Goal: Task Accomplishment & Management: Manage account settings

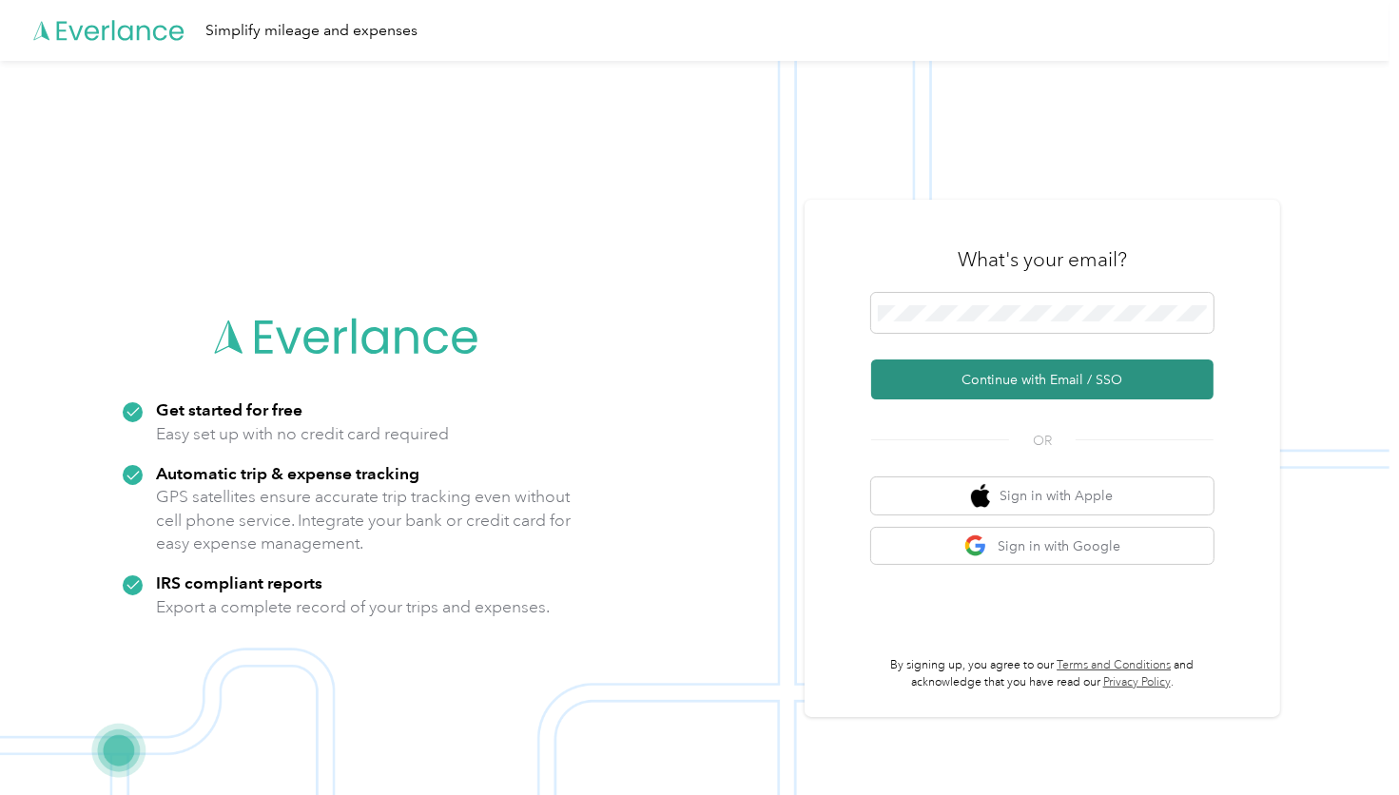
click at [1020, 383] on button "Continue with Email / SSO" at bounding box center [1042, 379] width 342 height 40
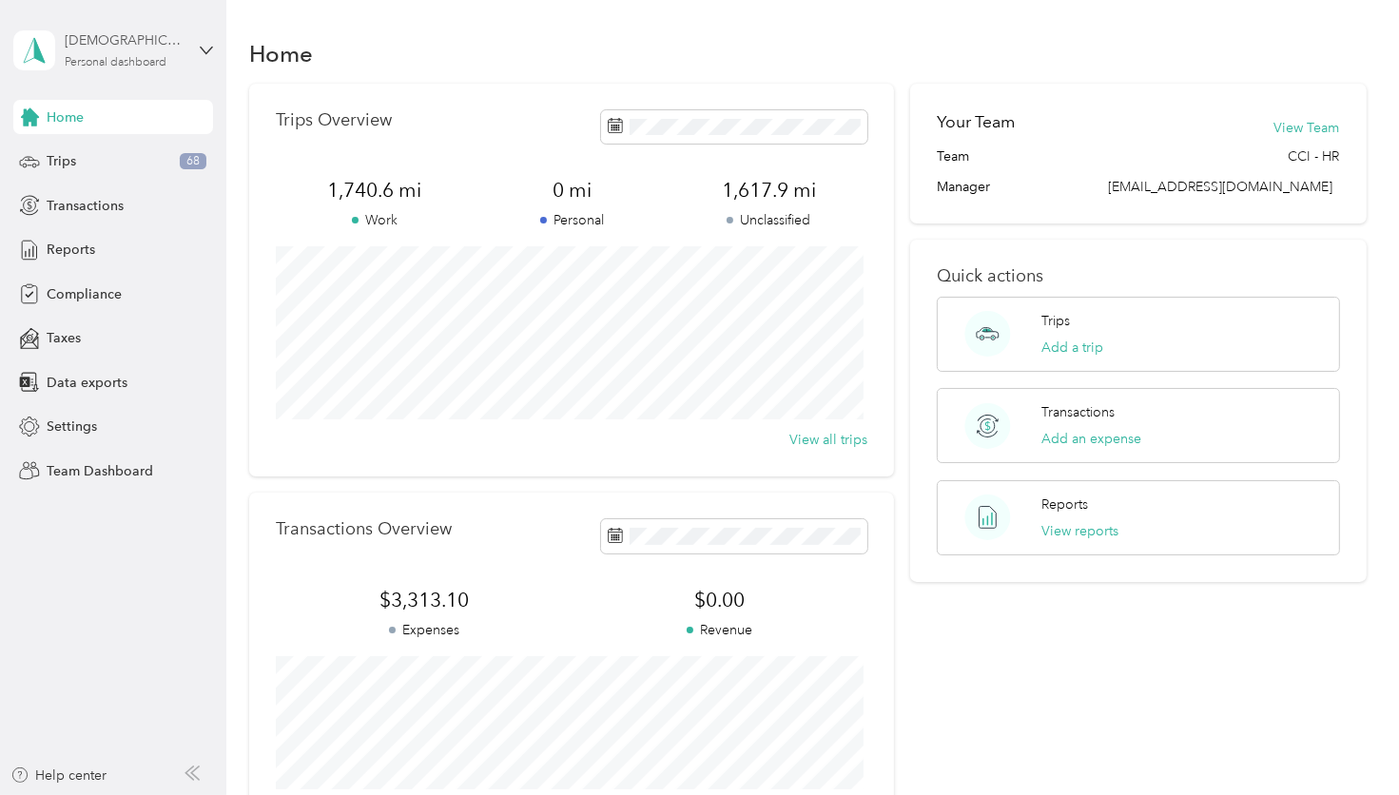
click at [119, 58] on div "Personal dashboard" at bounding box center [116, 62] width 102 height 11
click at [187, 338] on div "Taxes" at bounding box center [113, 338] width 200 height 34
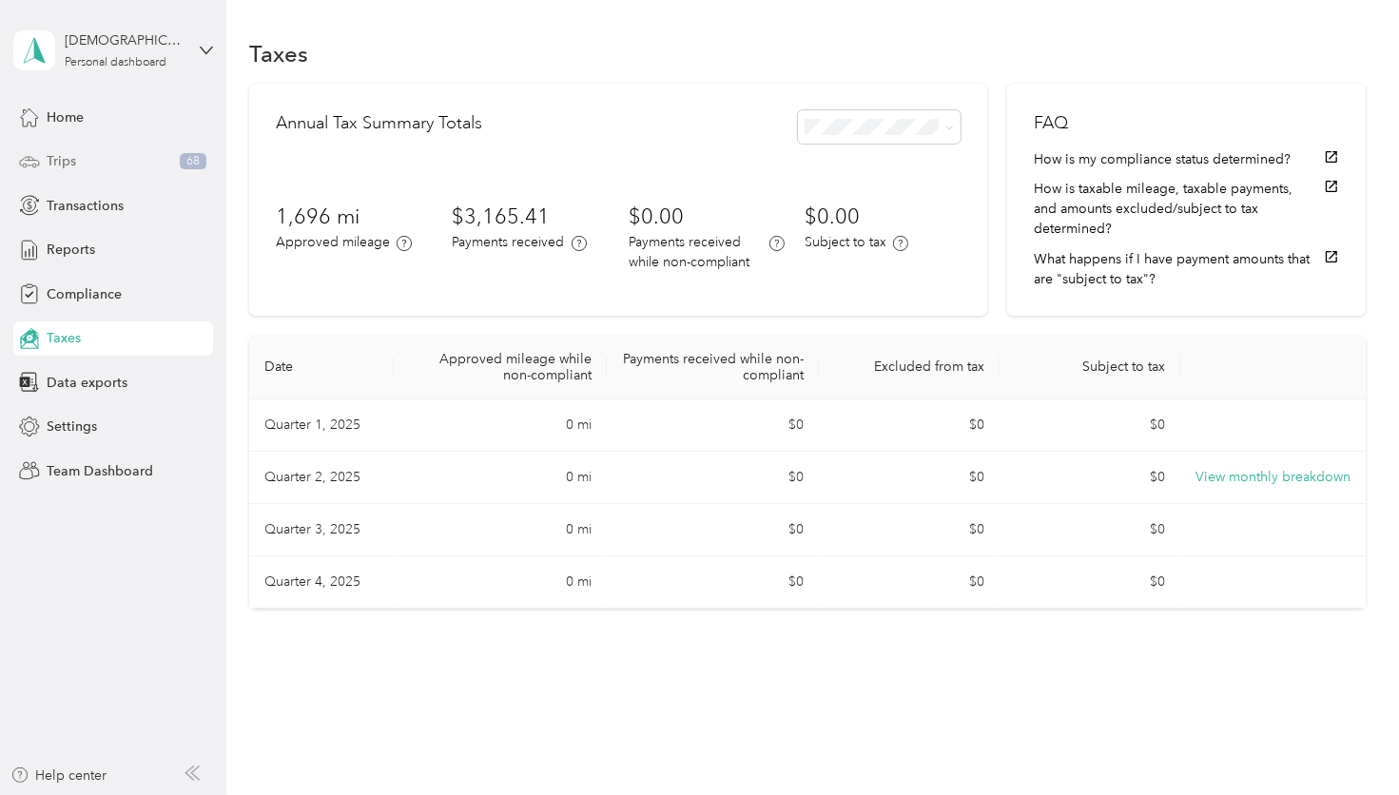
click at [105, 157] on div "Trips 68" at bounding box center [113, 162] width 200 height 34
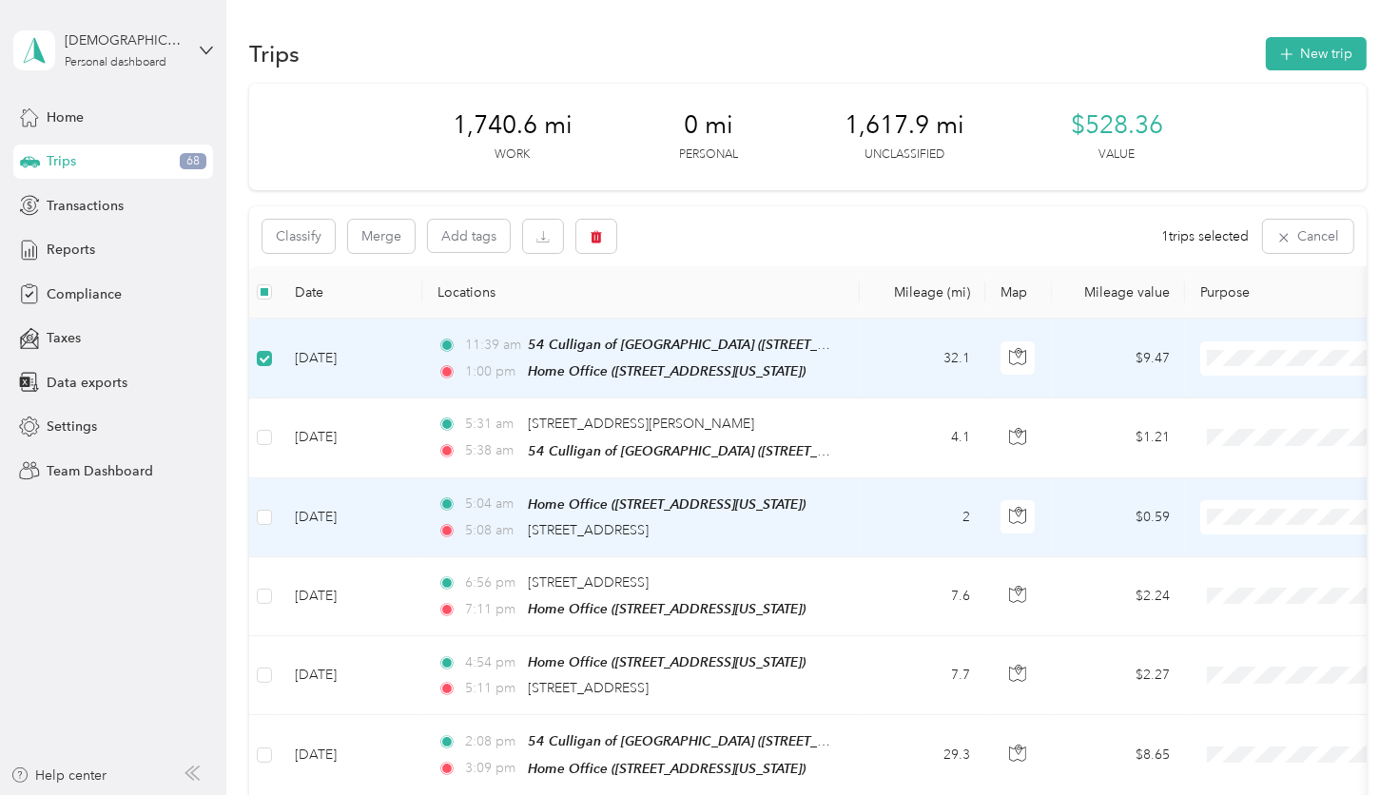
scroll to position [95, 0]
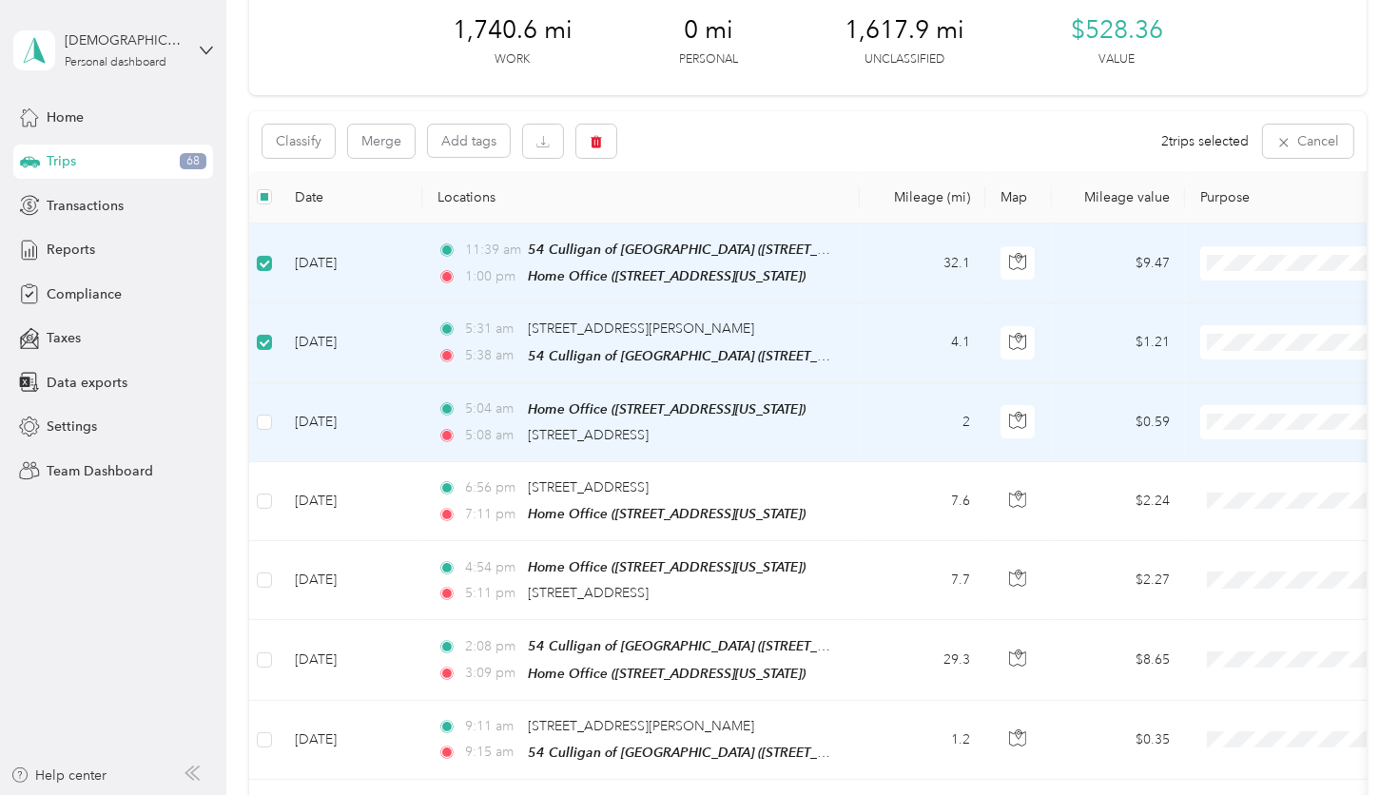
click at [260, 406] on td at bounding box center [264, 422] width 30 height 79
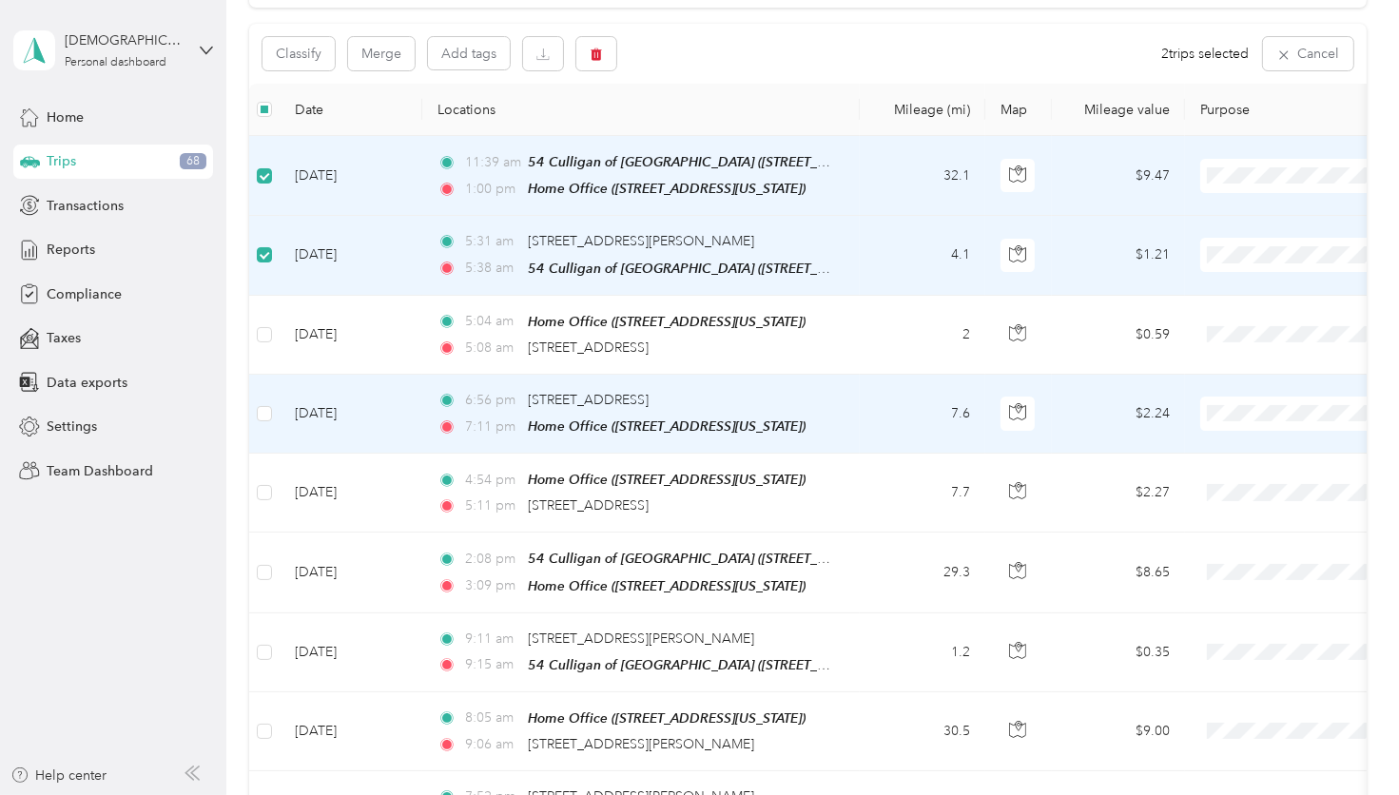
scroll to position [285, 0]
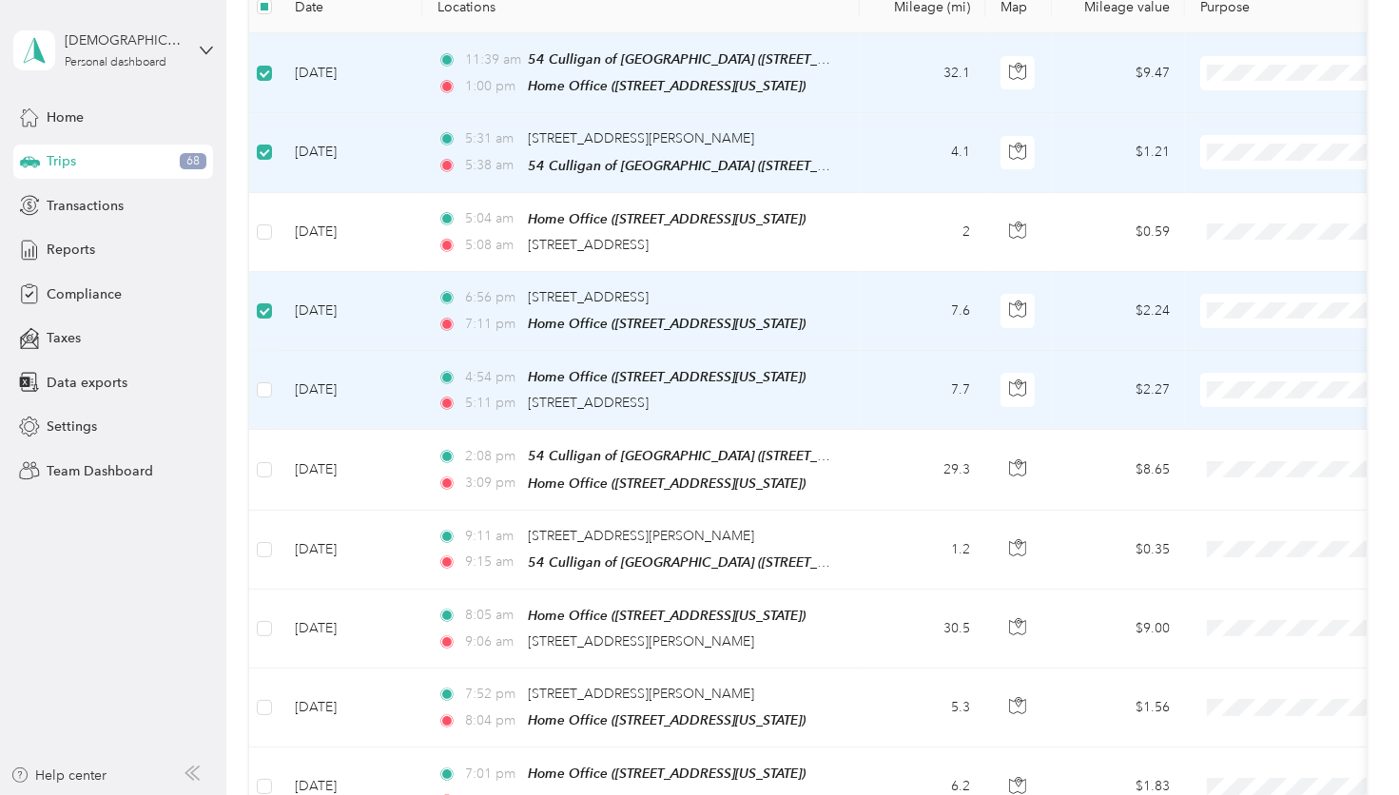
click at [255, 387] on td at bounding box center [264, 390] width 30 height 79
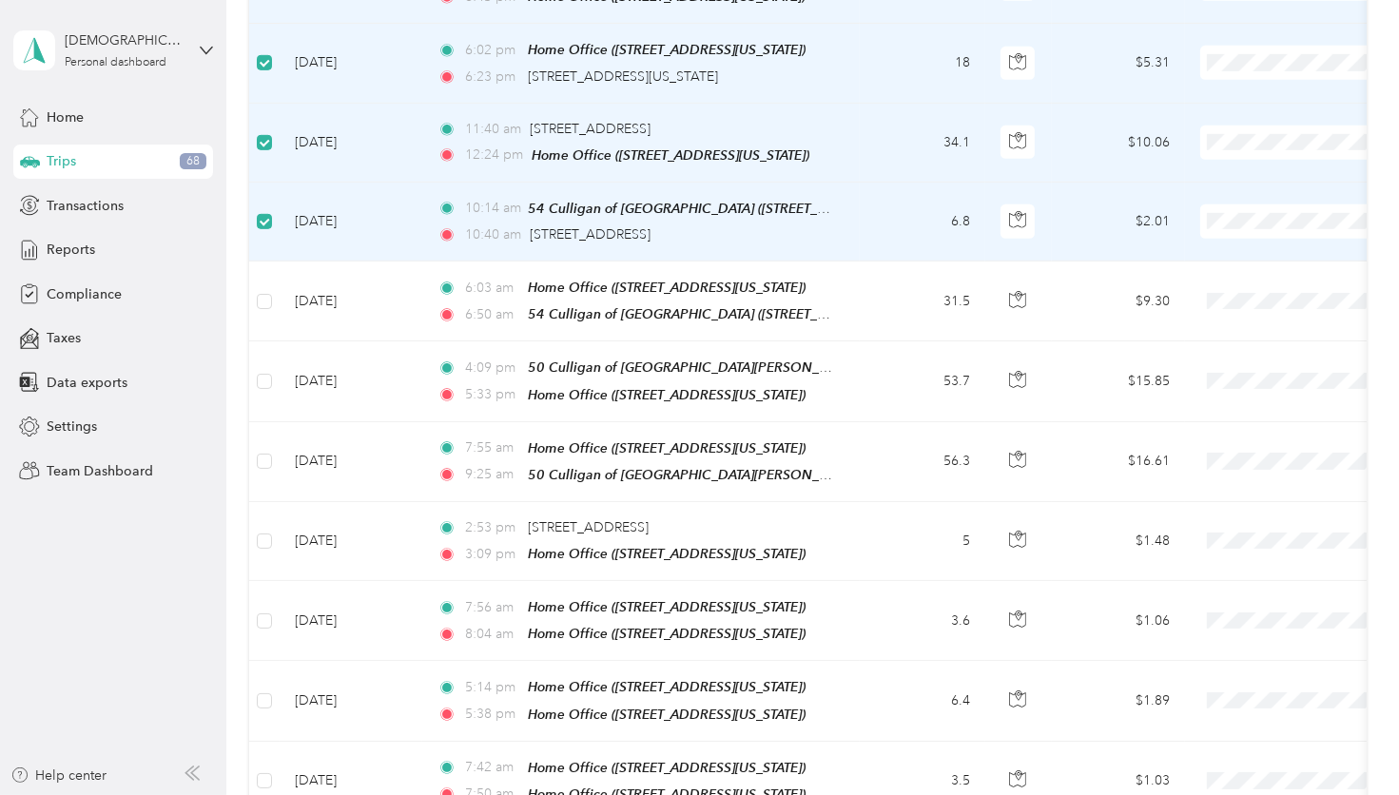
scroll to position [1331, 0]
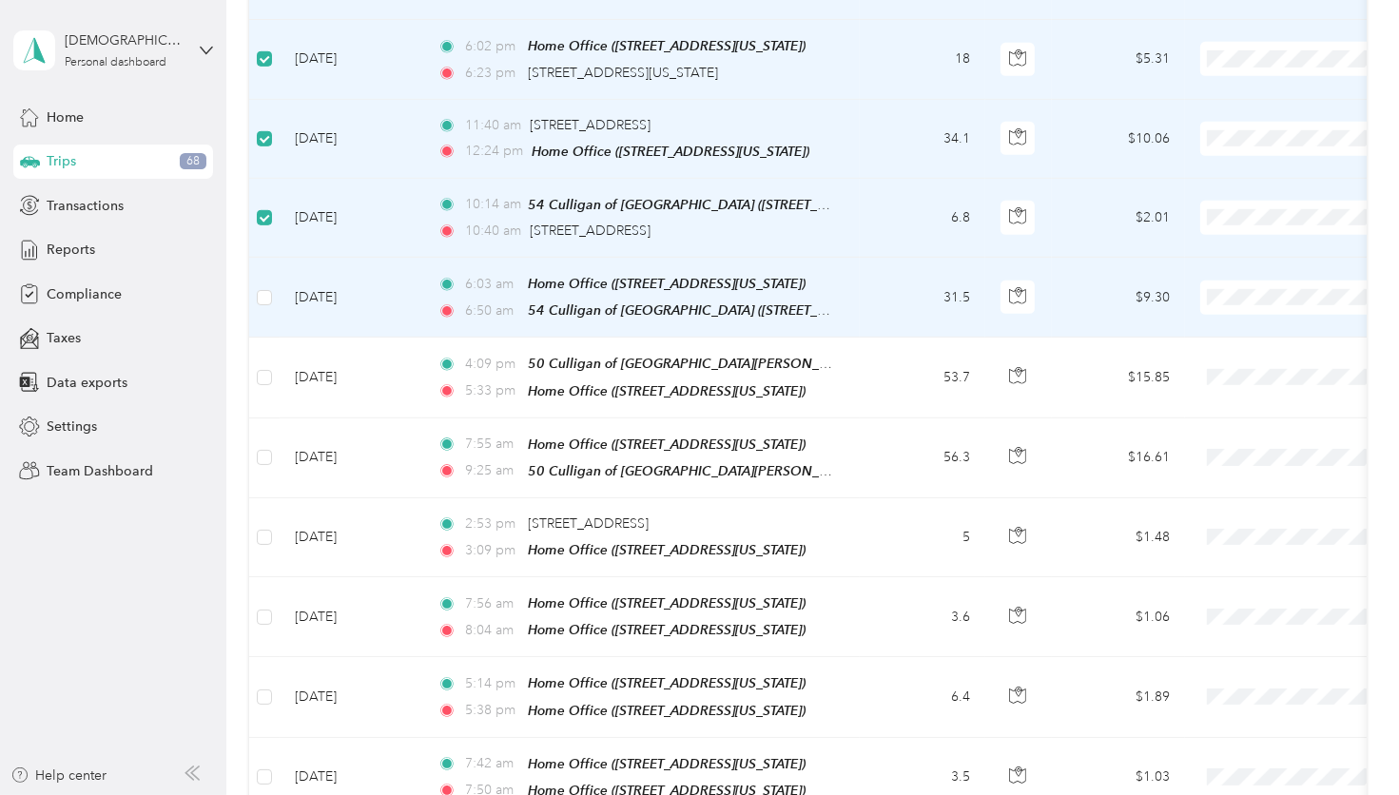
click at [272, 277] on td at bounding box center [264, 298] width 30 height 80
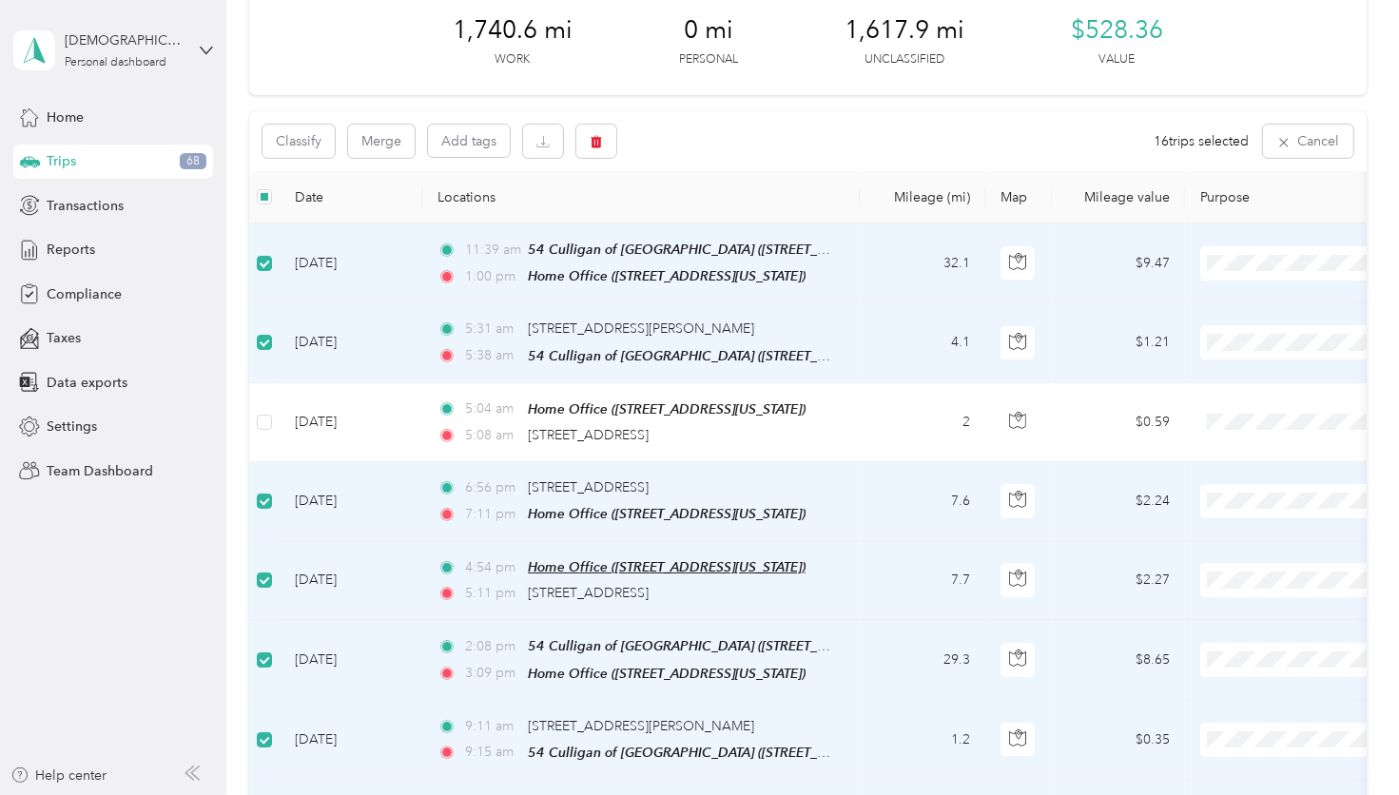
scroll to position [0, 0]
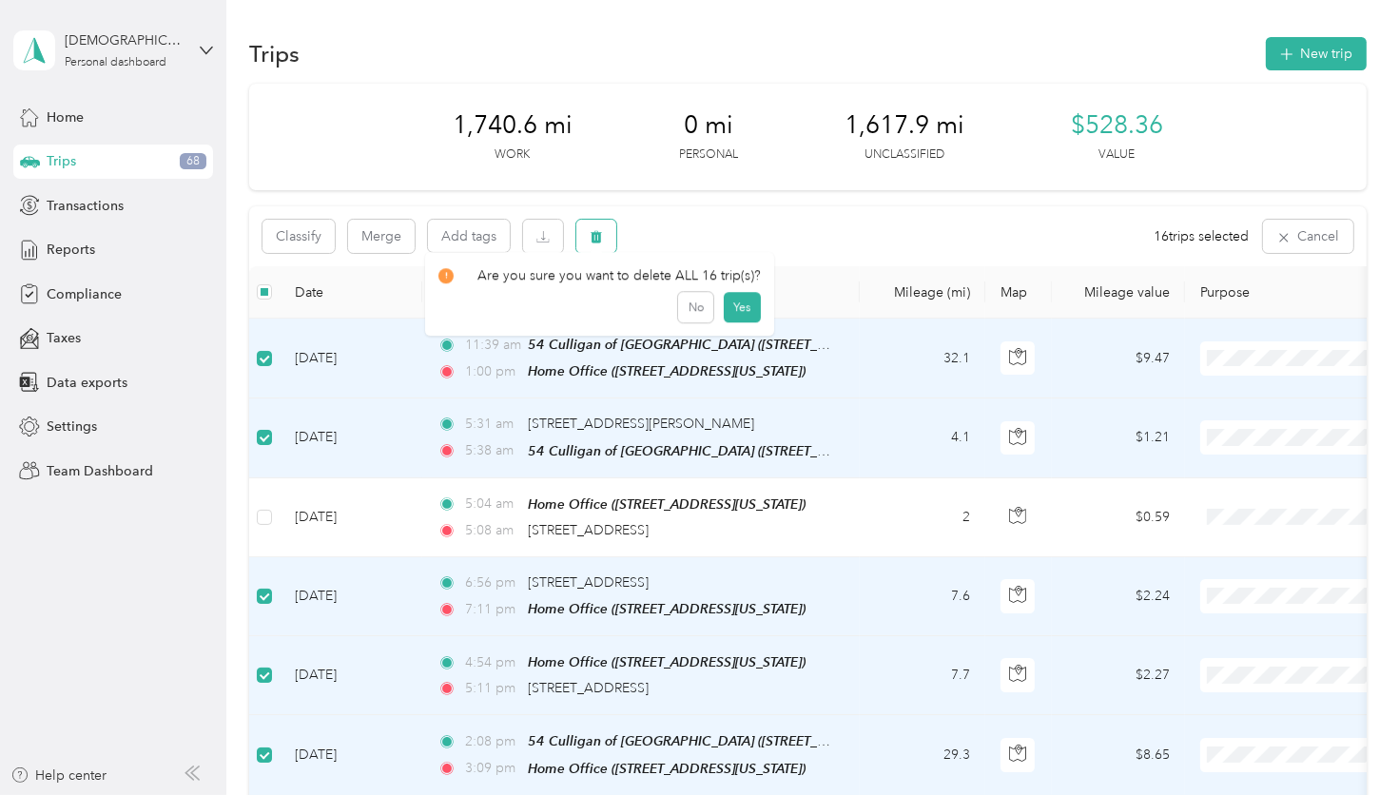
click at [597, 242] on icon "button" at bounding box center [596, 237] width 11 height 12
click at [735, 312] on button "Yes" at bounding box center [742, 316] width 37 height 30
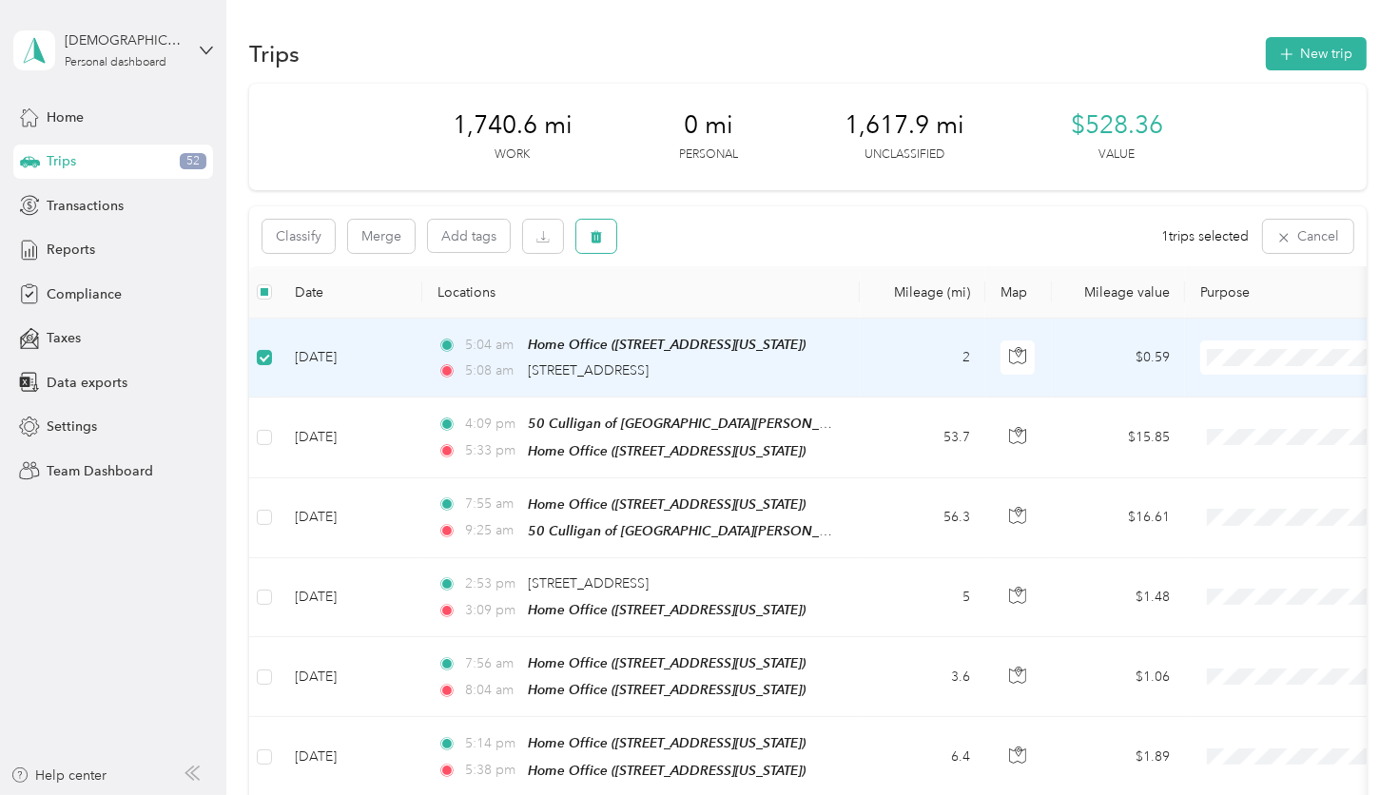
click at [602, 236] on icon "button" at bounding box center [596, 236] width 13 height 13
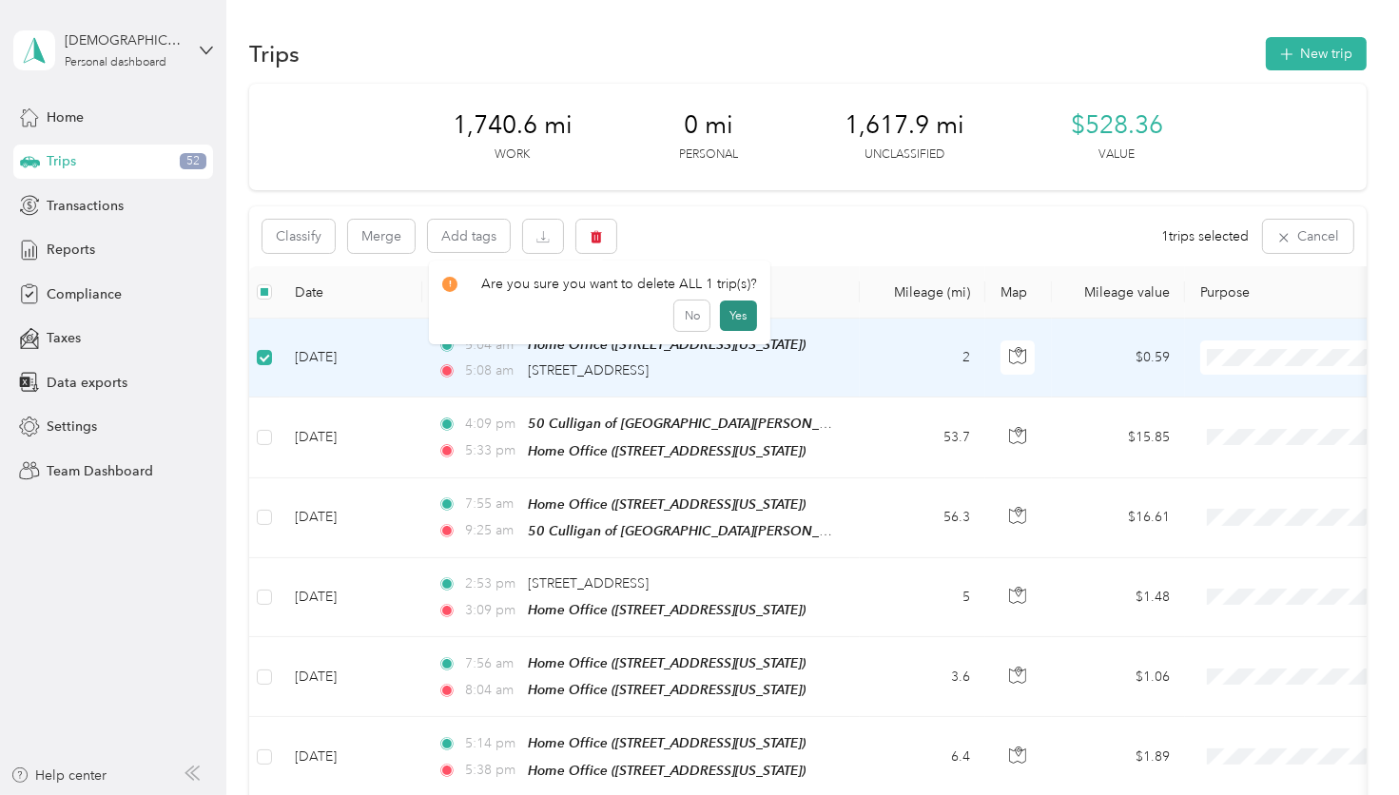
click at [731, 304] on button "Yes" at bounding box center [738, 316] width 37 height 30
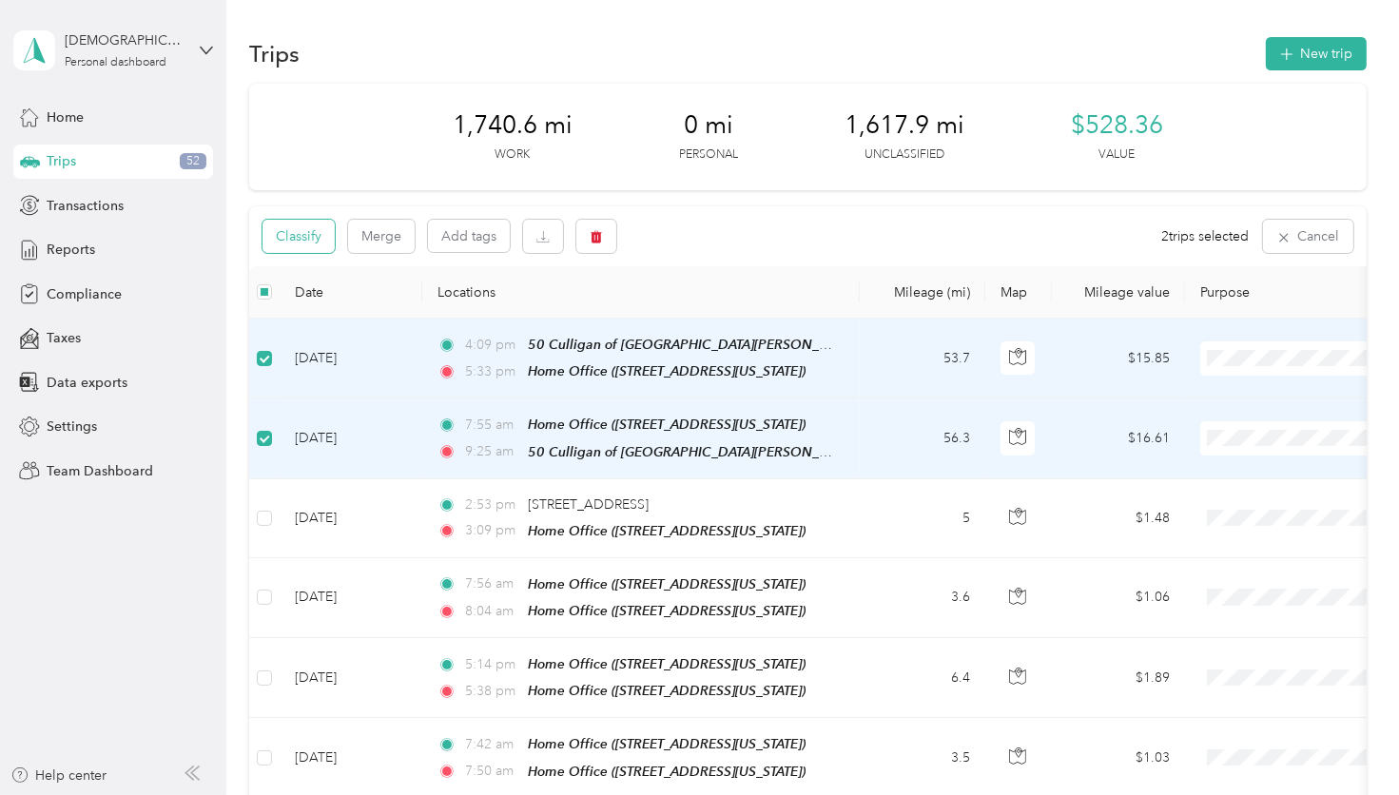
click at [306, 240] on button "Classify" at bounding box center [298, 236] width 72 height 33
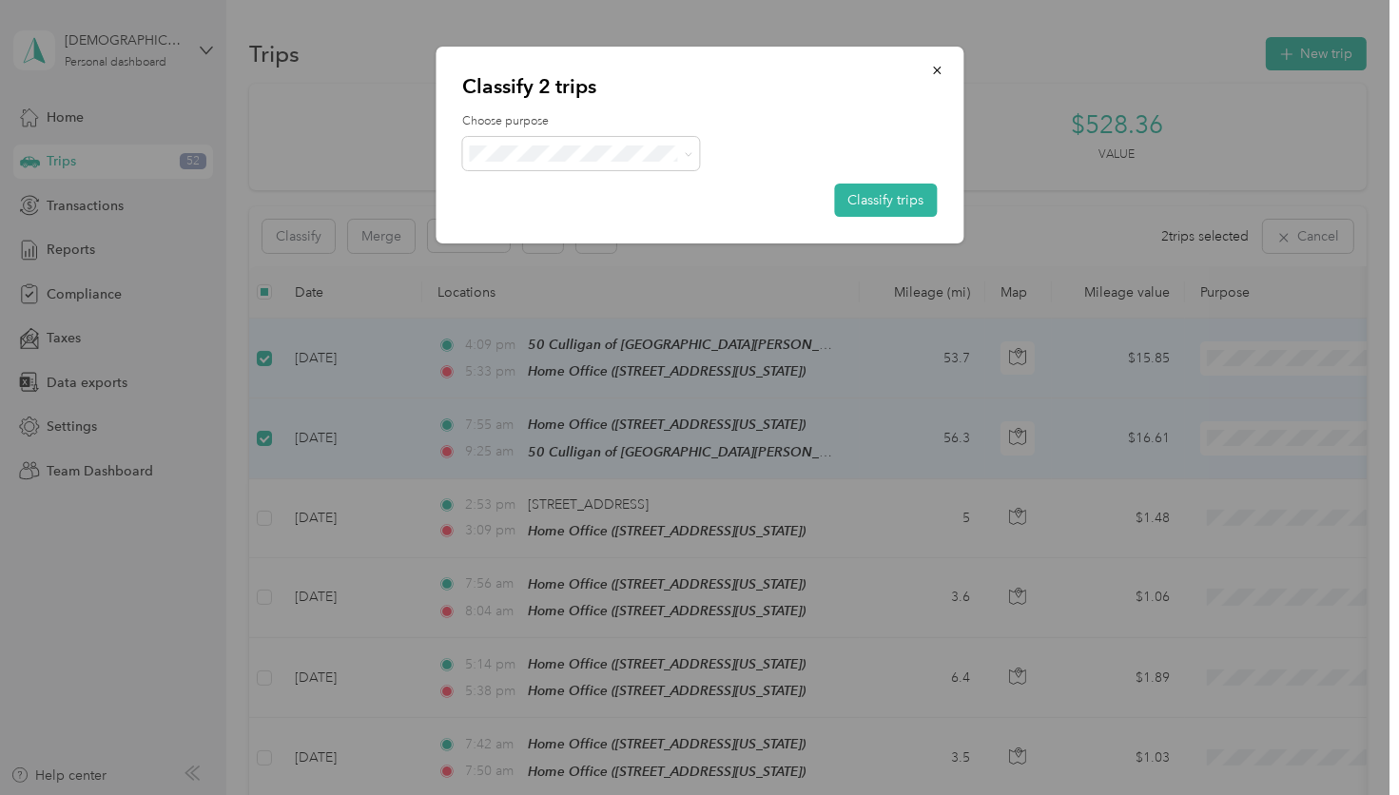
click at [715, 145] on div at bounding box center [699, 153] width 475 height 33
click at [693, 146] on span at bounding box center [581, 153] width 238 height 33
click at [683, 147] on span at bounding box center [685, 154] width 15 height 20
click at [617, 192] on li "Hall's Culligan Water" at bounding box center [581, 188] width 238 height 33
click at [910, 196] on button "Classify trips" at bounding box center [885, 200] width 103 height 33
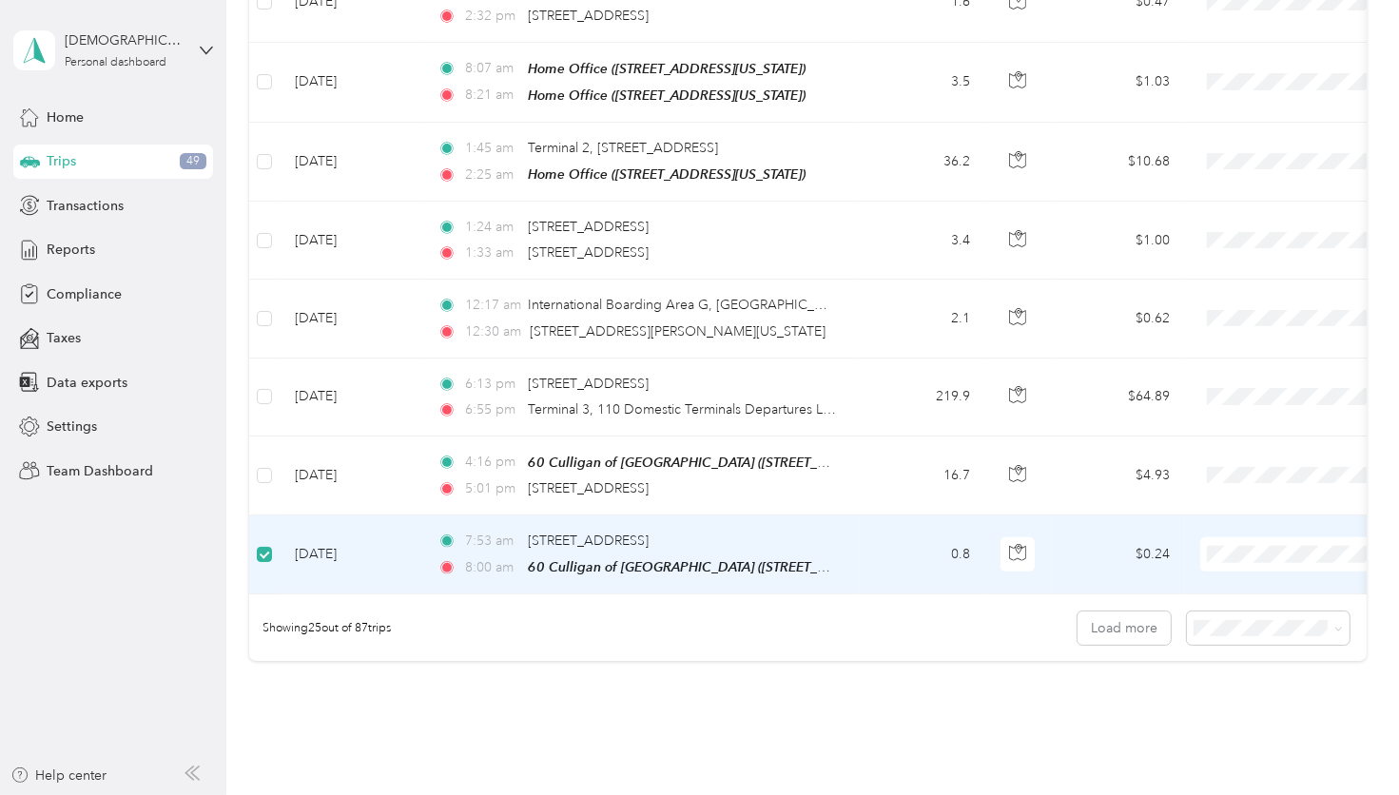
scroll to position [1710, 0]
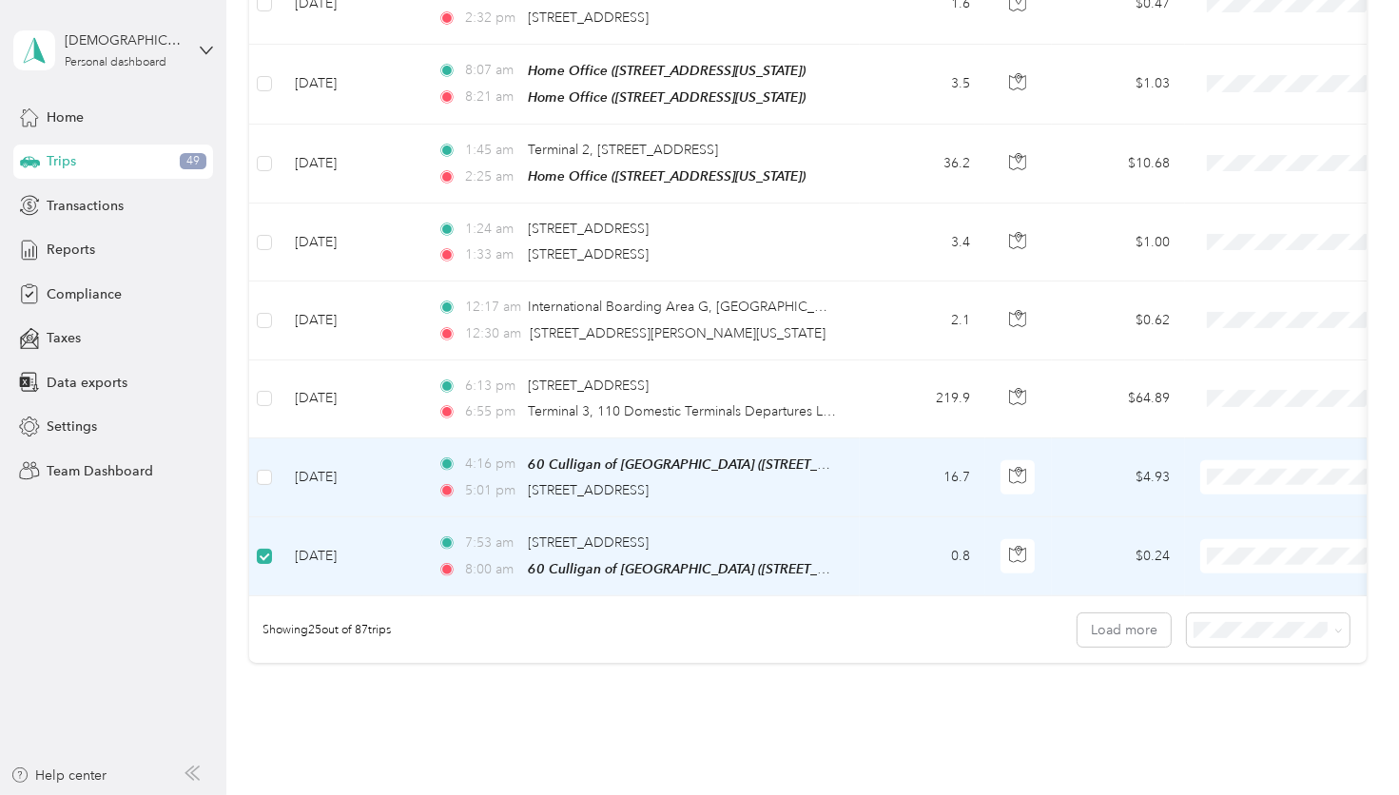
click at [266, 438] on td at bounding box center [264, 477] width 30 height 79
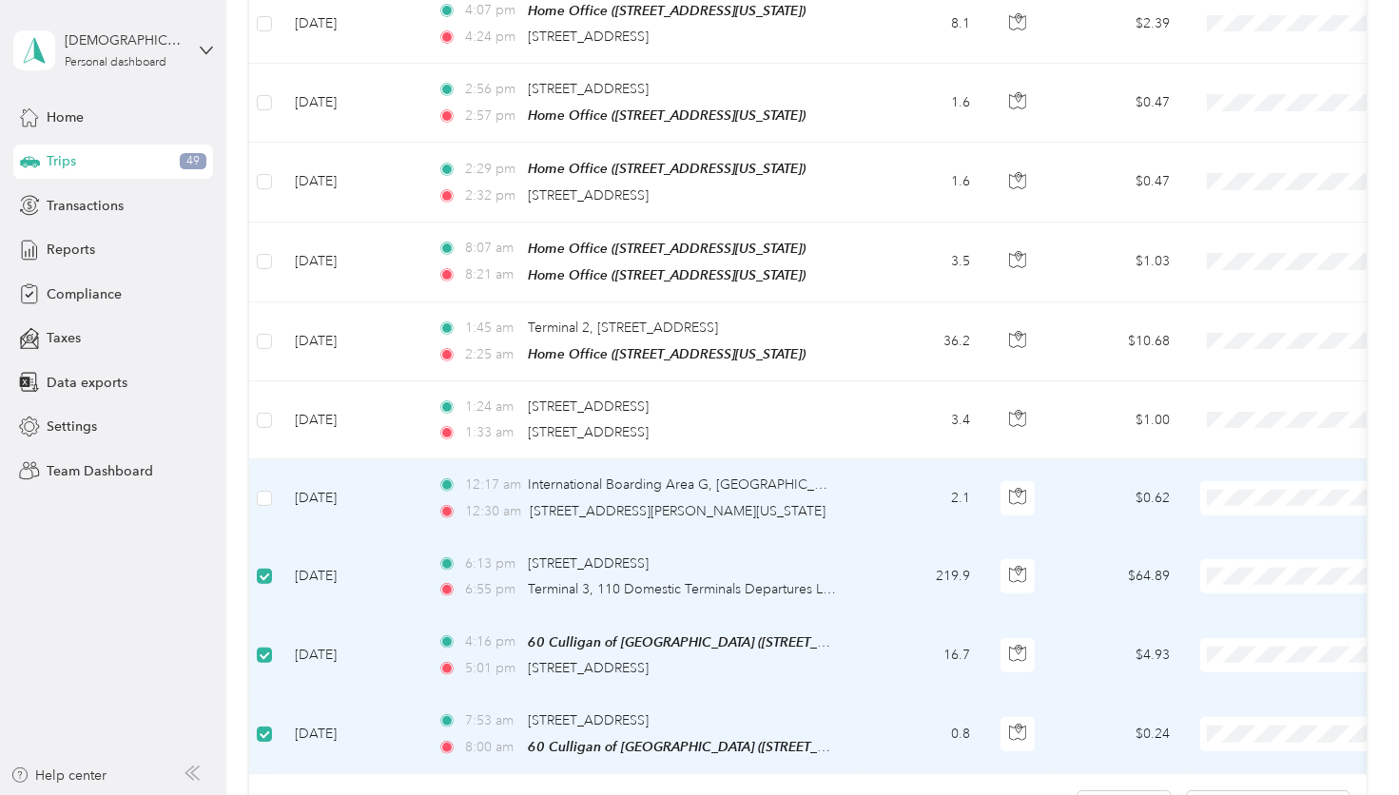
scroll to position [1520, 0]
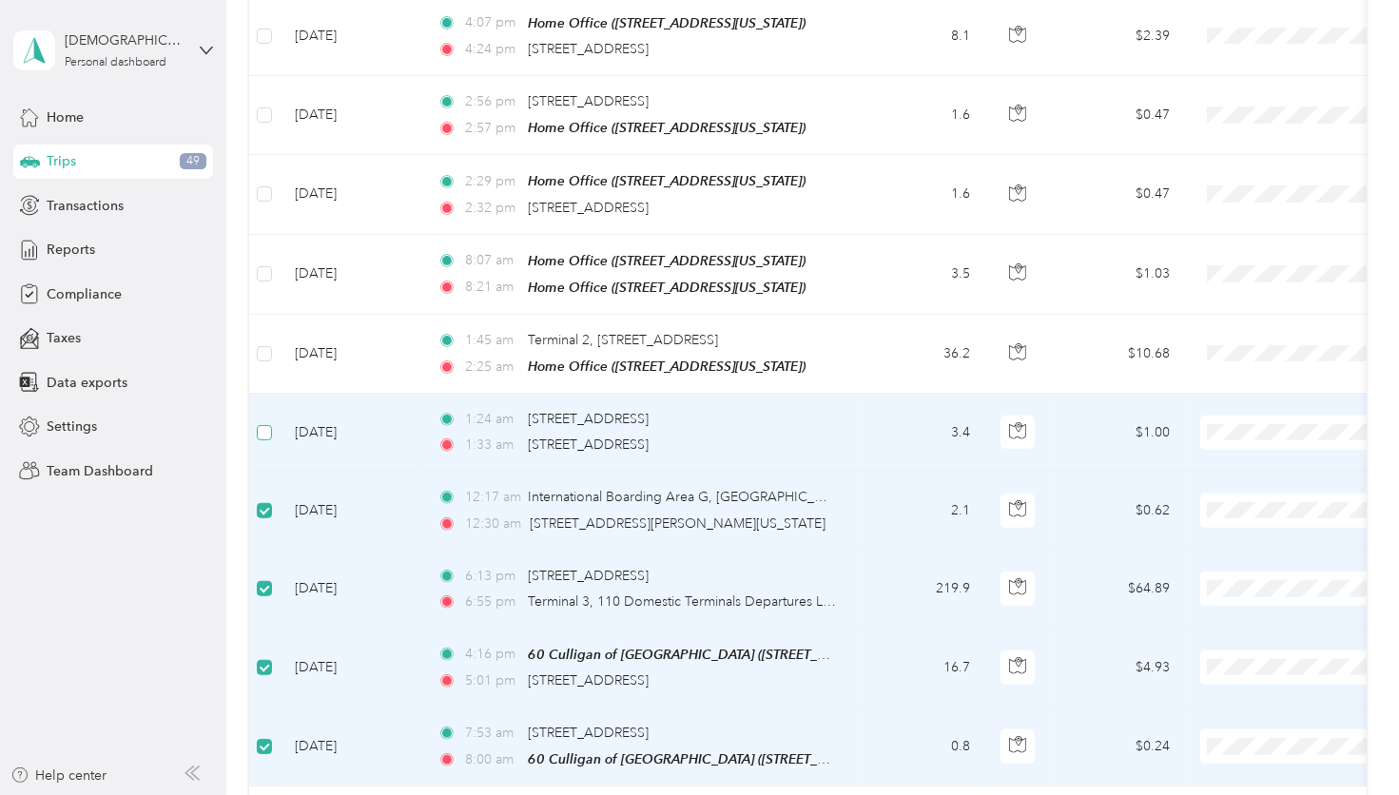
click at [267, 422] on label at bounding box center [264, 432] width 15 height 21
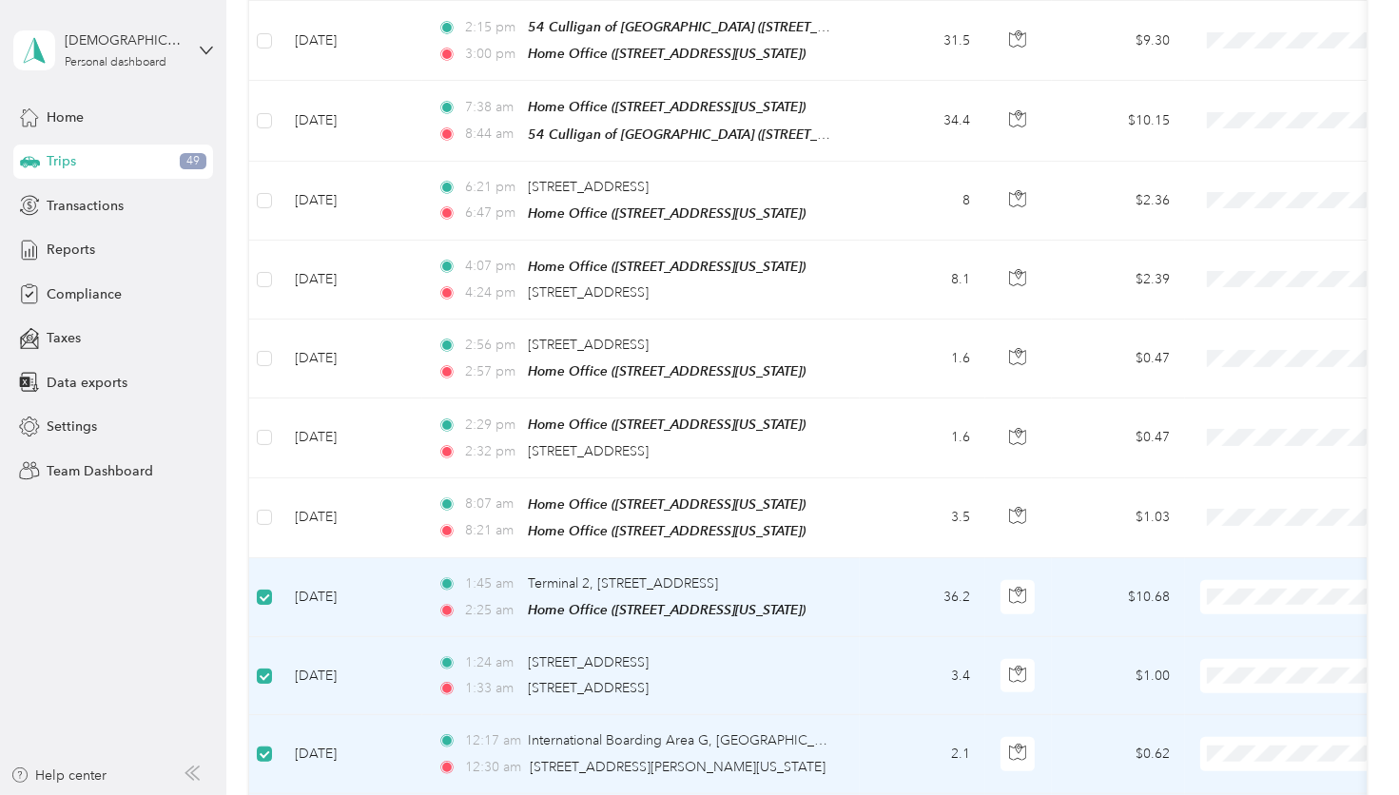
scroll to position [1234, 0]
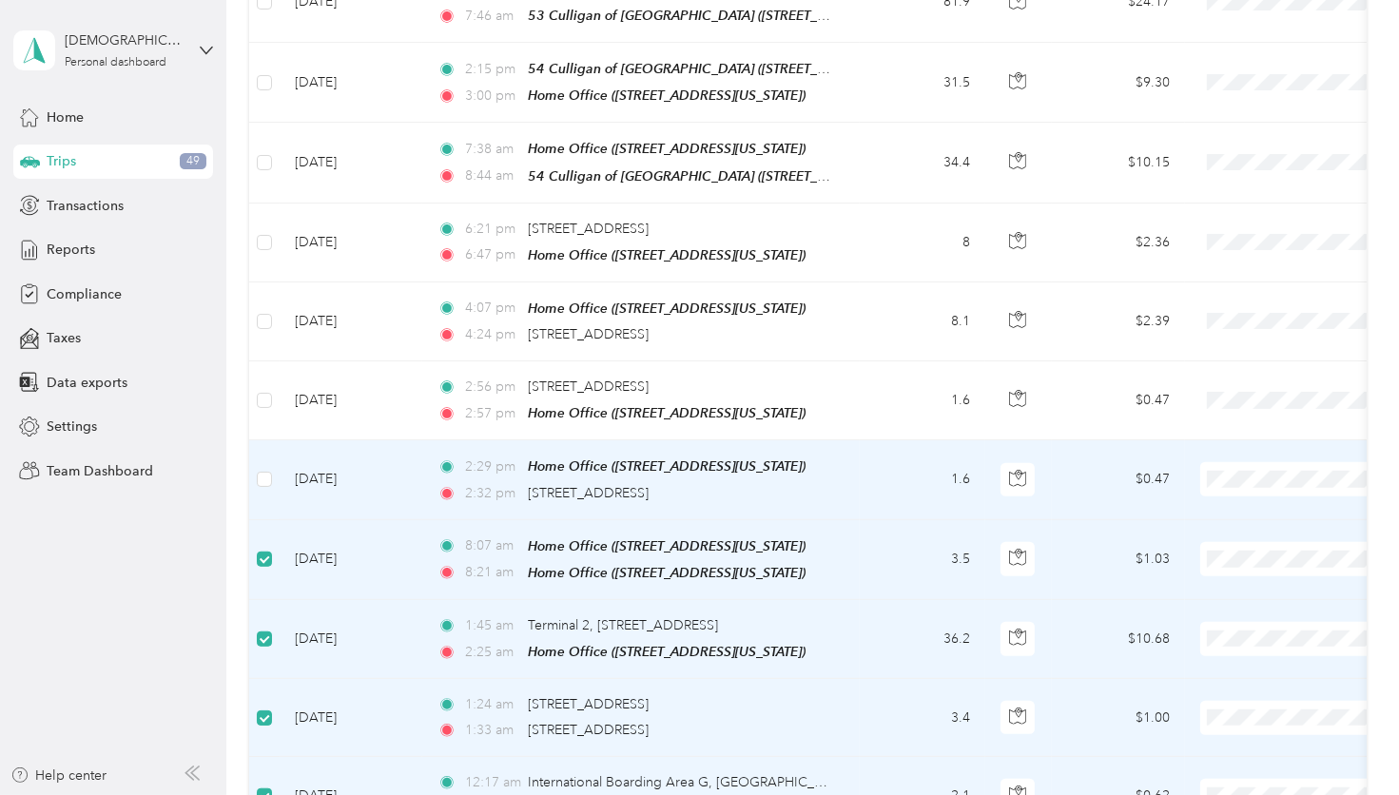
click at [282, 455] on td "[DATE]" at bounding box center [351, 479] width 143 height 79
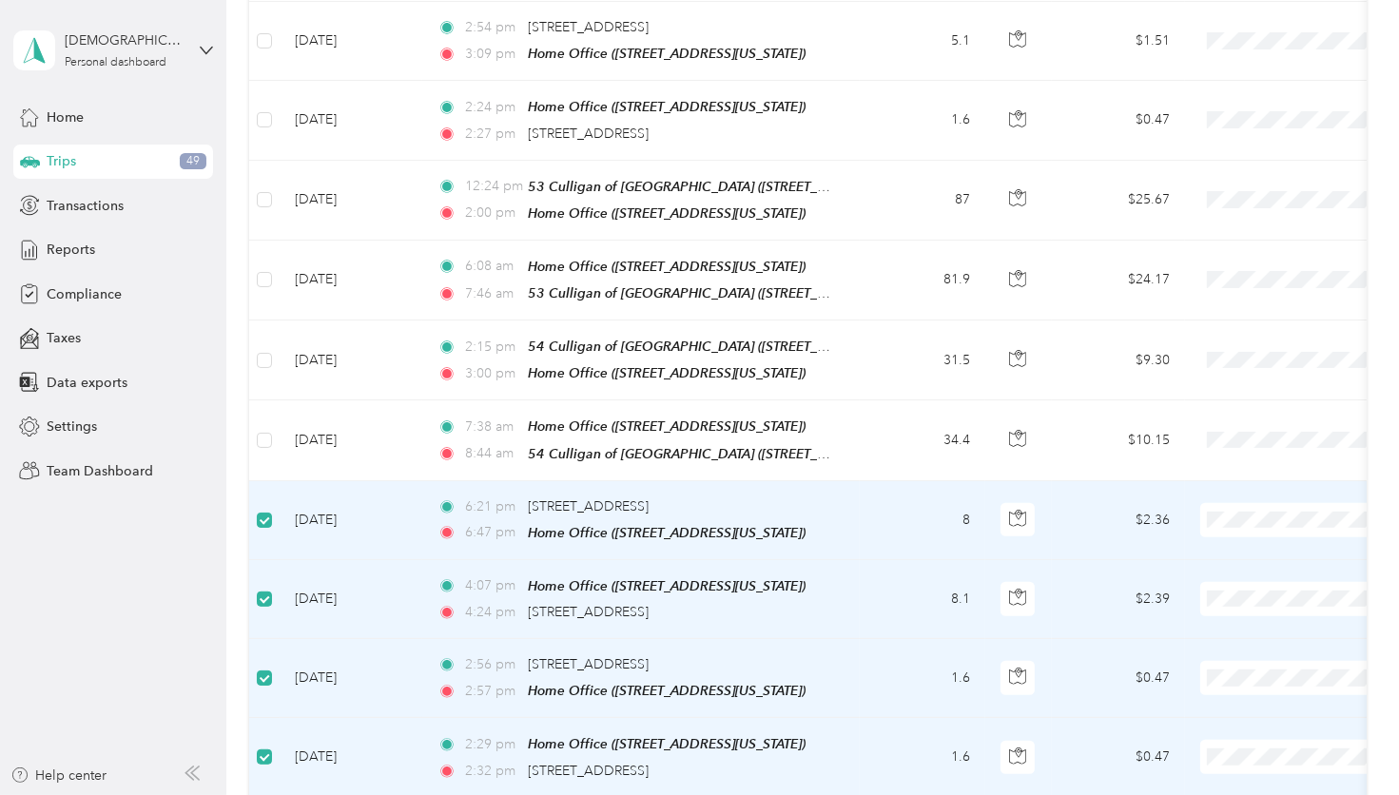
scroll to position [854, 0]
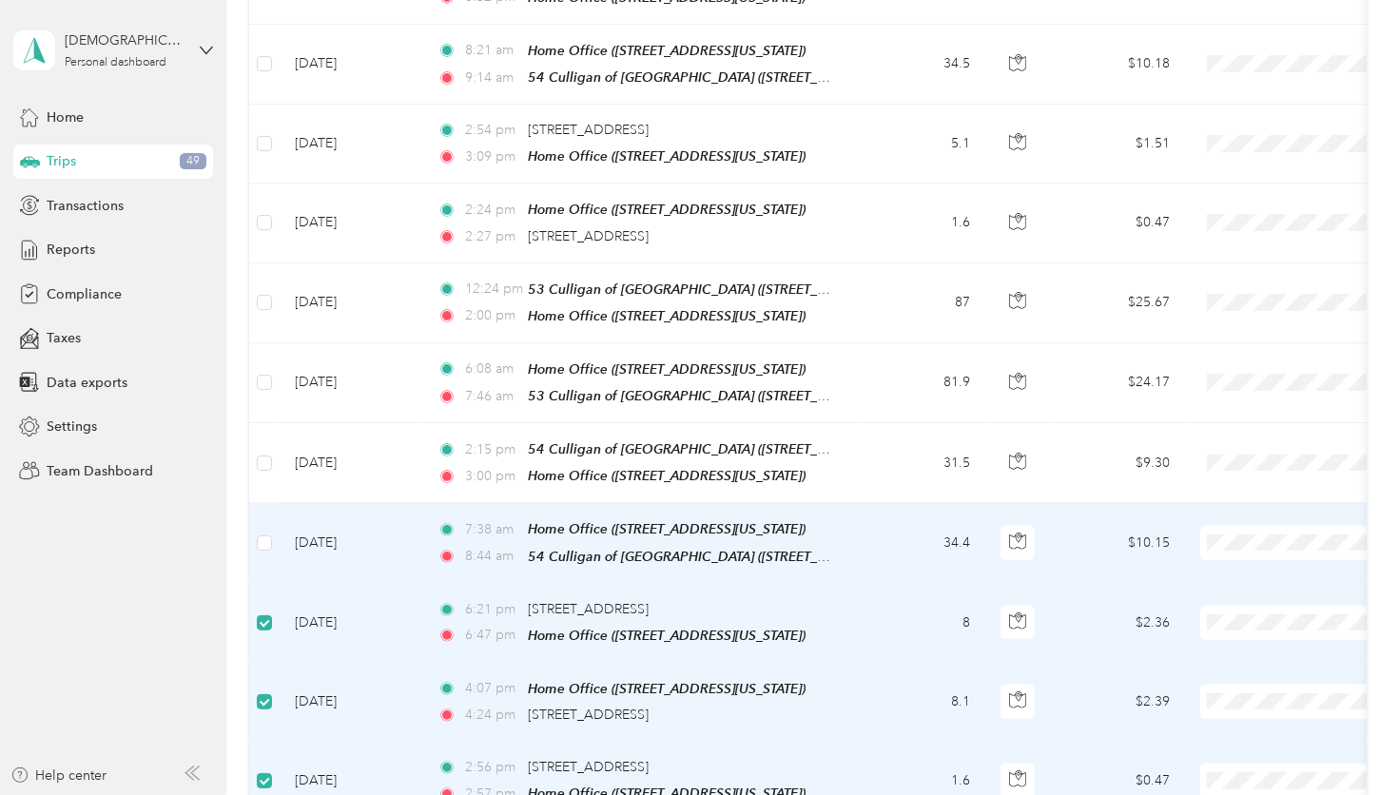
click at [275, 518] on td at bounding box center [264, 543] width 30 height 80
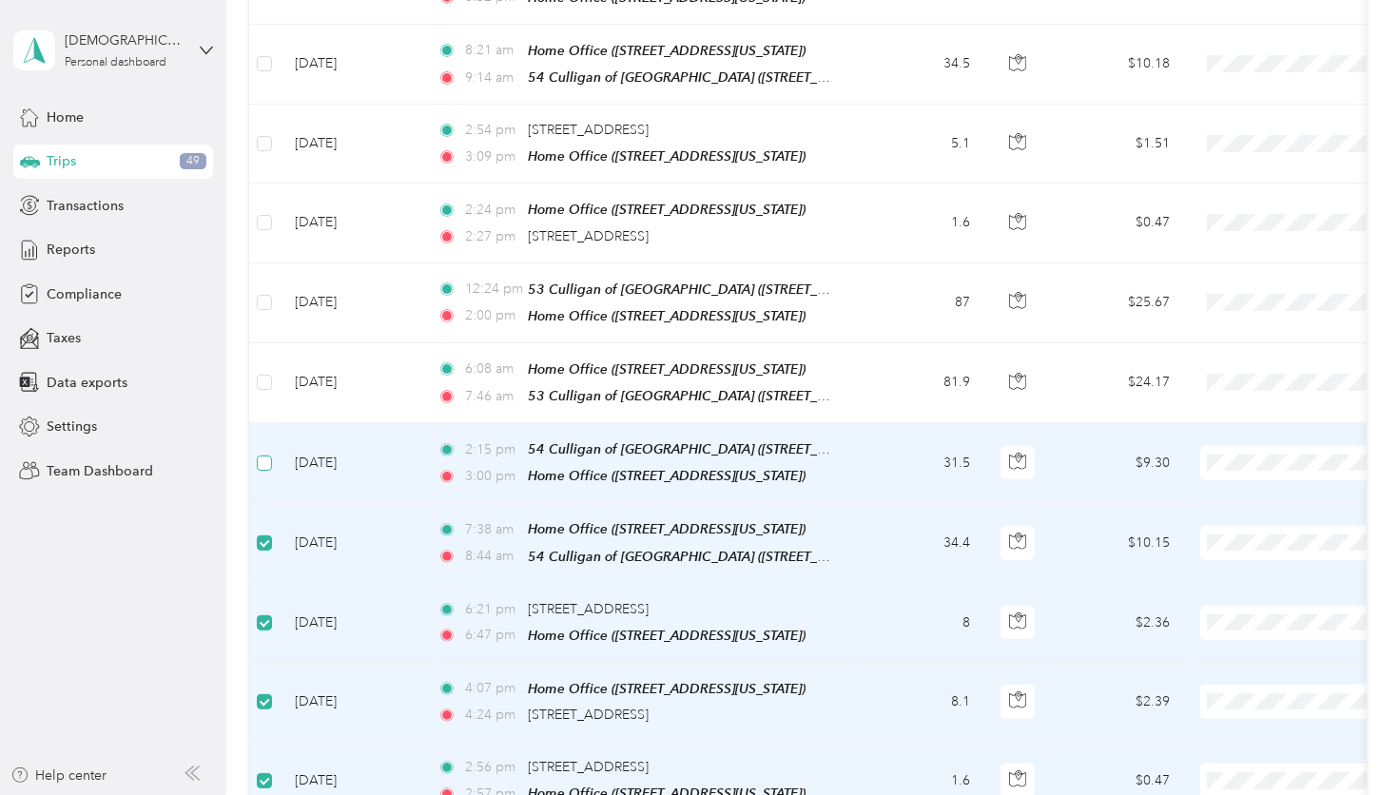
click at [262, 453] on label at bounding box center [264, 463] width 15 height 21
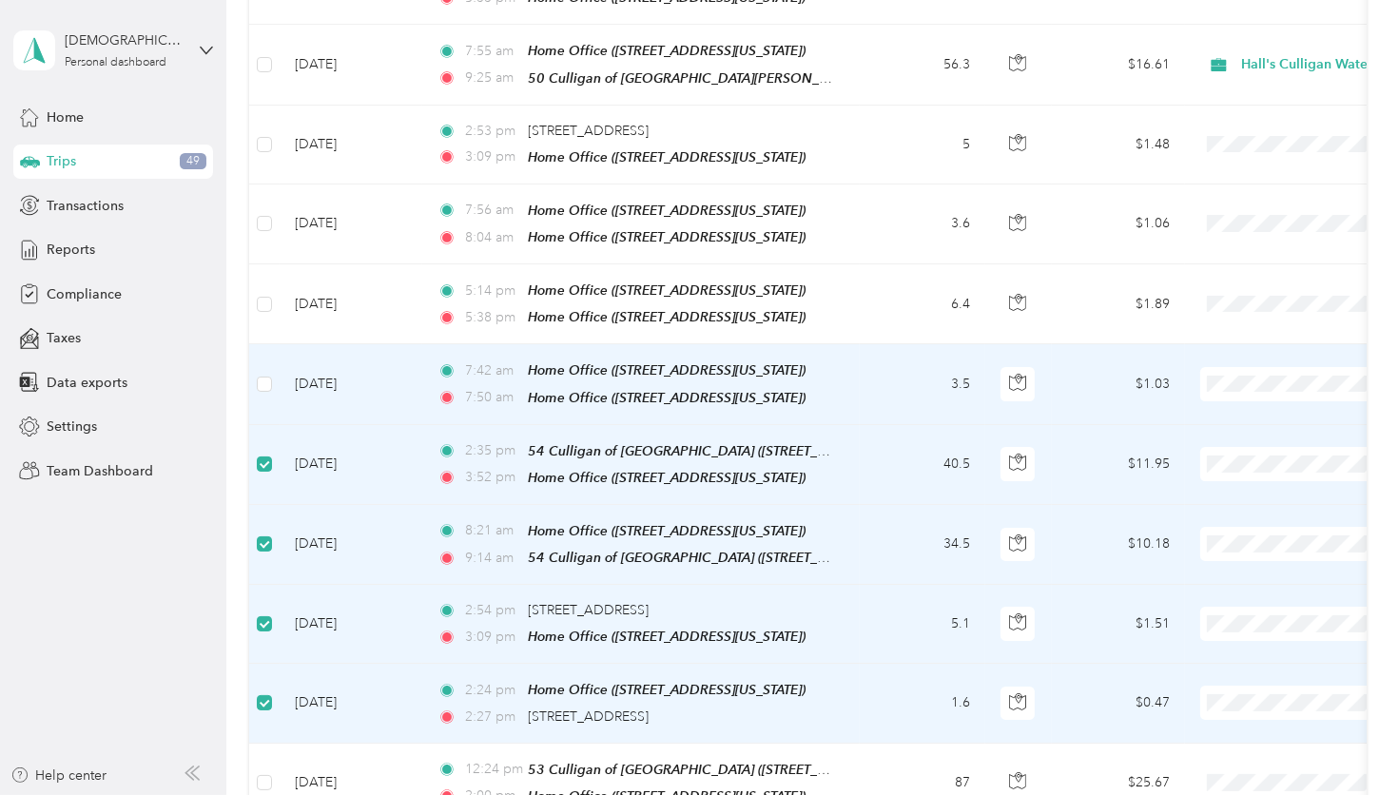
scroll to position [188, 0]
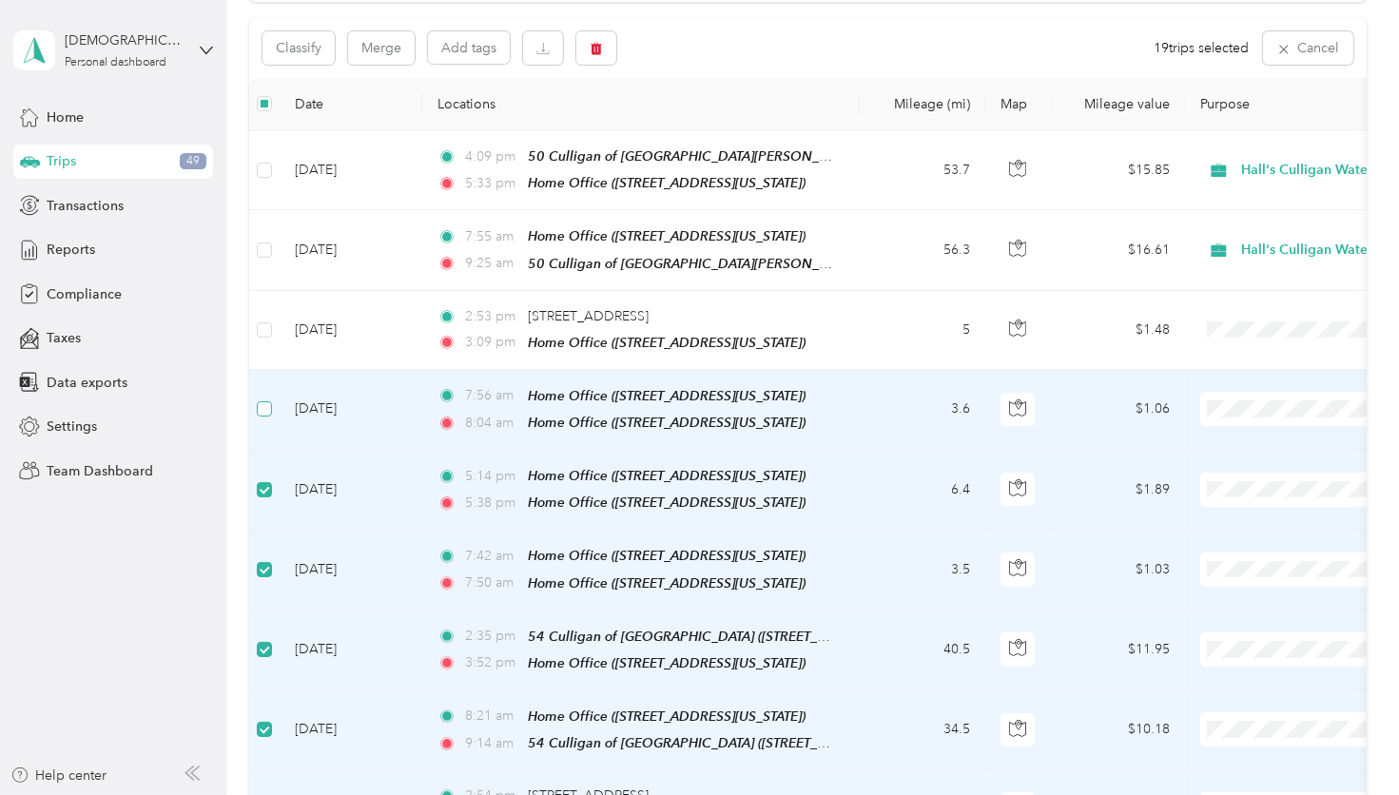
click at [260, 410] on label at bounding box center [264, 408] width 15 height 21
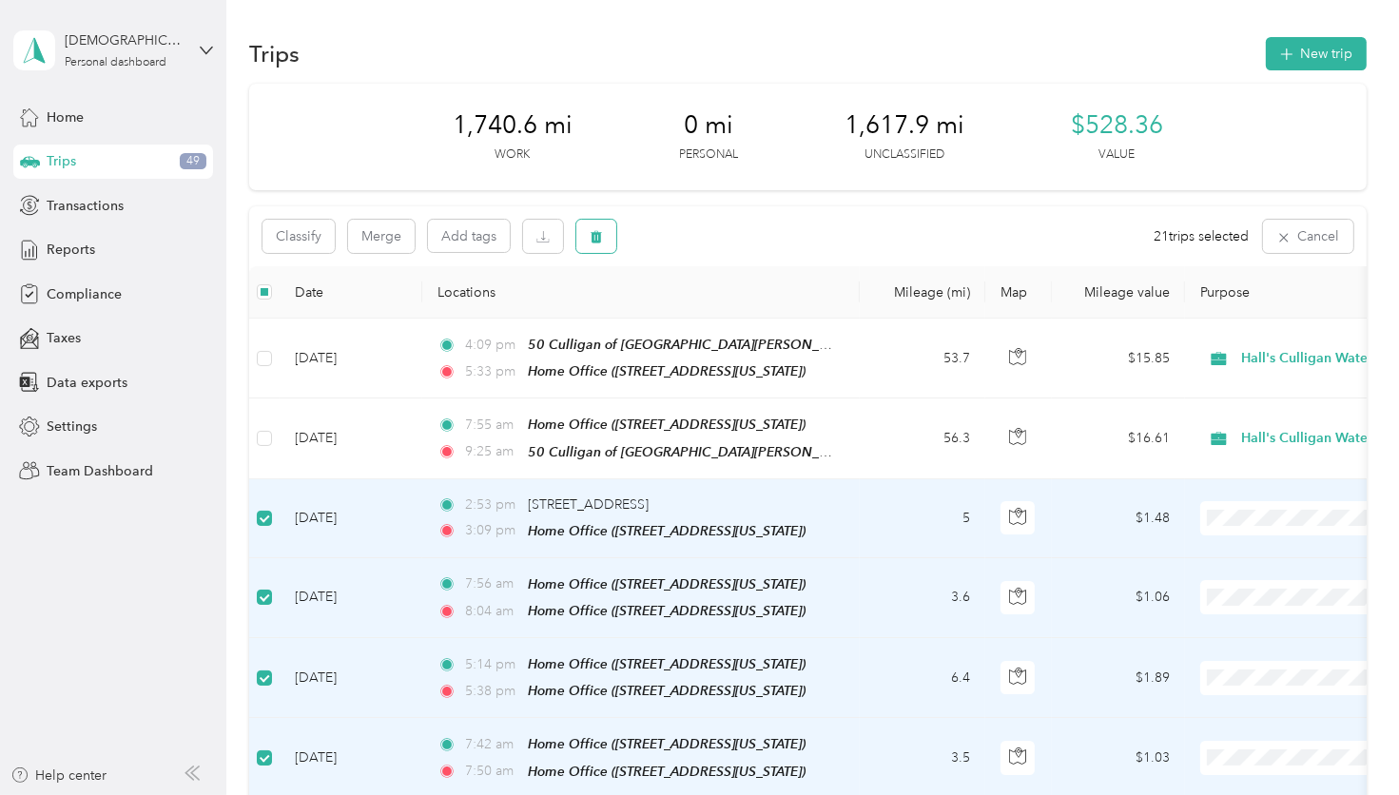
click at [591, 229] on span "button" at bounding box center [596, 236] width 13 height 16
click at [724, 312] on button "Yes" at bounding box center [742, 316] width 37 height 30
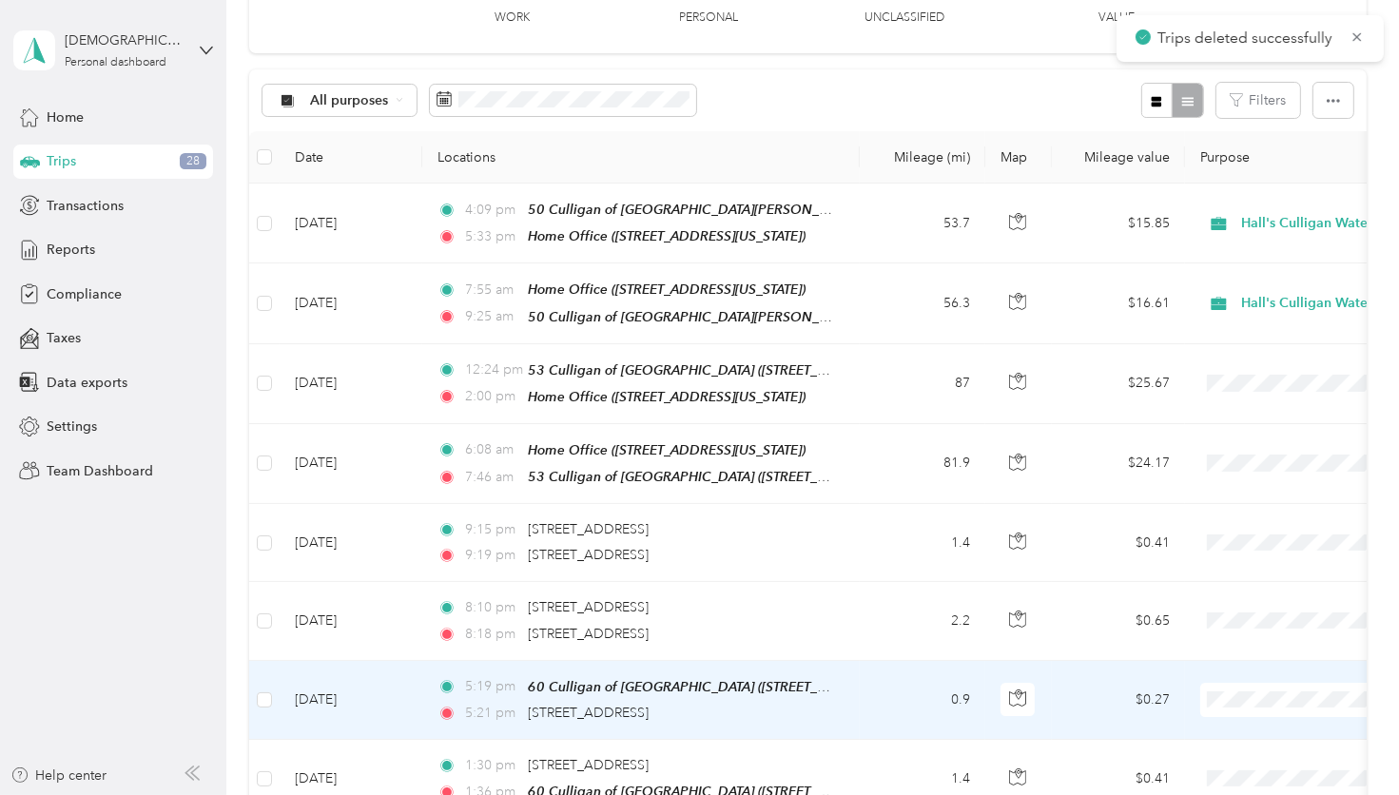
scroll to position [95, 0]
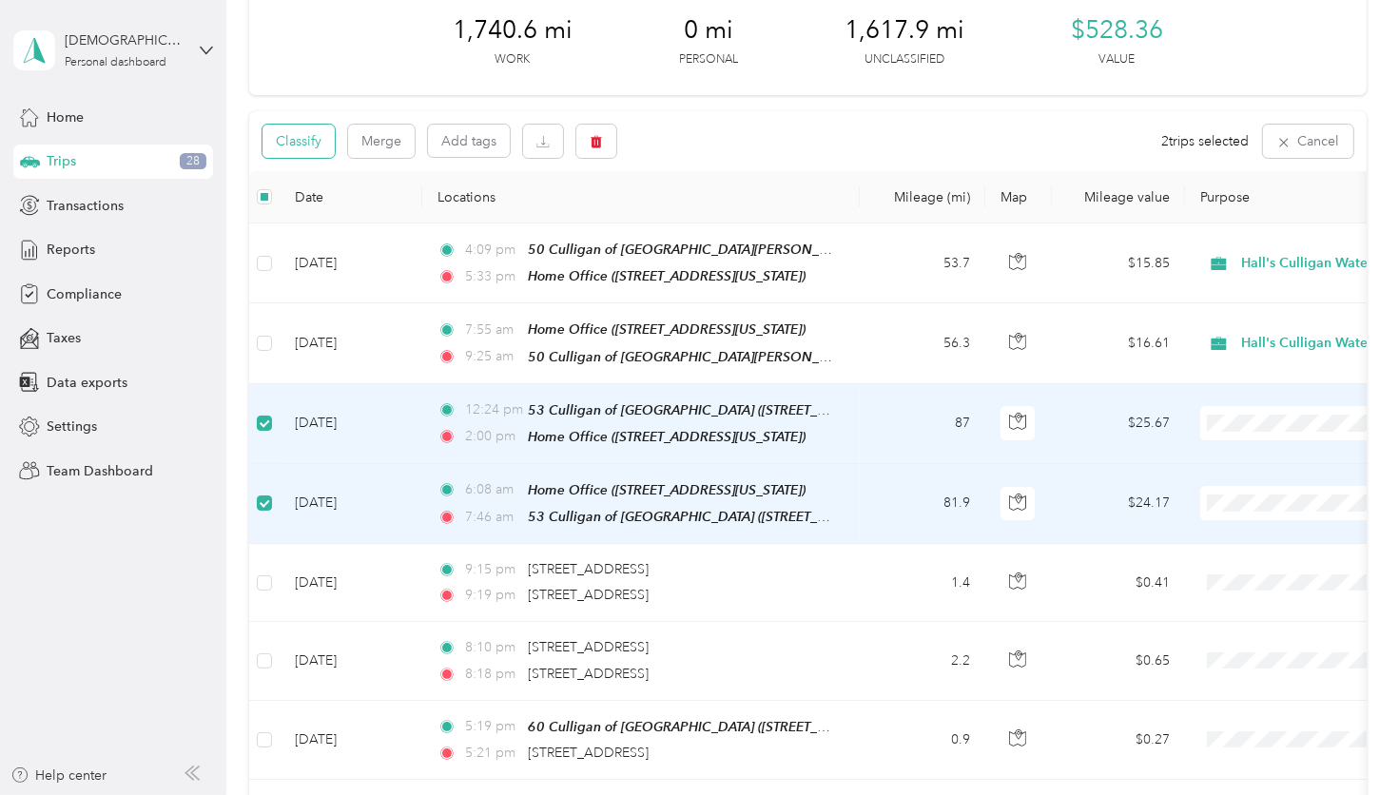
click at [321, 148] on button "Classify" at bounding box center [298, 141] width 72 height 33
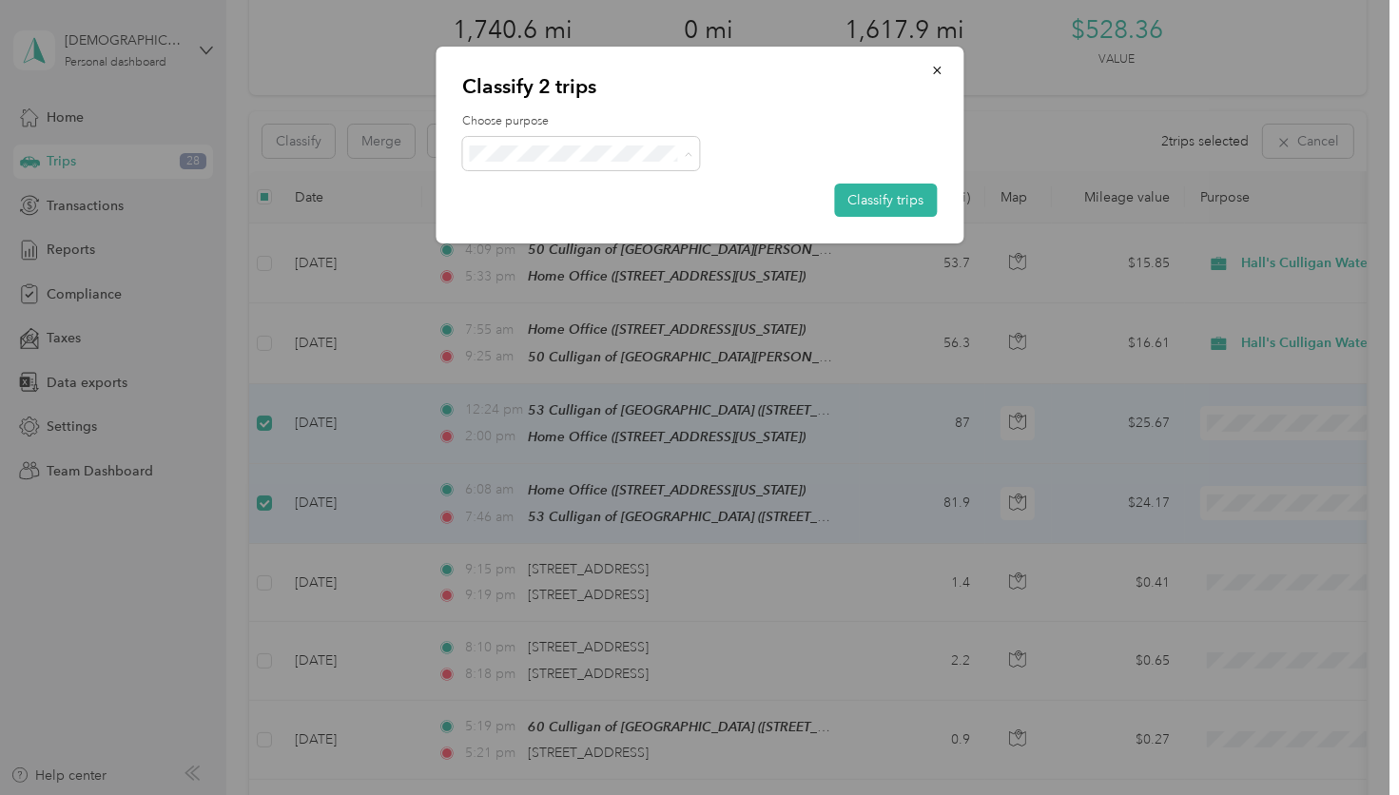
click at [591, 201] on li "Hall's Culligan Water" at bounding box center [581, 188] width 238 height 33
click at [857, 195] on button "Classify trips" at bounding box center [885, 200] width 103 height 33
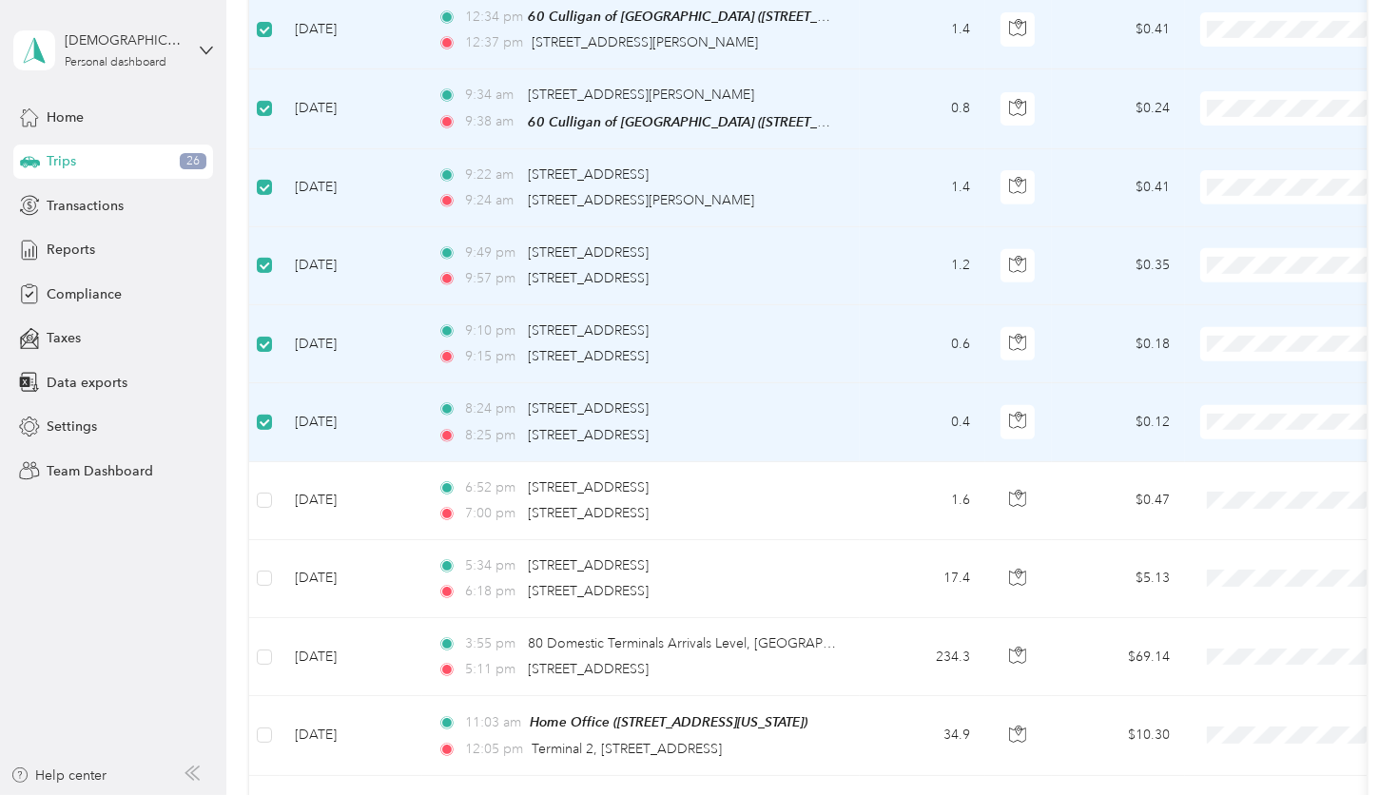
scroll to position [1044, 0]
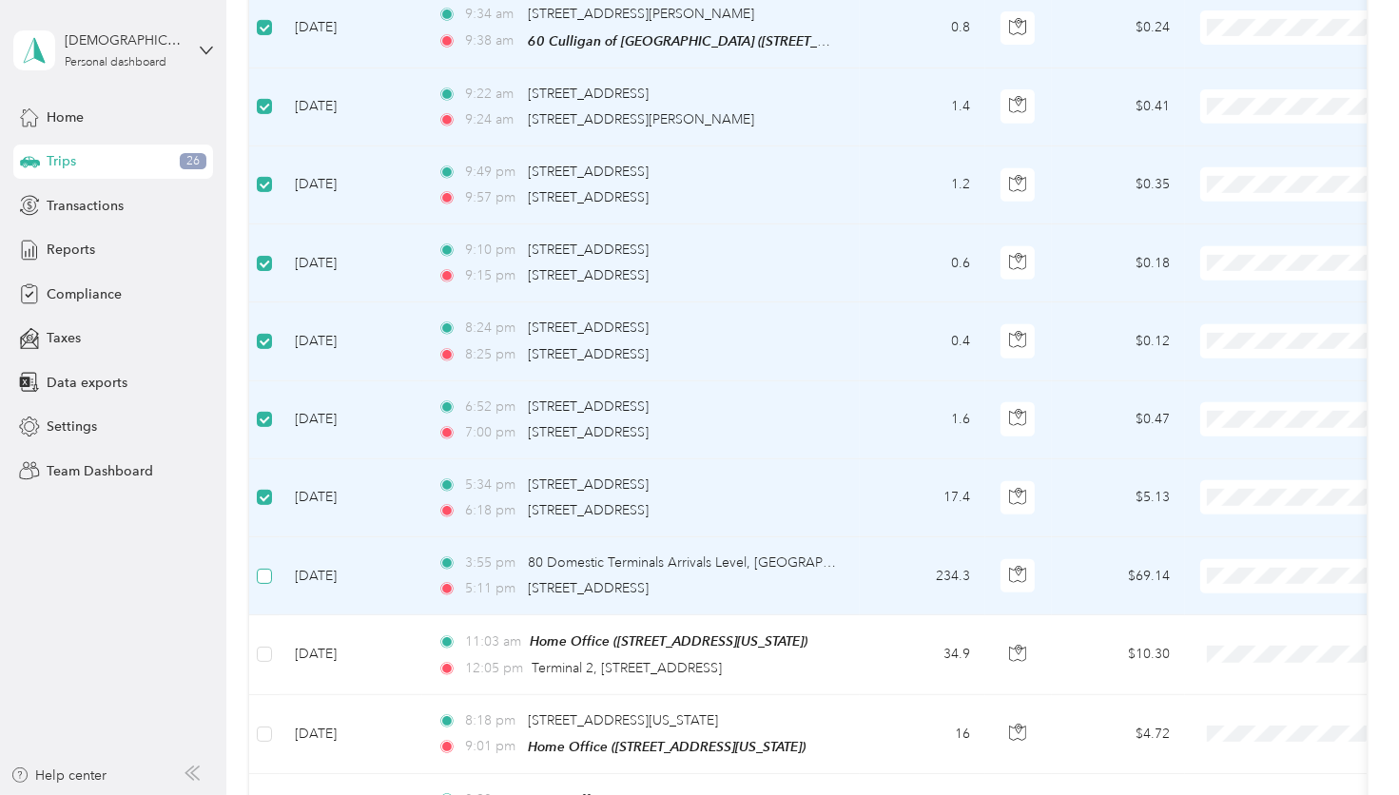
click at [262, 570] on label at bounding box center [264, 576] width 15 height 21
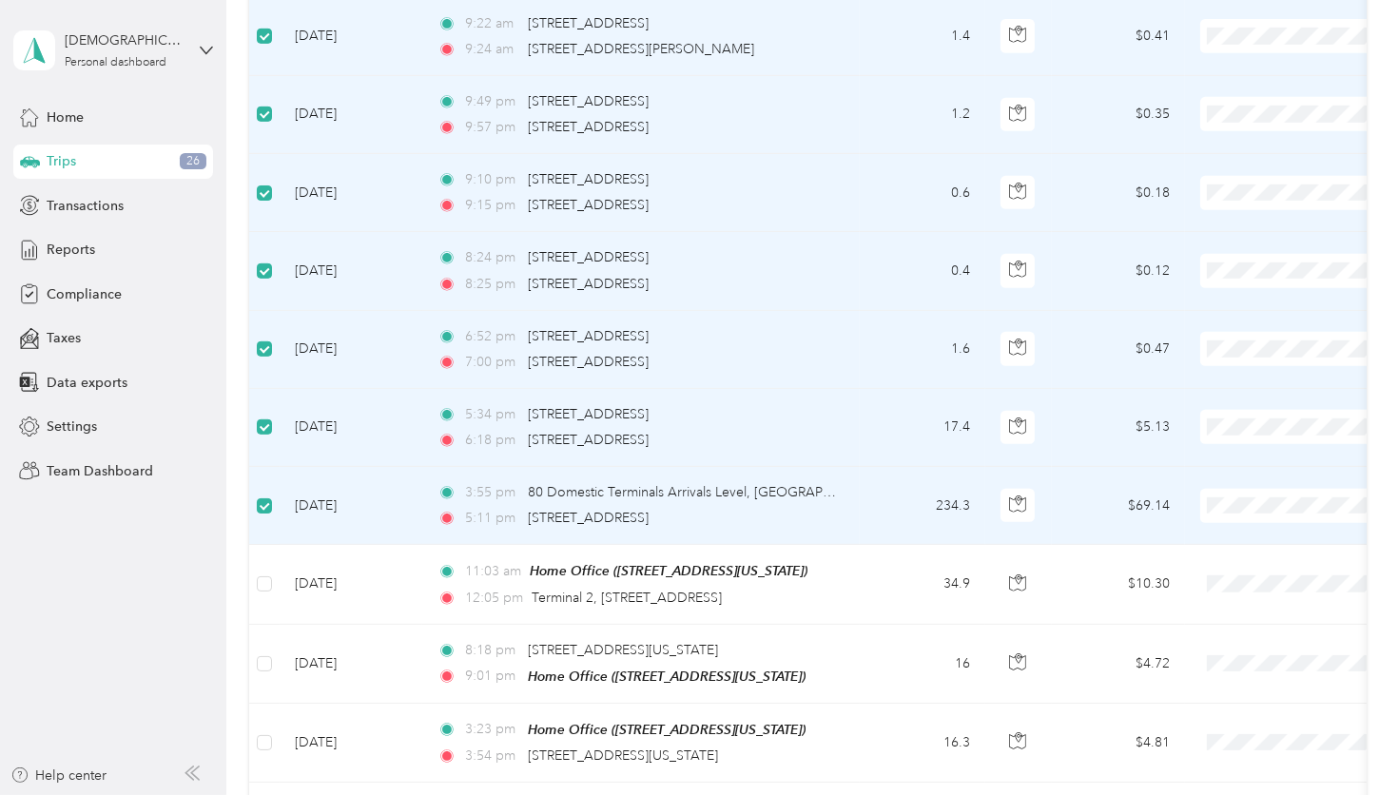
scroll to position [1329, 0]
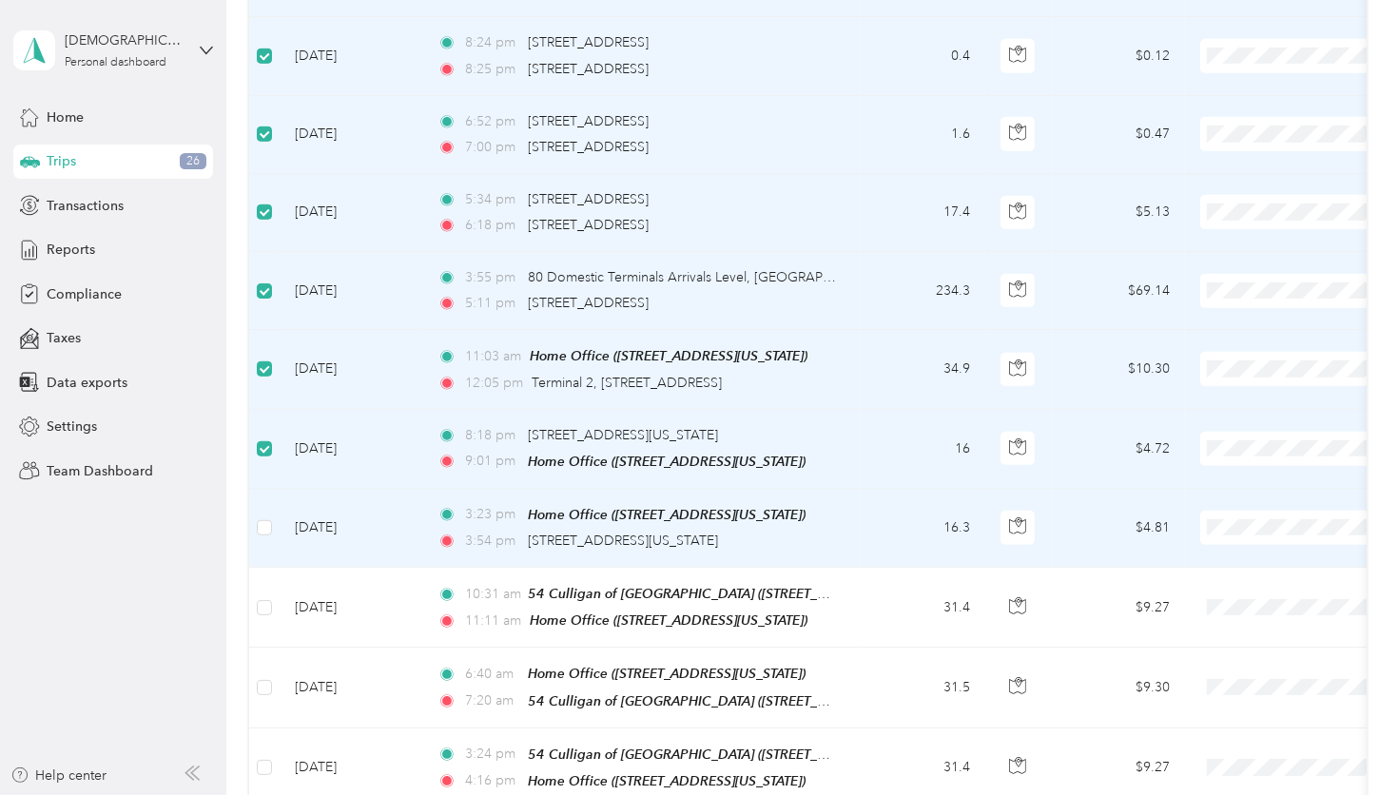
click at [267, 494] on td at bounding box center [264, 528] width 30 height 79
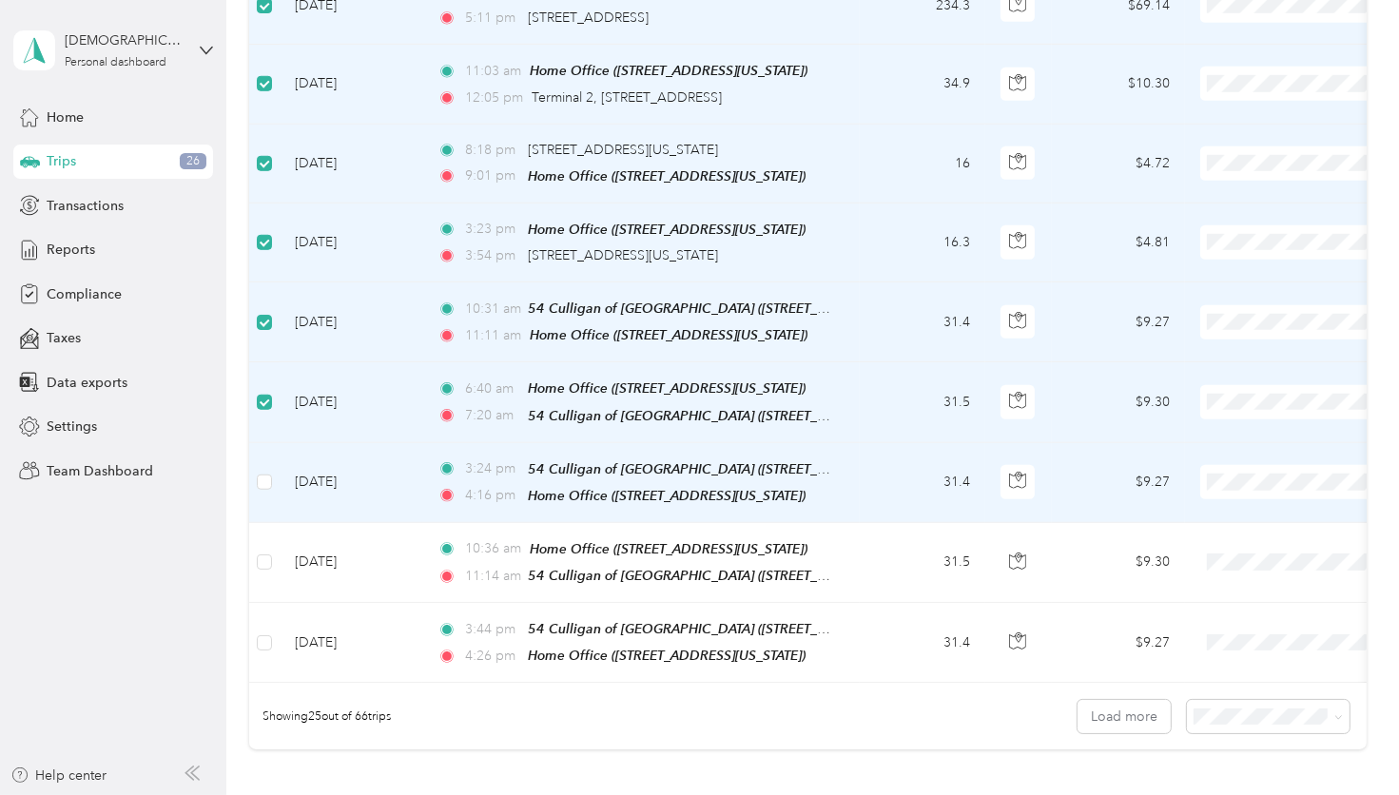
click at [268, 471] on td at bounding box center [264, 483] width 30 height 80
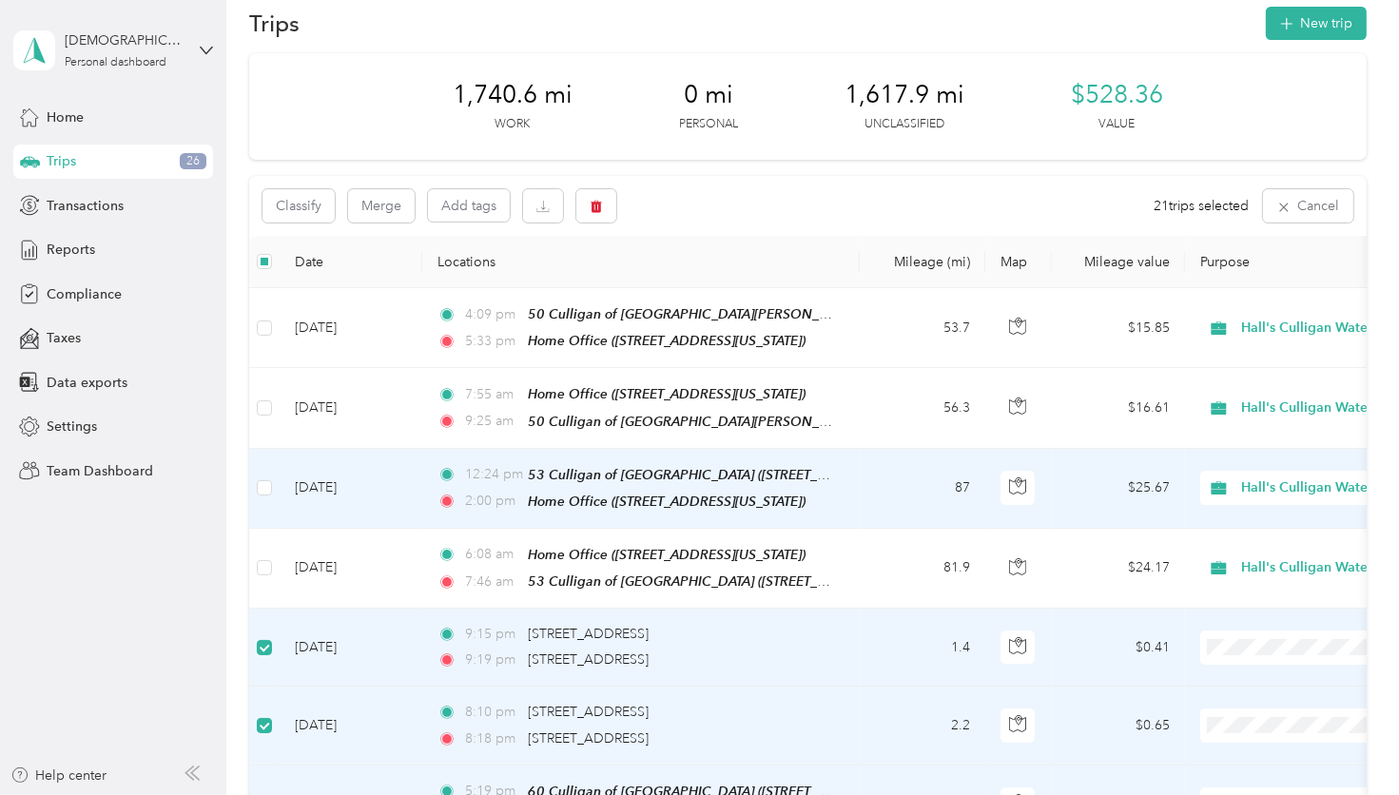
scroll to position [0, 0]
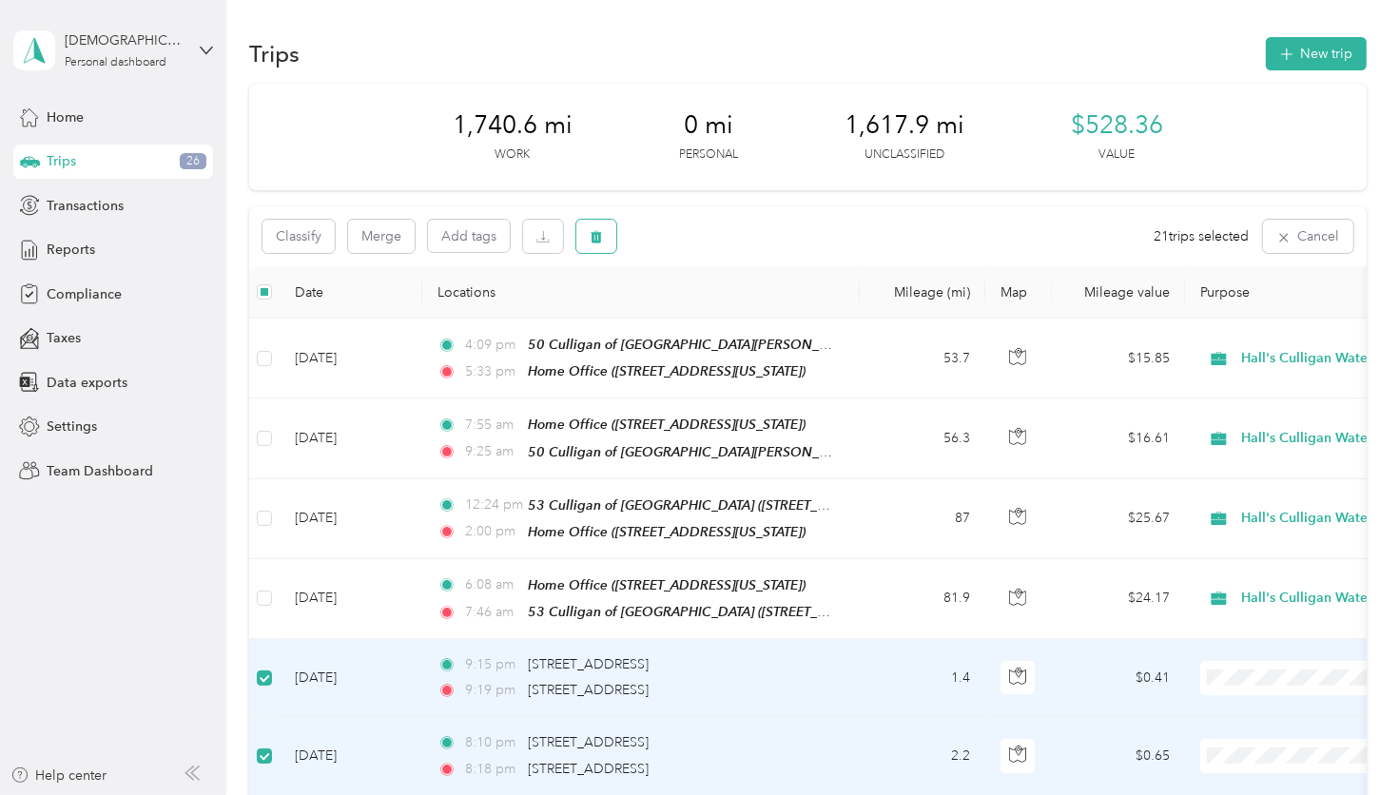
click at [592, 237] on icon "button" at bounding box center [596, 237] width 11 height 12
click at [731, 310] on button "Yes" at bounding box center [742, 316] width 37 height 30
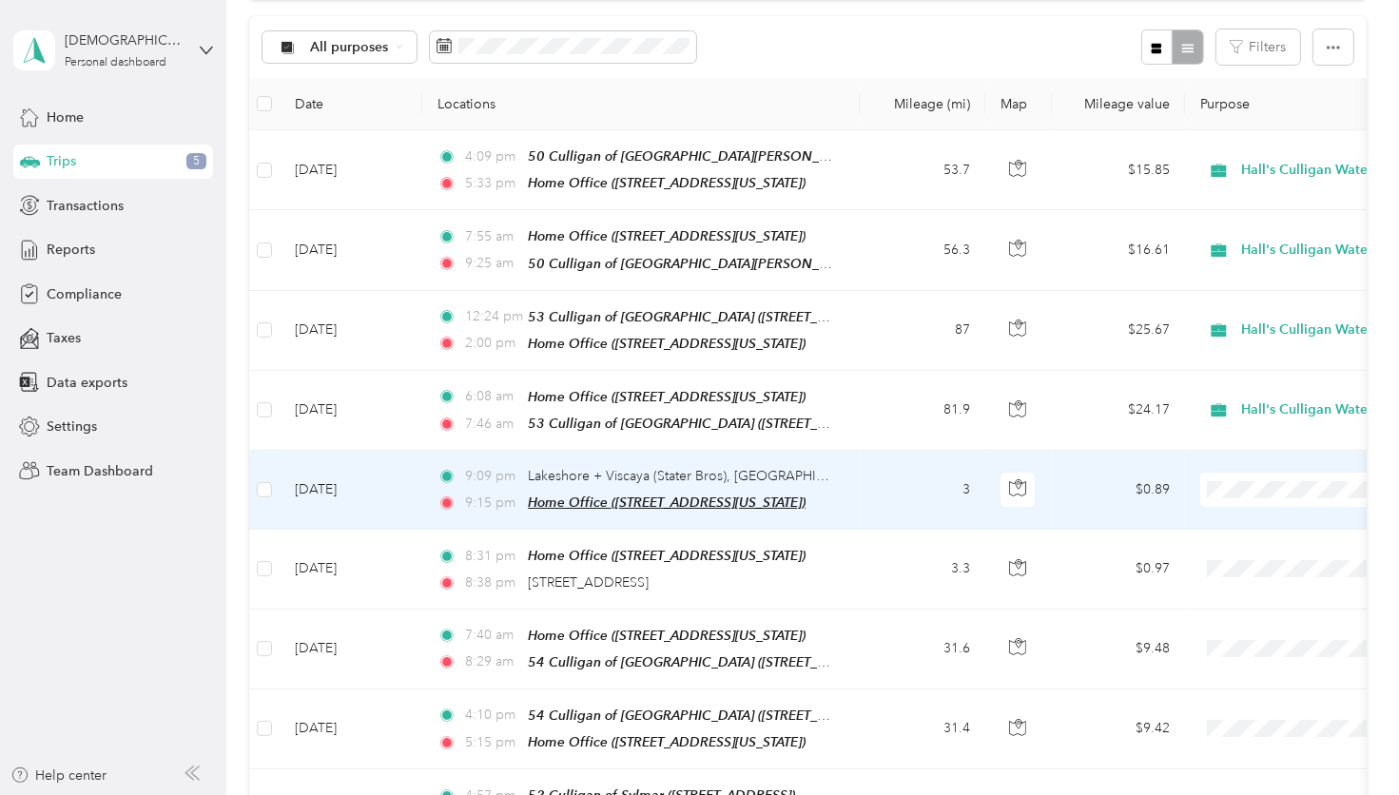
scroll to position [285, 0]
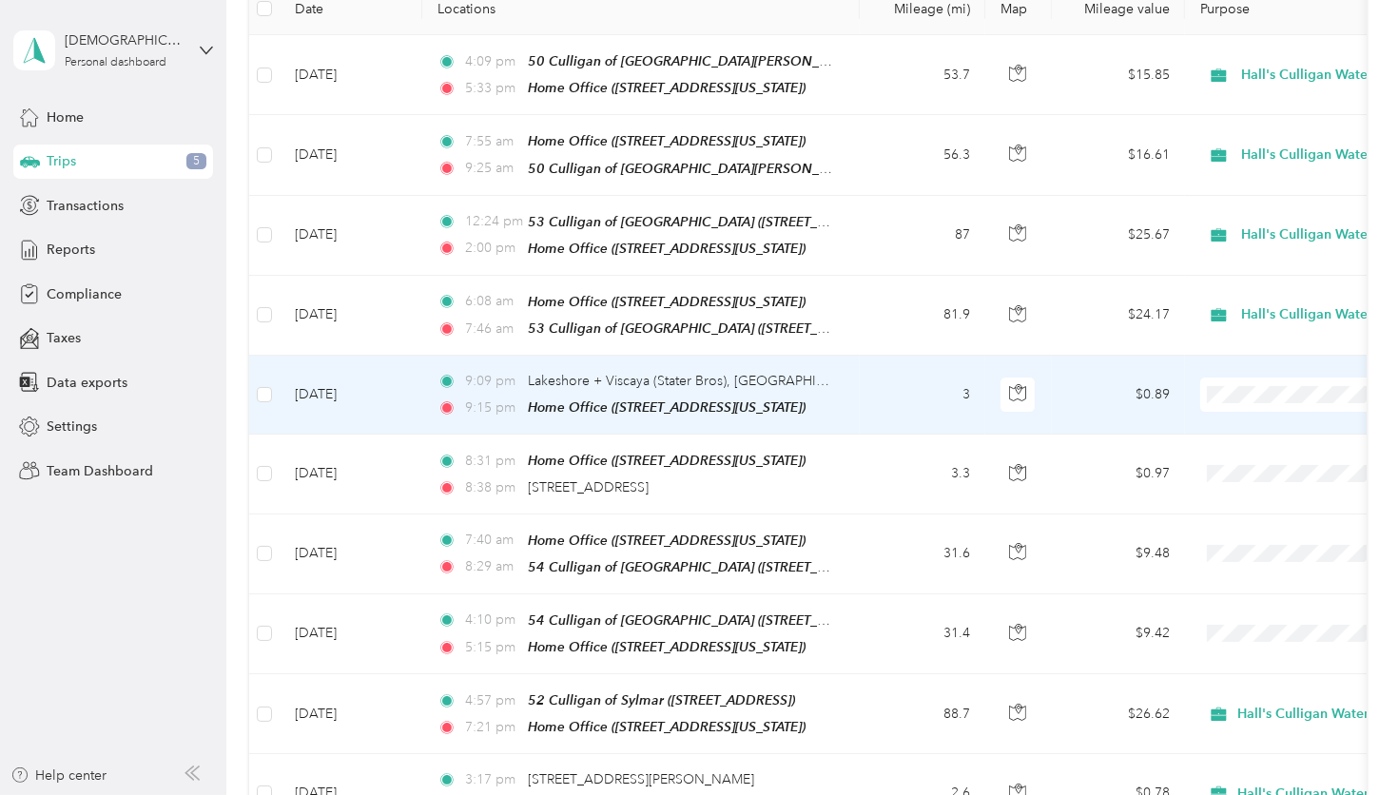
click at [256, 378] on td at bounding box center [264, 395] width 30 height 79
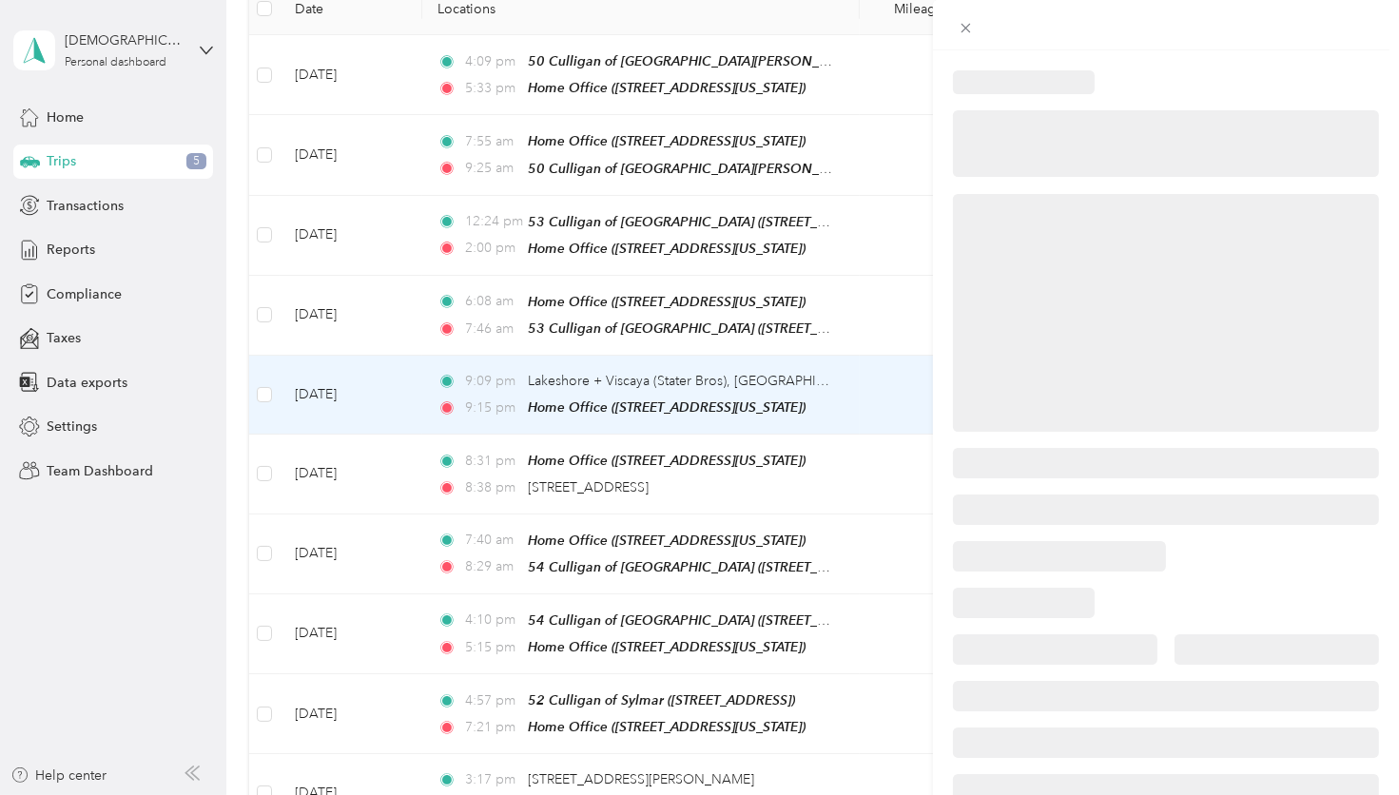
click at [271, 391] on div at bounding box center [699, 397] width 1399 height 795
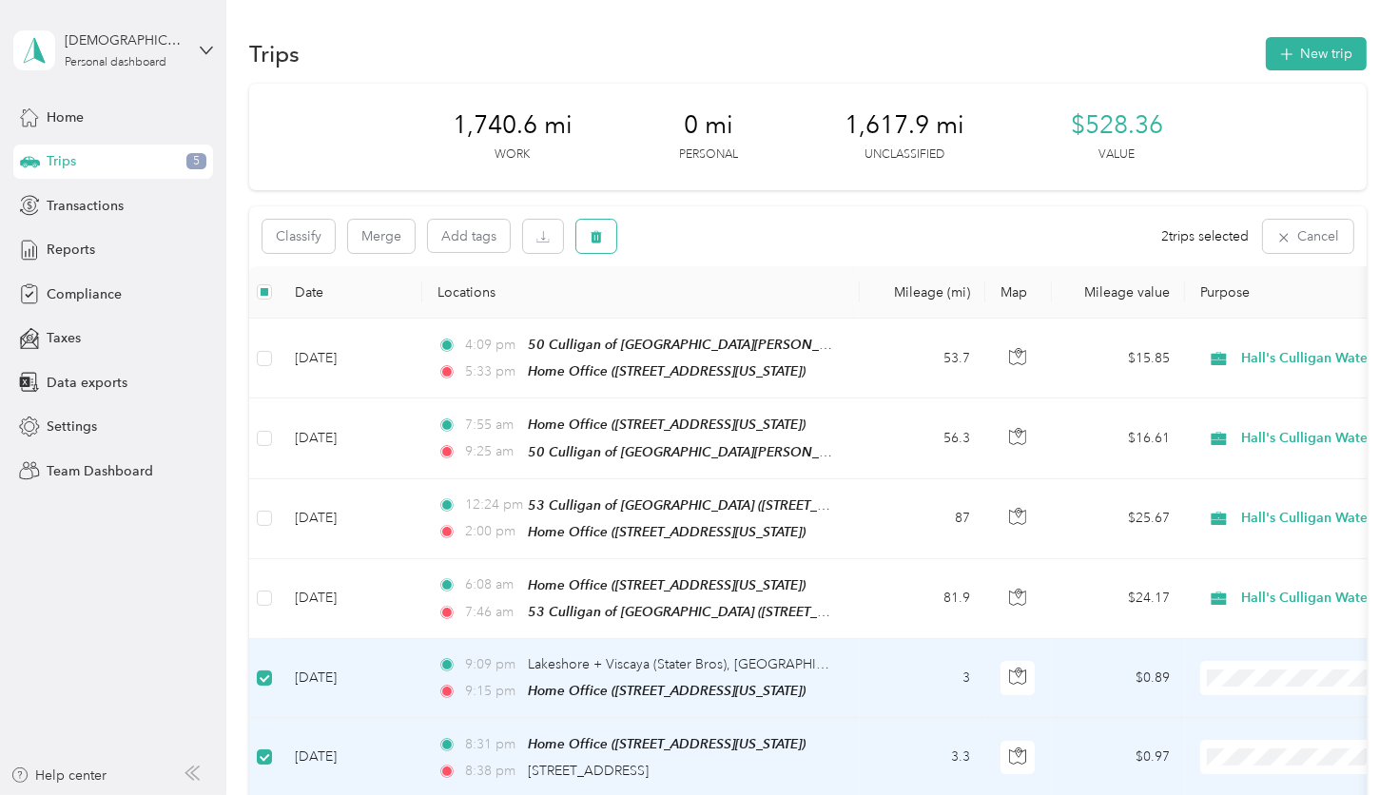
click at [593, 245] on button "button" at bounding box center [596, 236] width 40 height 33
click at [739, 316] on button "Yes" at bounding box center [738, 316] width 37 height 30
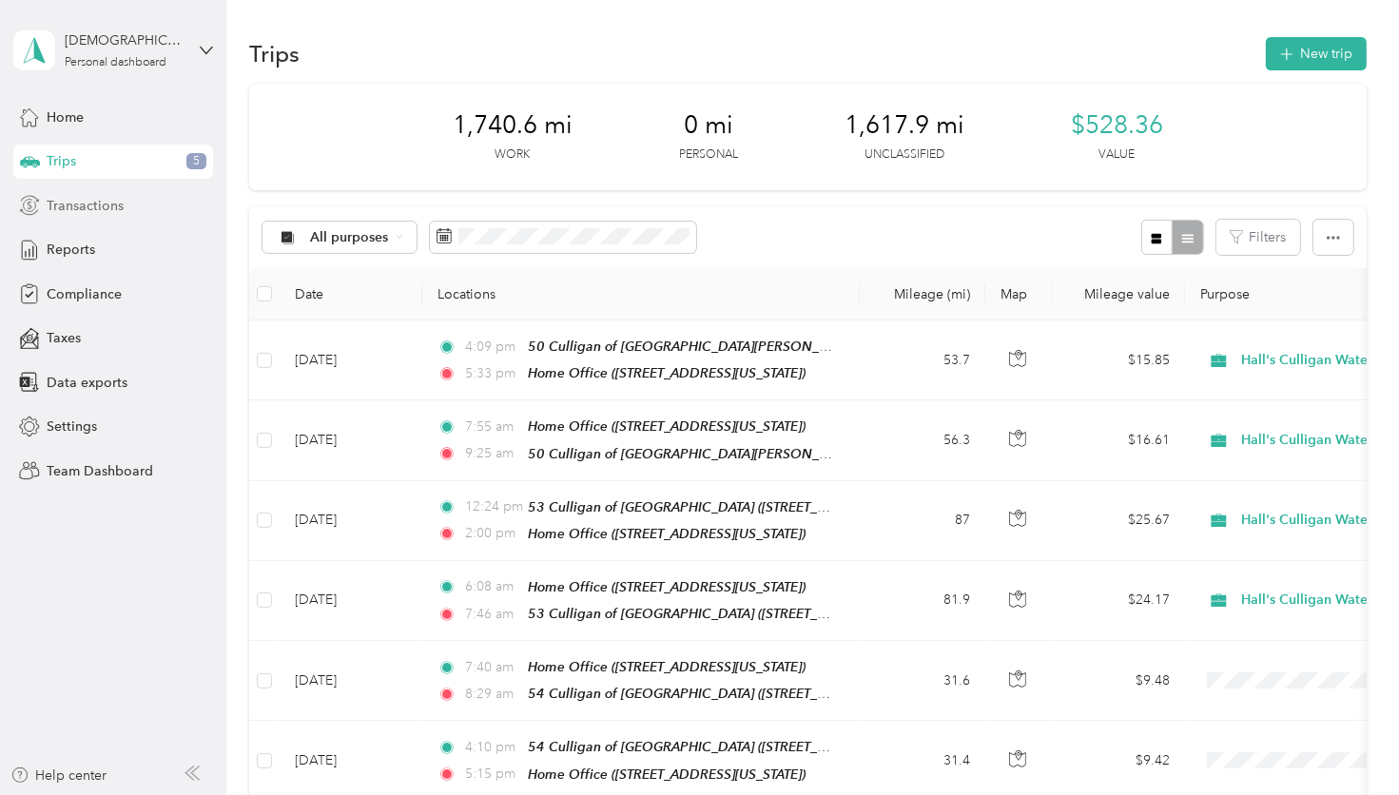
click at [130, 218] on div "Transactions" at bounding box center [113, 205] width 200 height 34
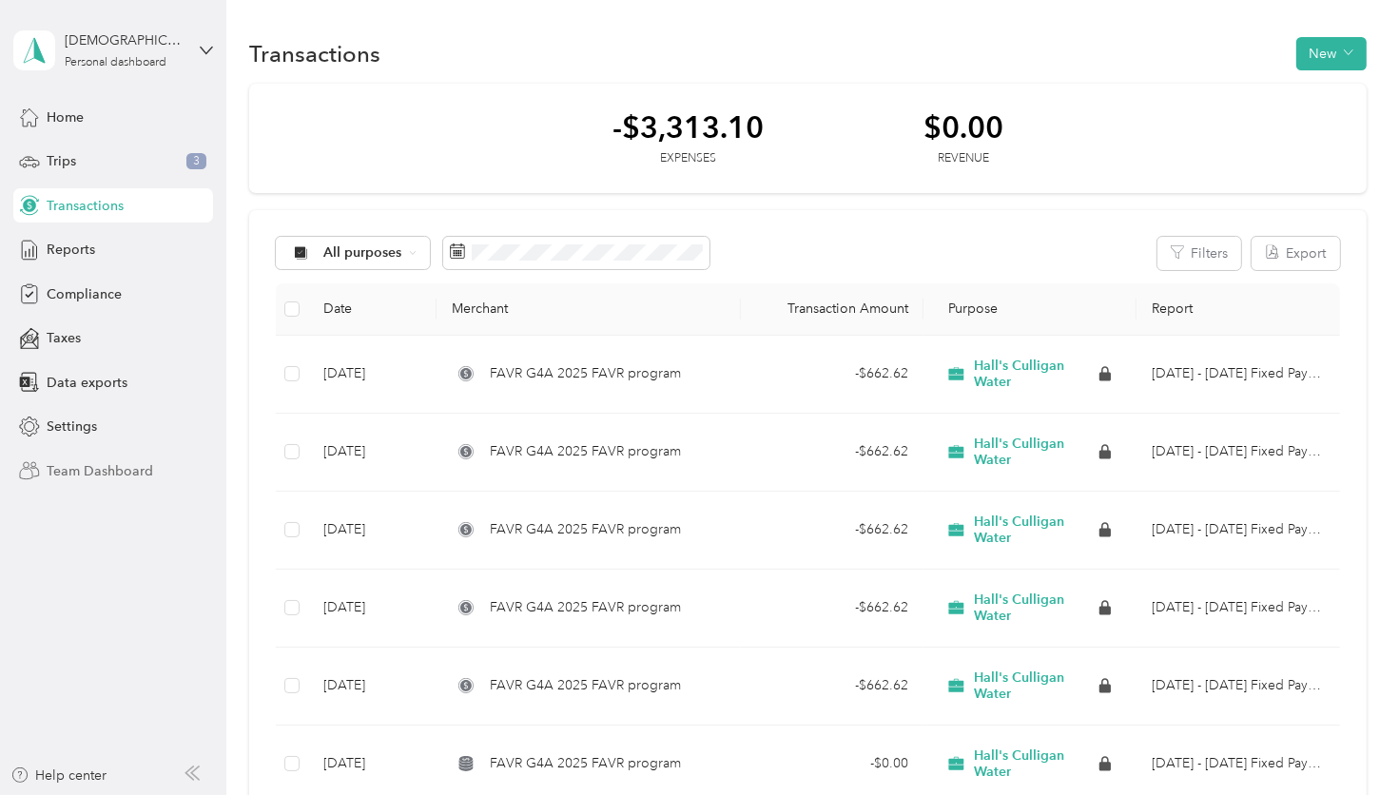
click at [114, 471] on span "Team Dashboard" at bounding box center [100, 471] width 107 height 20
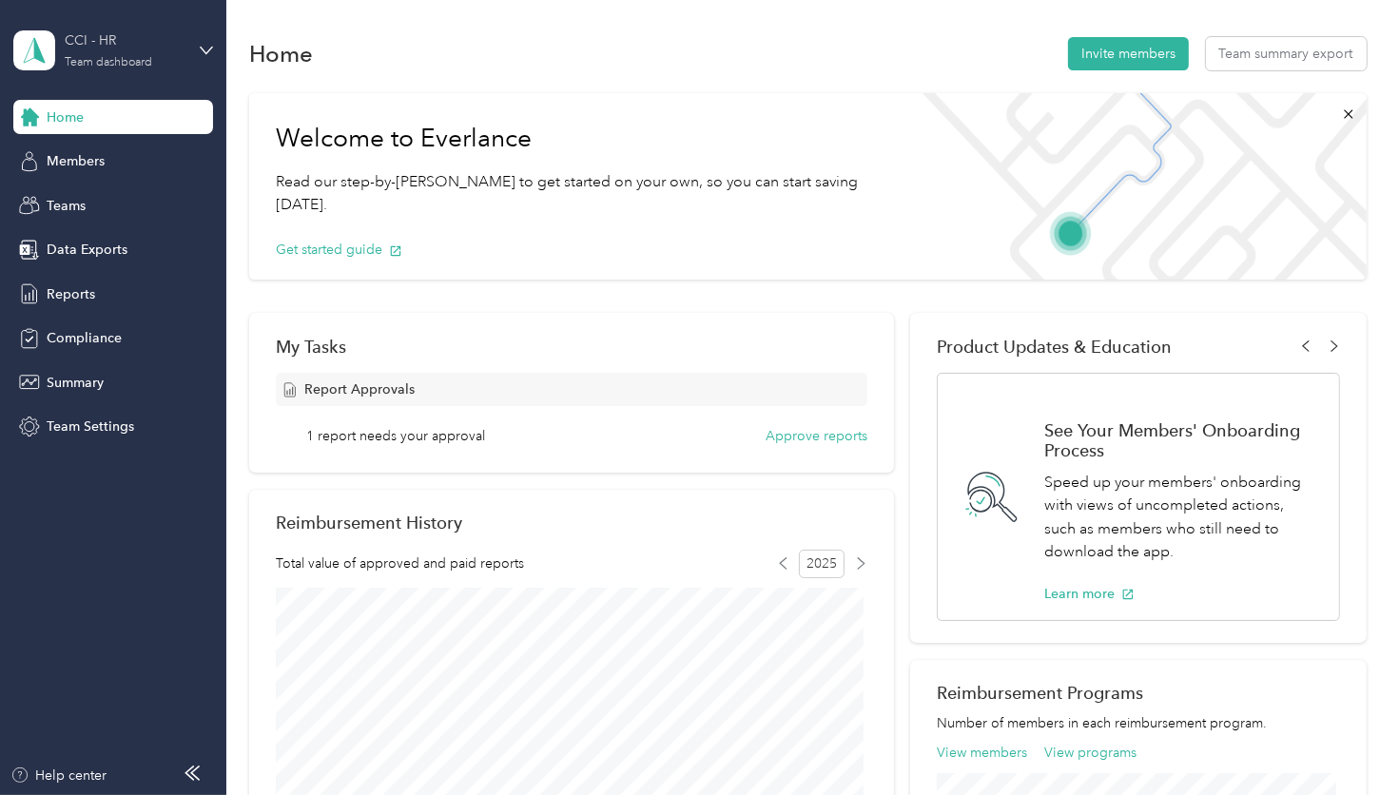
click at [107, 49] on div "CCI - HR" at bounding box center [124, 40] width 119 height 20
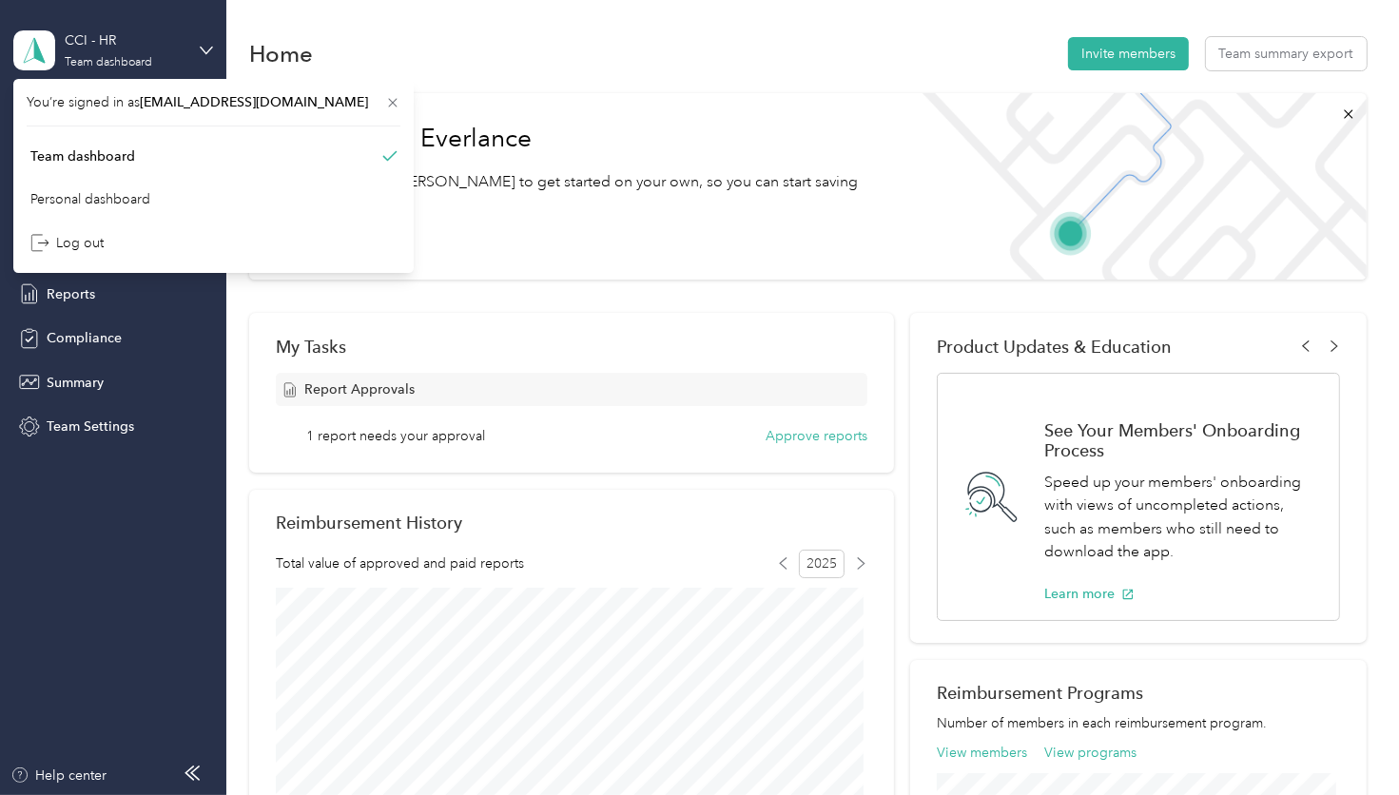
click at [202, 37] on div "CCI - HR Team dashboard" at bounding box center [113, 50] width 200 height 67
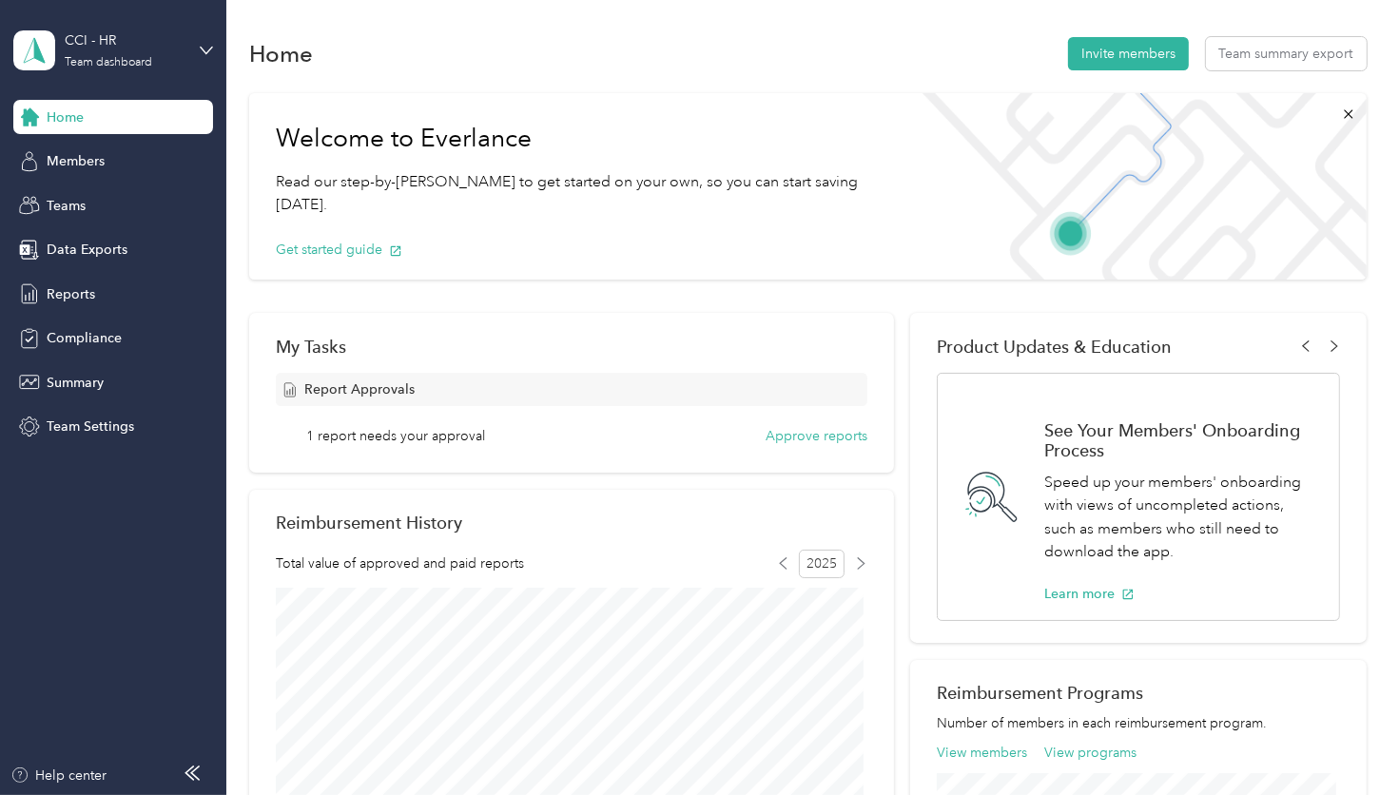
click at [194, 41] on div "CCI - HR Team dashboard" at bounding box center [113, 50] width 200 height 67
click at [173, 99] on span "[EMAIL_ADDRESS][DOMAIN_NAME]" at bounding box center [254, 102] width 228 height 16
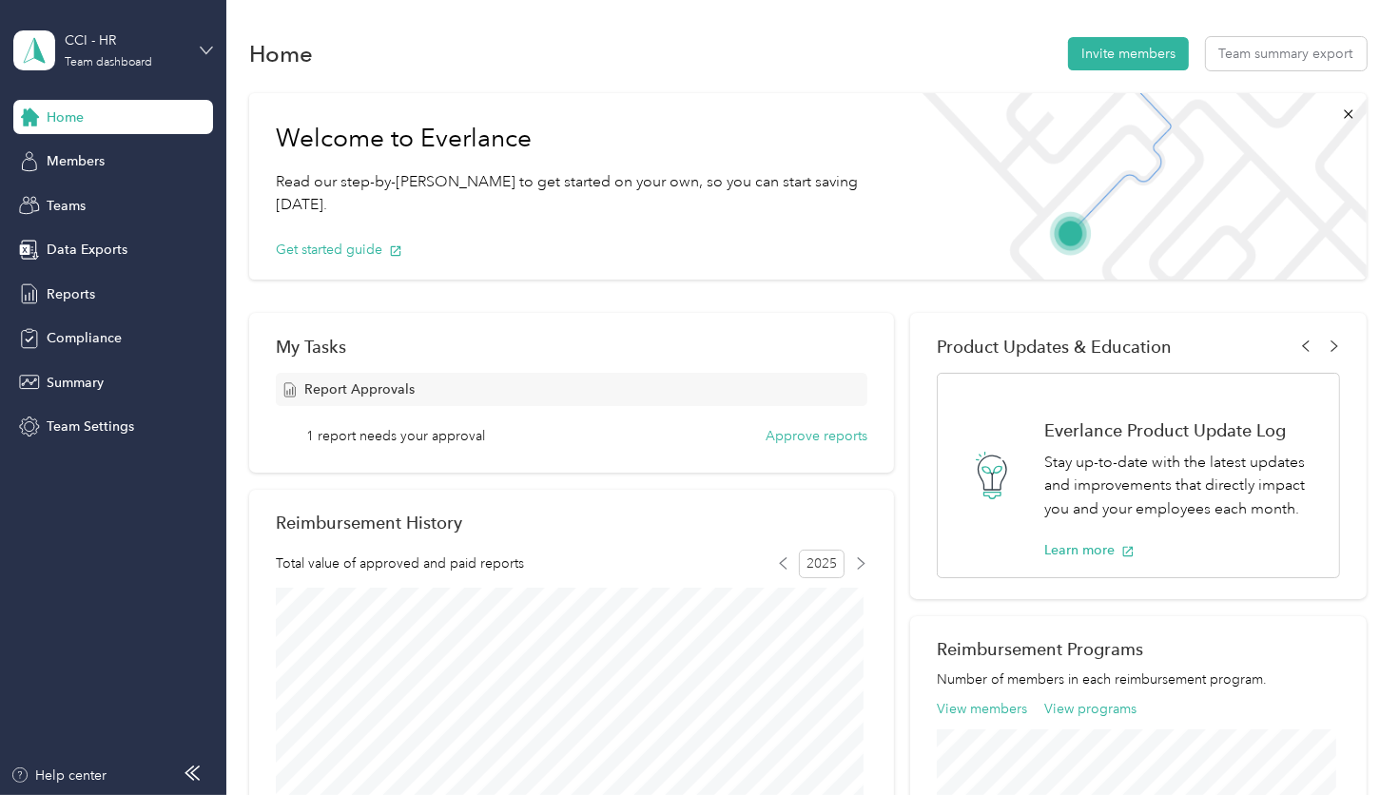
click at [200, 55] on icon at bounding box center [206, 50] width 13 height 13
click at [145, 199] on div "Personal dashboard" at bounding box center [90, 199] width 120 height 20
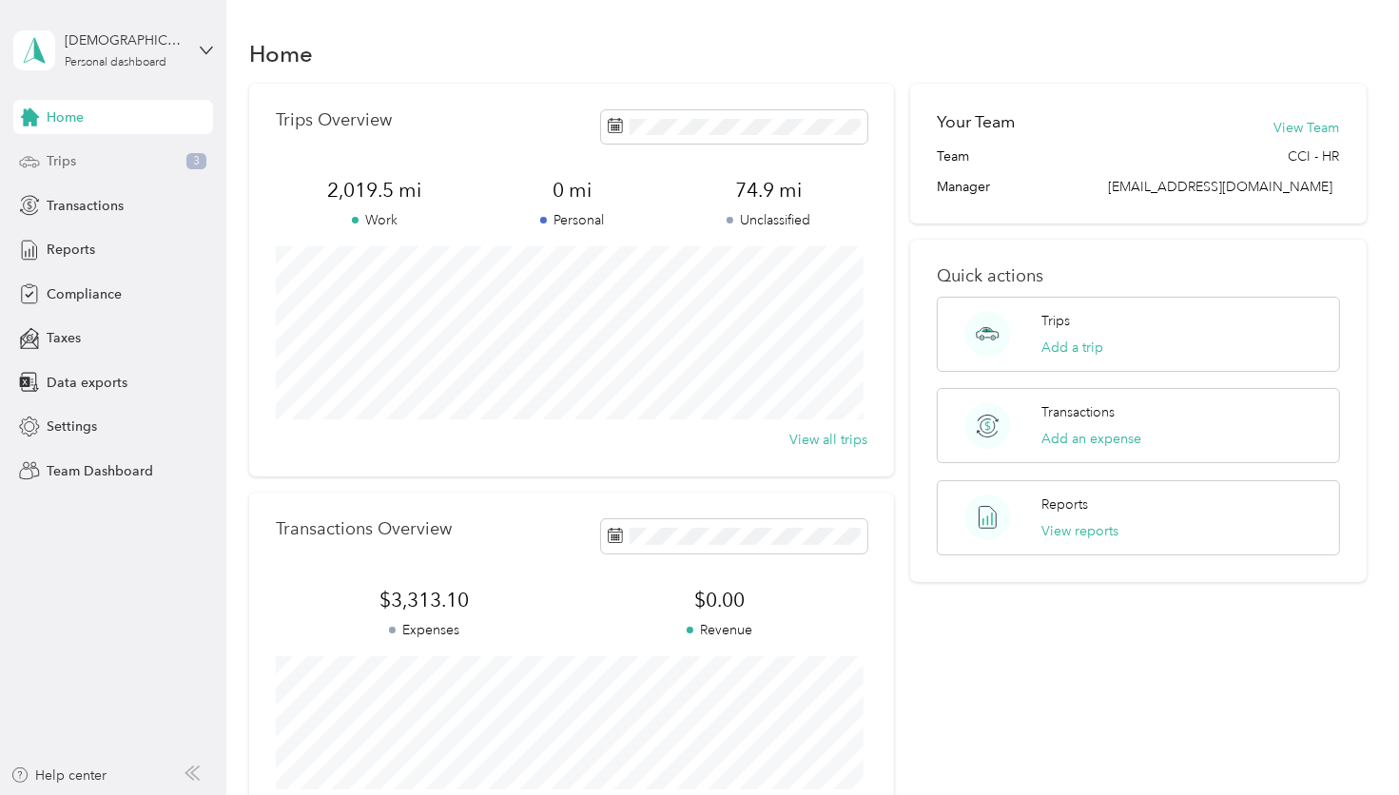
click at [133, 159] on div "Trips 3" at bounding box center [113, 162] width 200 height 34
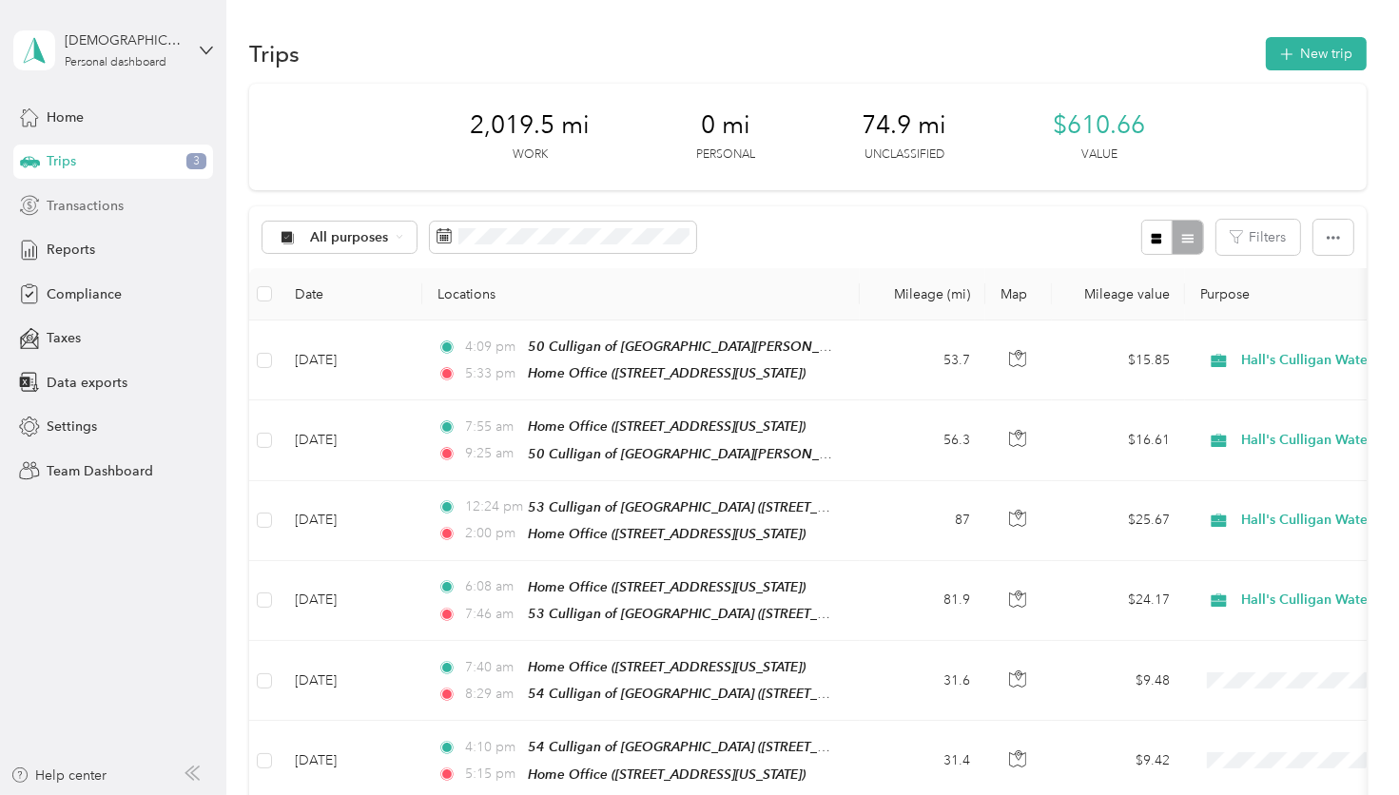
click at [142, 210] on div "Transactions" at bounding box center [113, 205] width 200 height 34
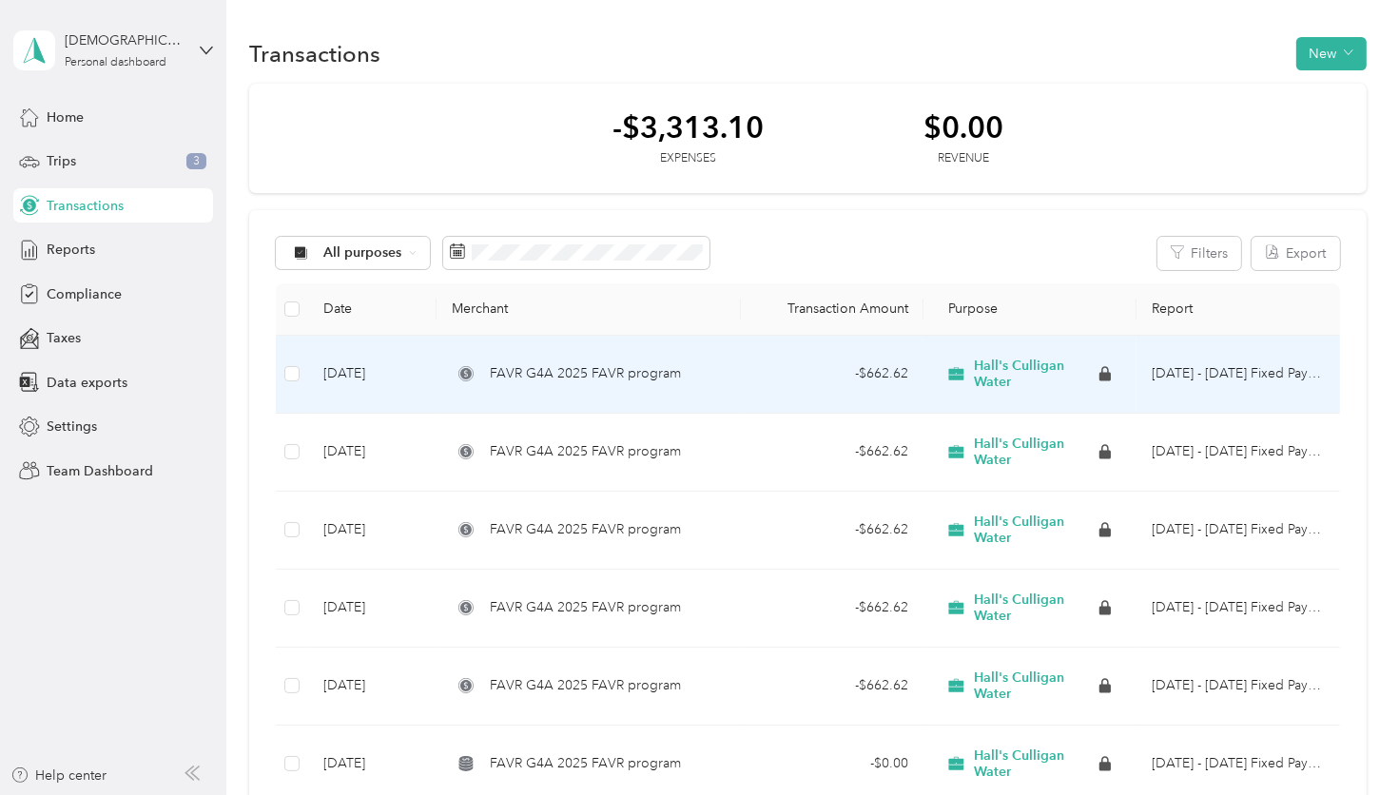
scroll to position [95, 0]
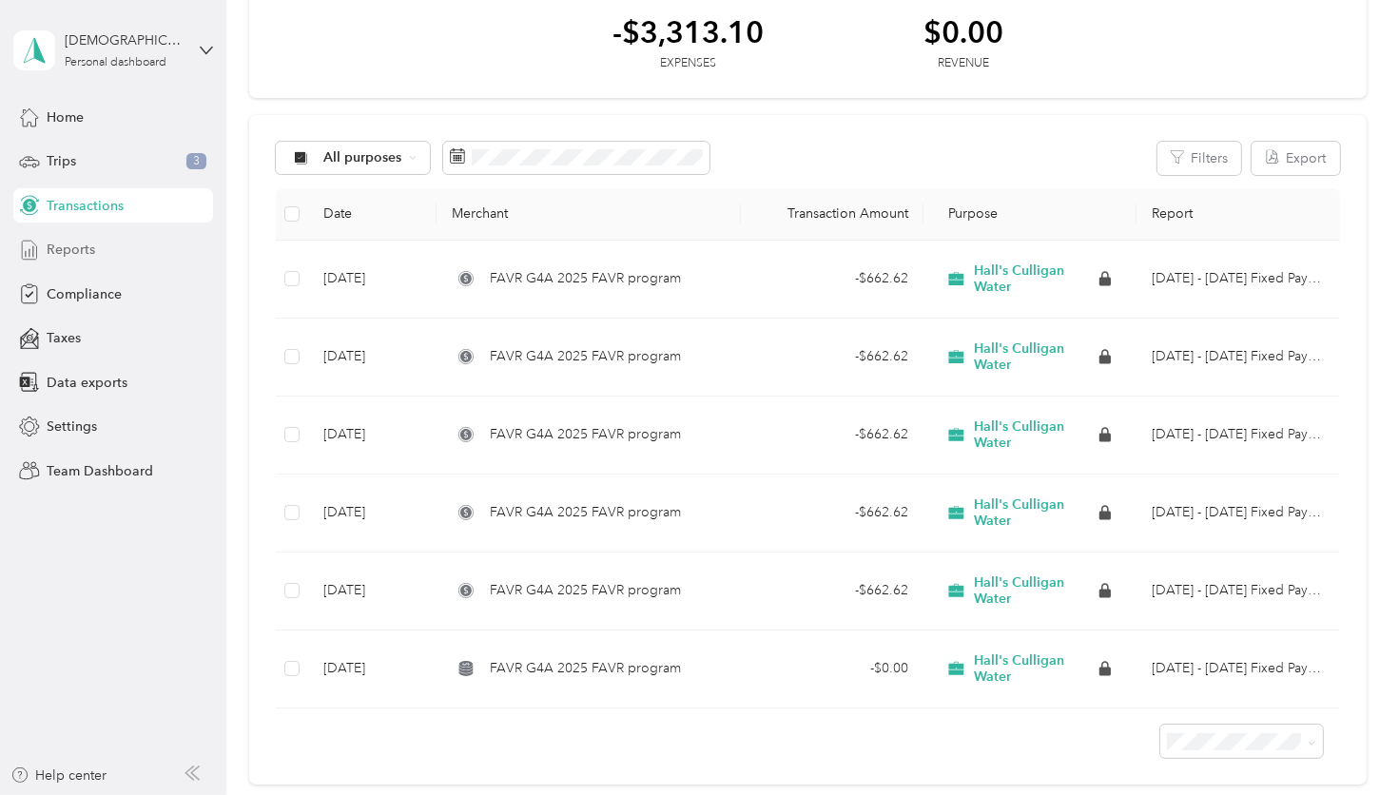
click at [128, 263] on div "Reports" at bounding box center [113, 250] width 200 height 34
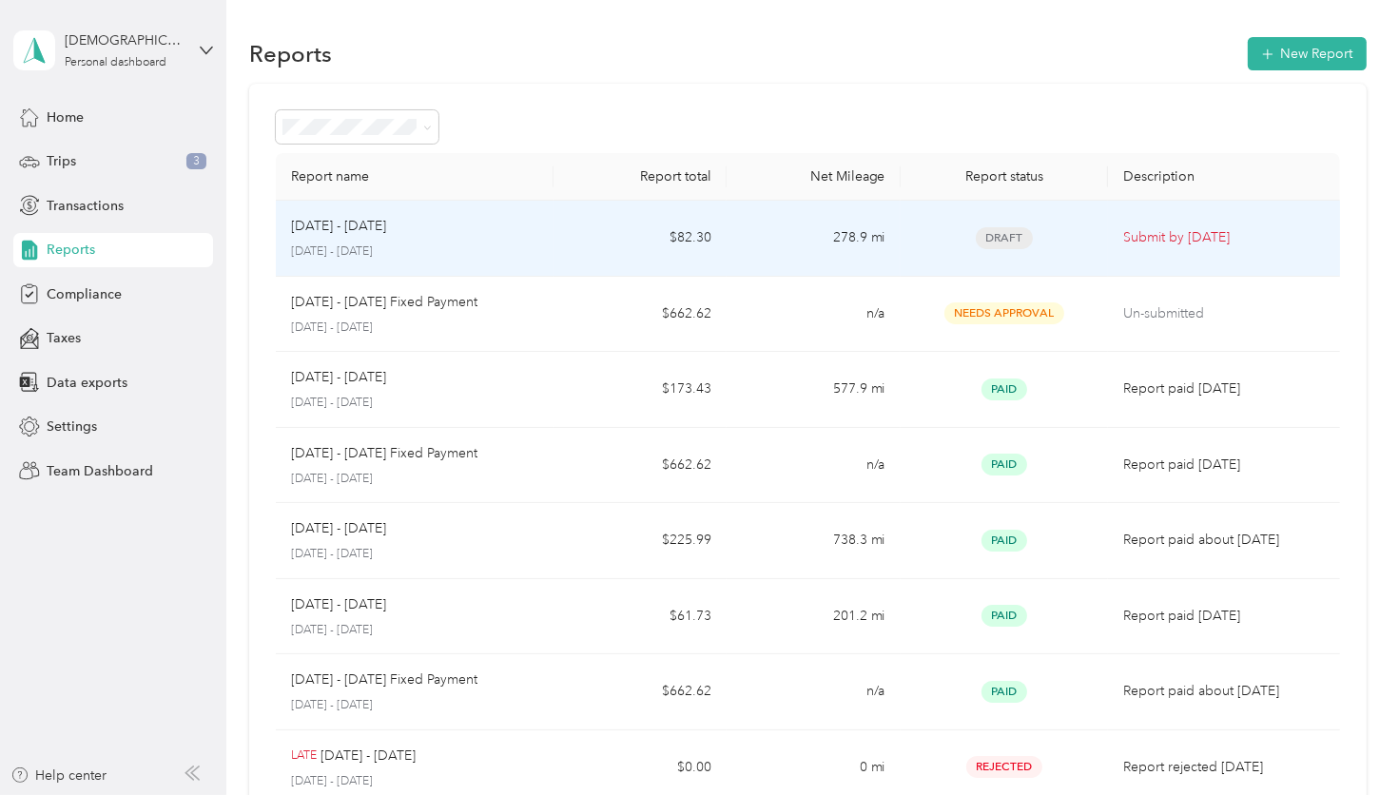
click at [1226, 230] on p "Submit by [DATE]" at bounding box center [1223, 237] width 201 height 21
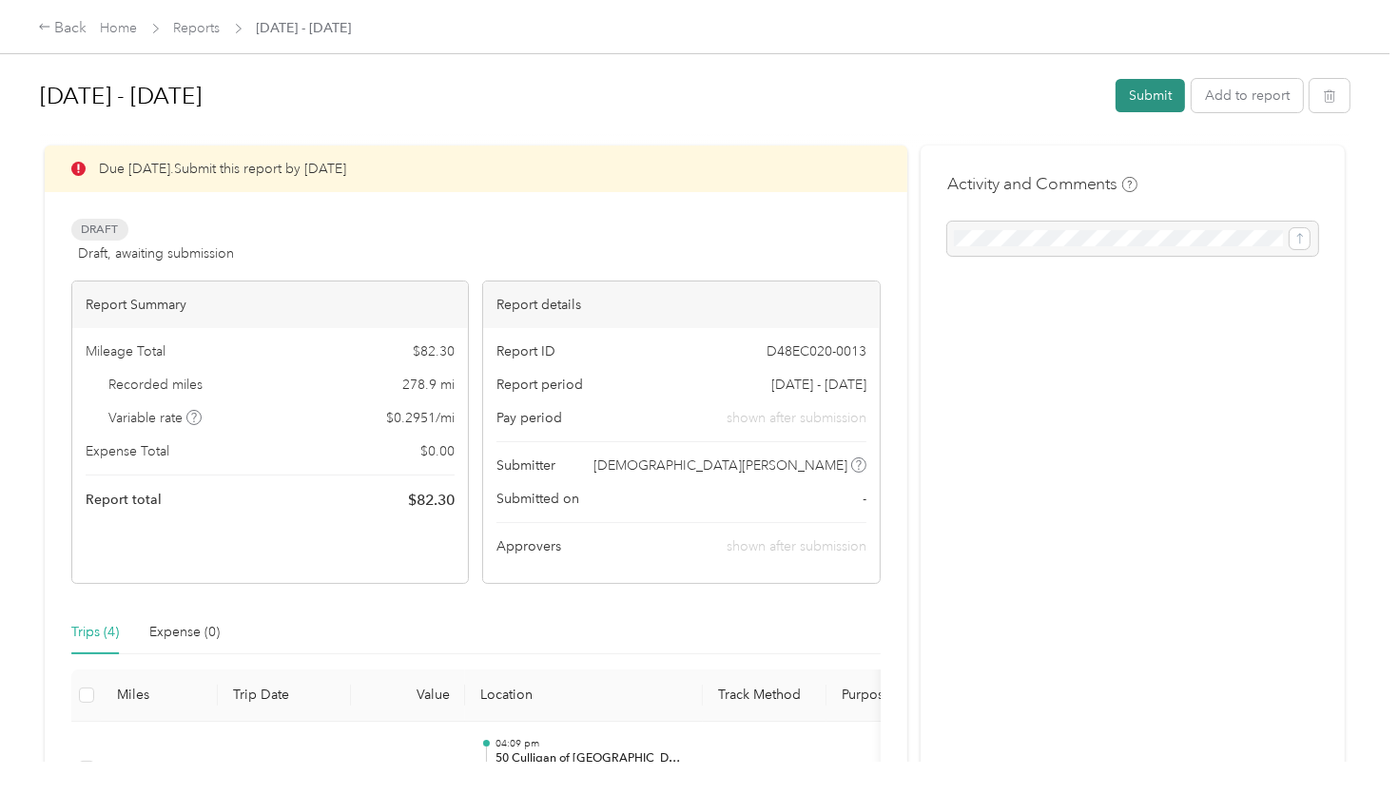
click at [1150, 109] on button "Submit" at bounding box center [1149, 95] width 69 height 33
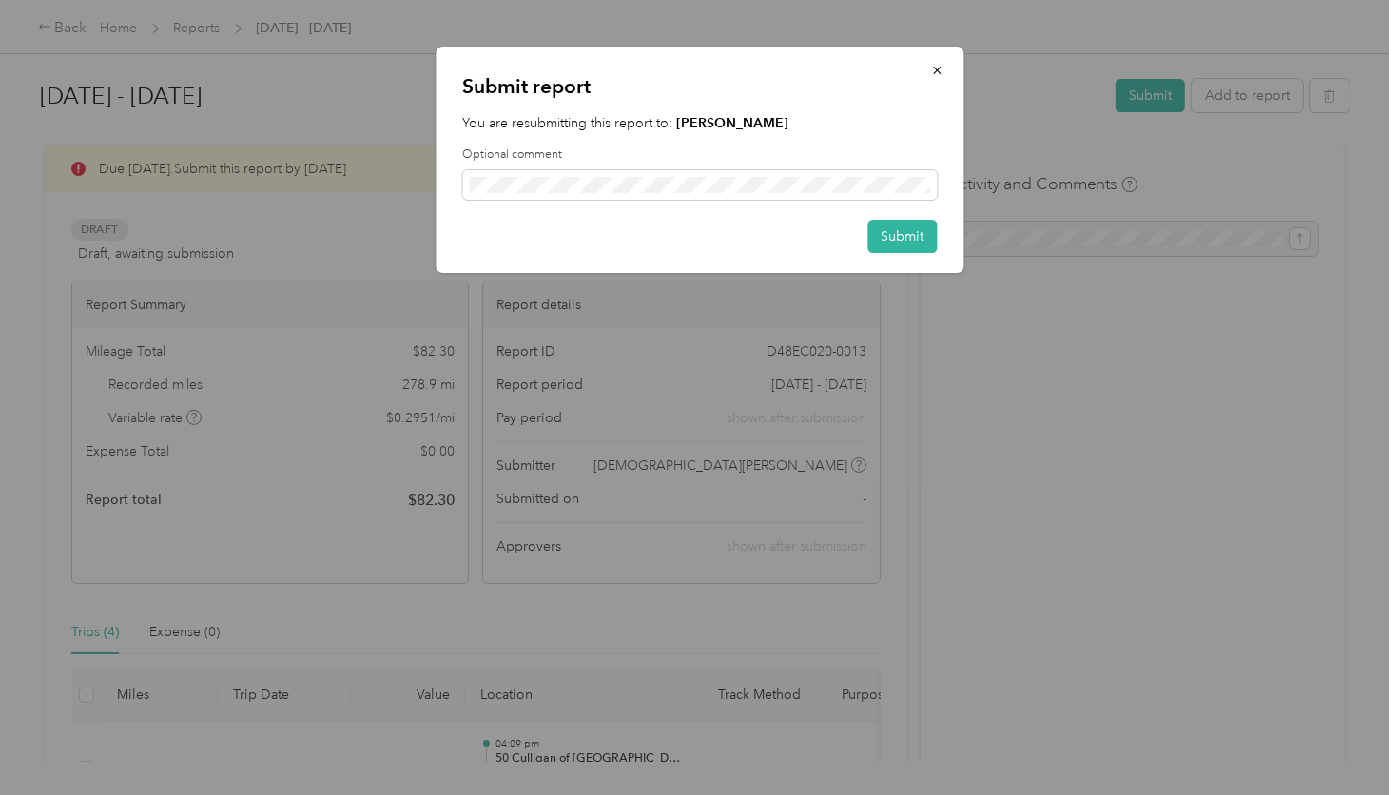
click at [882, 213] on div "Submit report You are resubmitting this report to: [PERSON_NAME] Optional comme…" at bounding box center [700, 160] width 528 height 226
click at [904, 242] on button "Submit" at bounding box center [901, 236] width 69 height 33
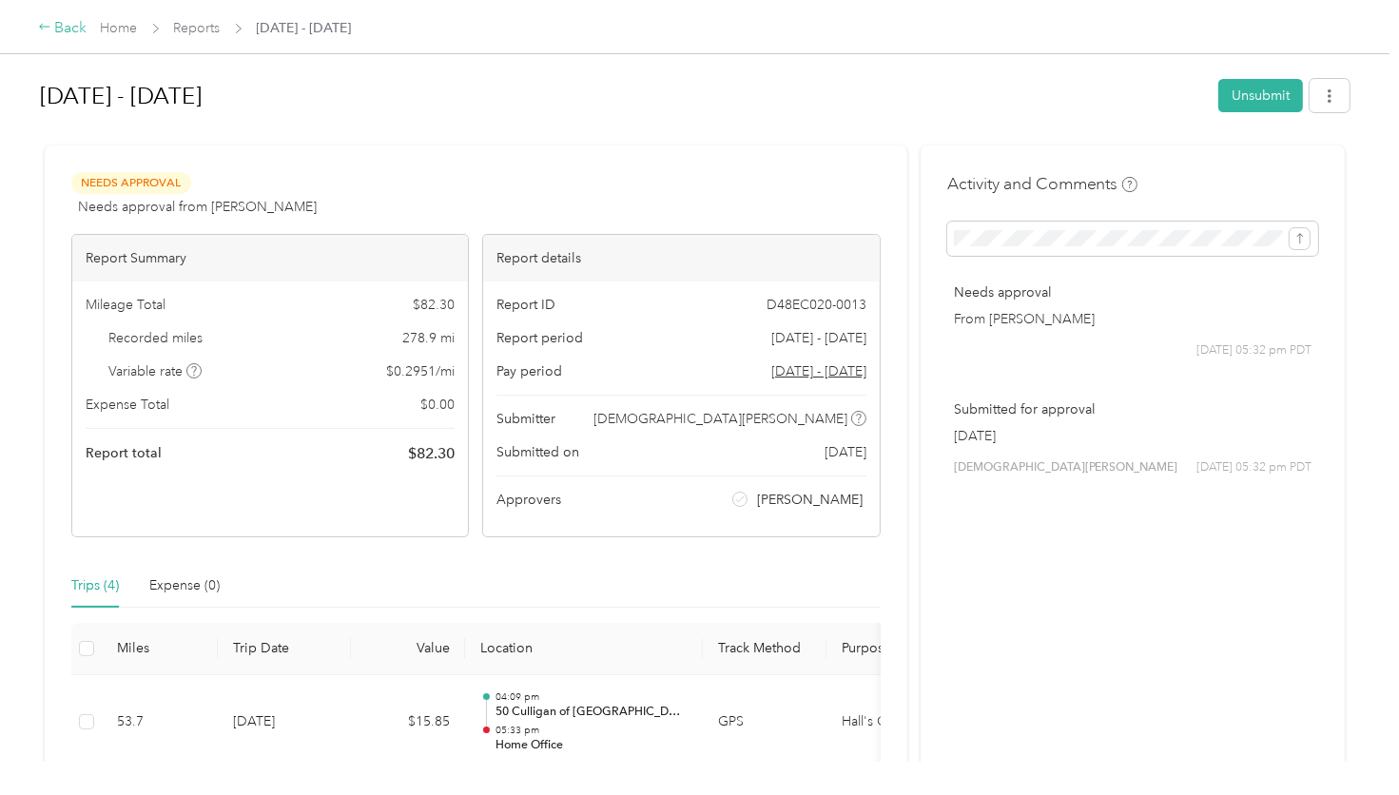
click at [50, 28] on icon at bounding box center [44, 26] width 13 height 13
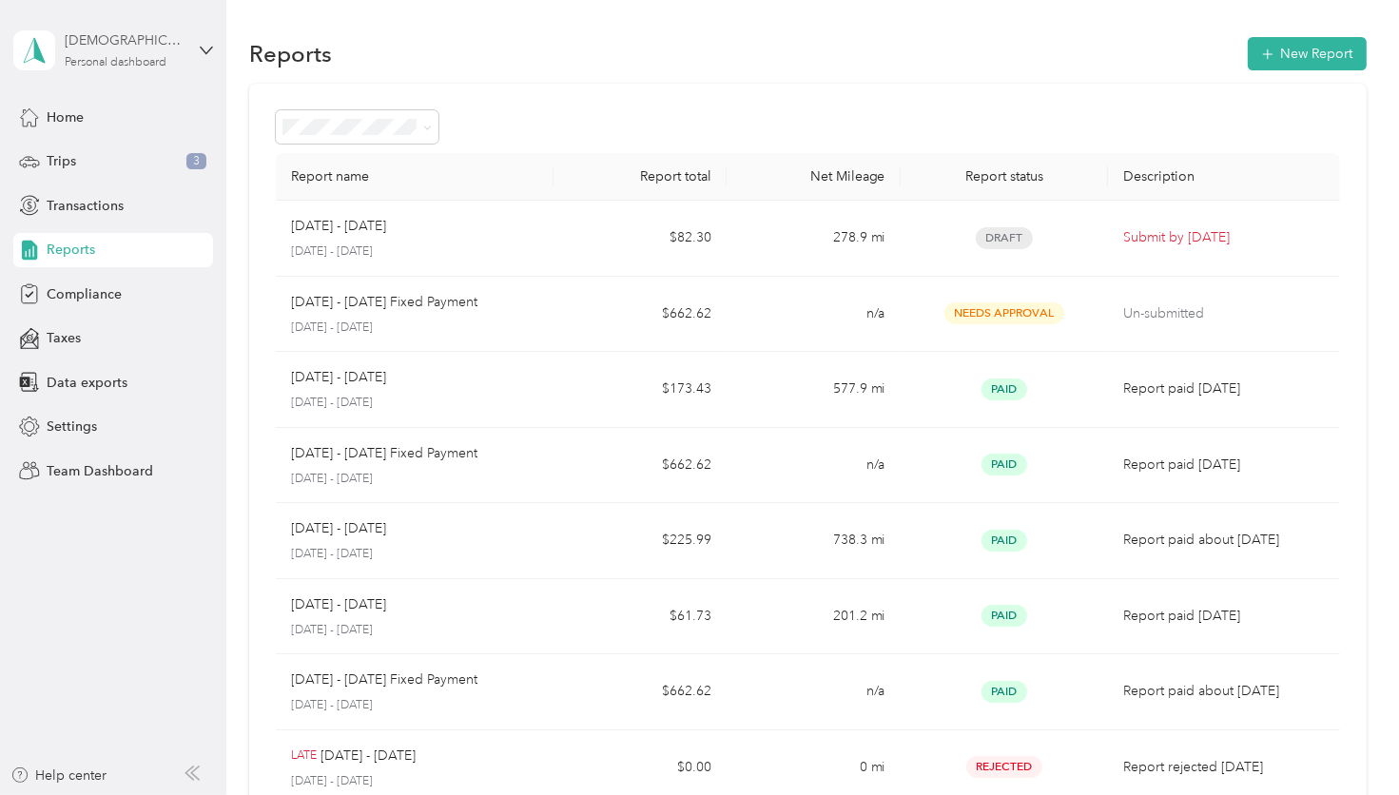
click at [108, 39] on div "[DEMOGRAPHIC_DATA][PERSON_NAME]" at bounding box center [124, 40] width 119 height 20
click at [170, 165] on div "Team dashboard Personal dashboard Log out" at bounding box center [214, 197] width 374 height 120
click at [143, 170] on div "Trips 3" at bounding box center [113, 162] width 200 height 34
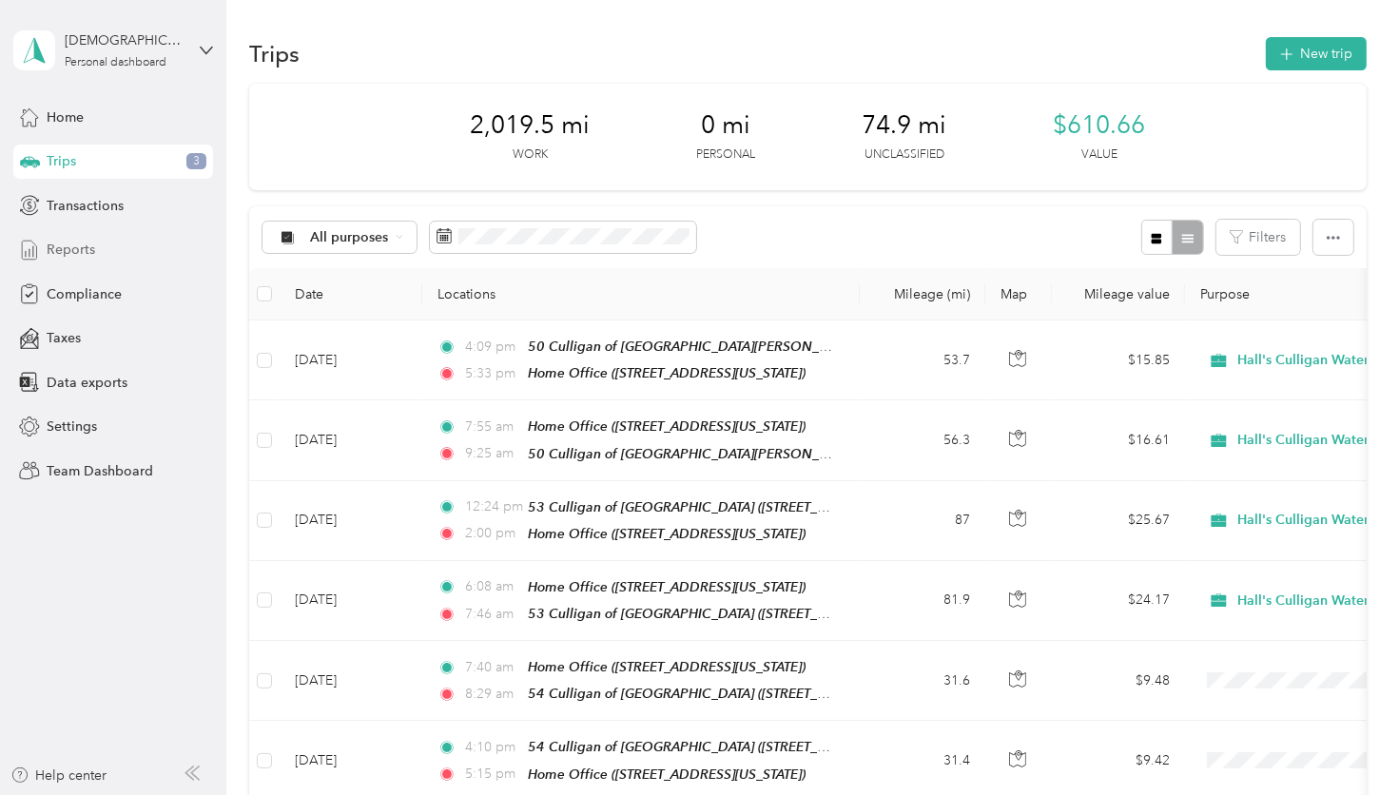
click at [150, 262] on div "Reports" at bounding box center [113, 250] width 200 height 34
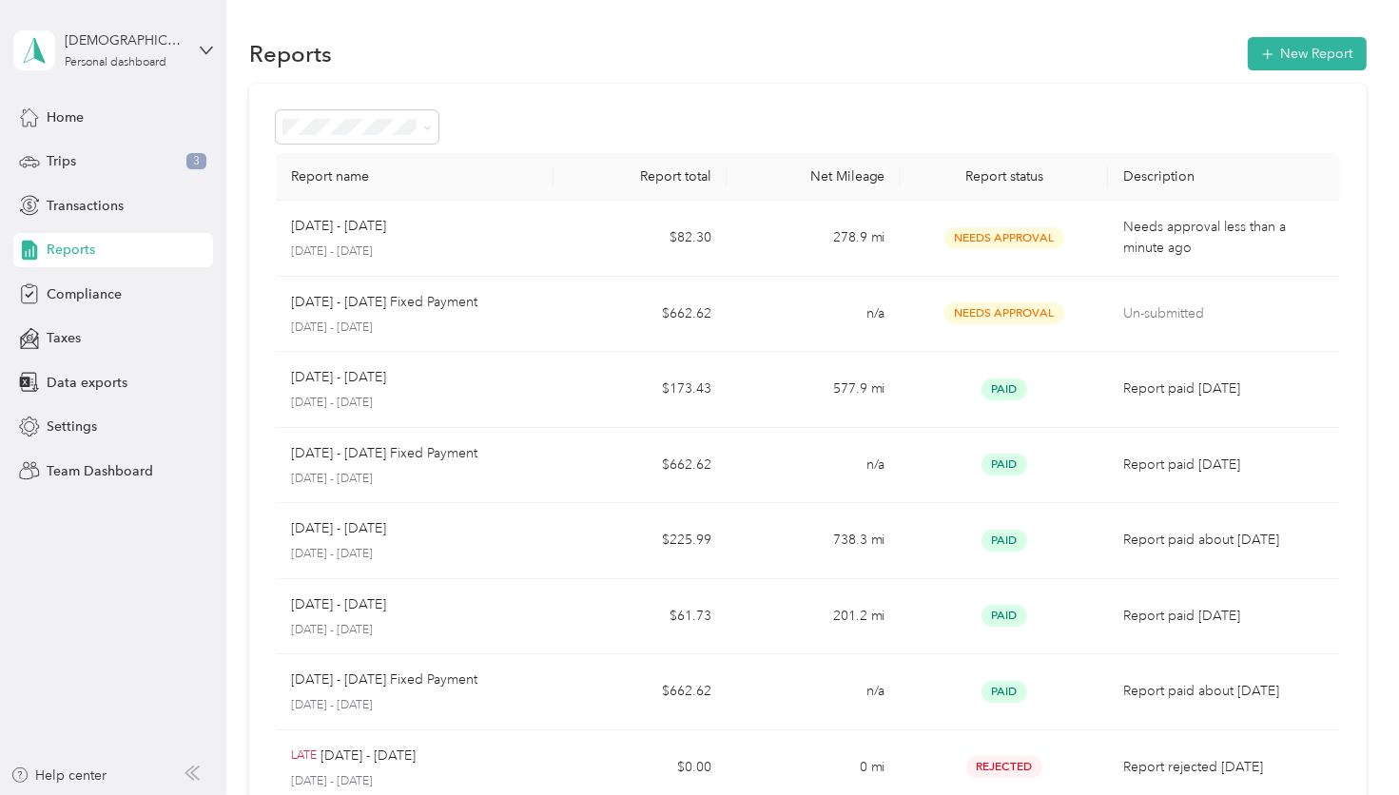
click at [194, 49] on div "[DEMOGRAPHIC_DATA][PERSON_NAME] Personal dashboard" at bounding box center [113, 50] width 200 height 67
click at [123, 155] on div "Team dashboard" at bounding box center [81, 156] width 102 height 20
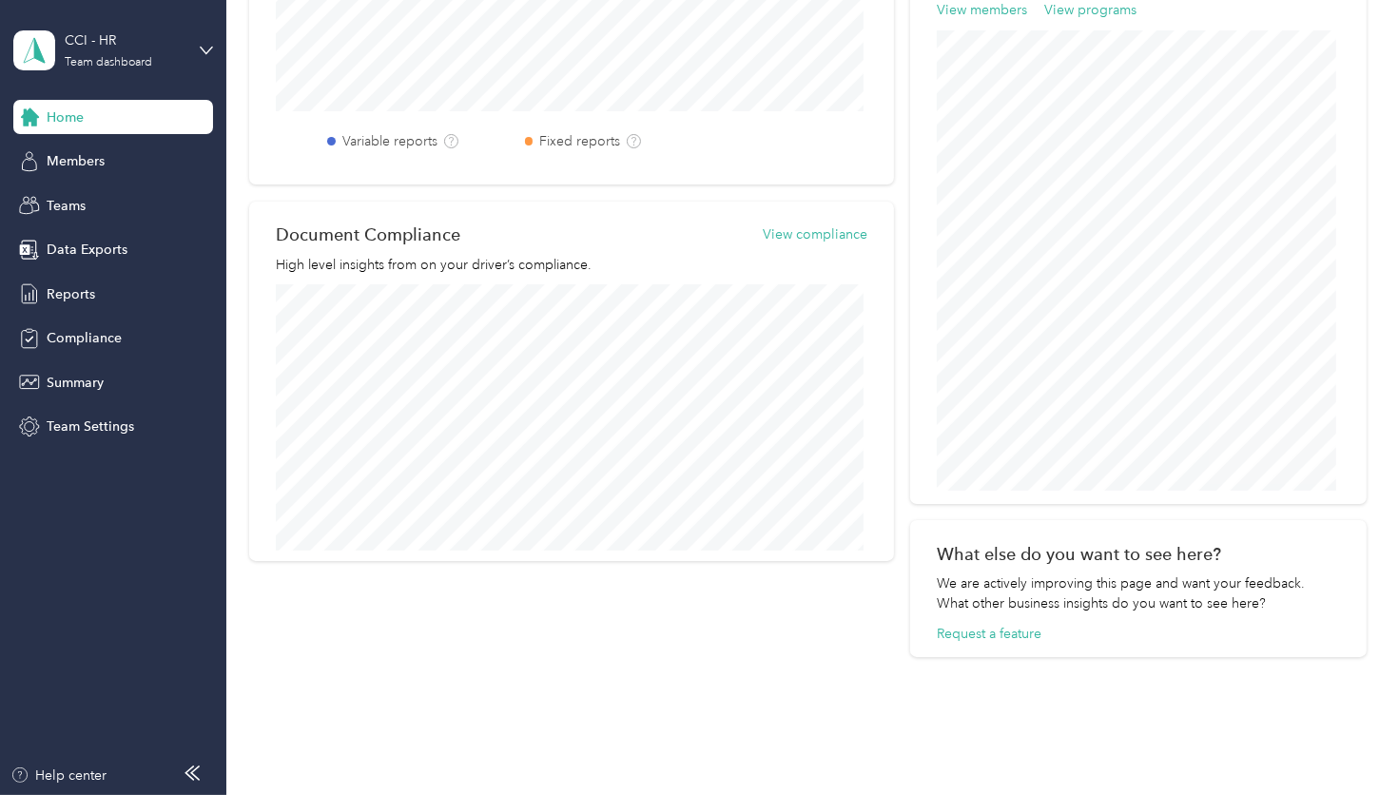
scroll to position [801, 0]
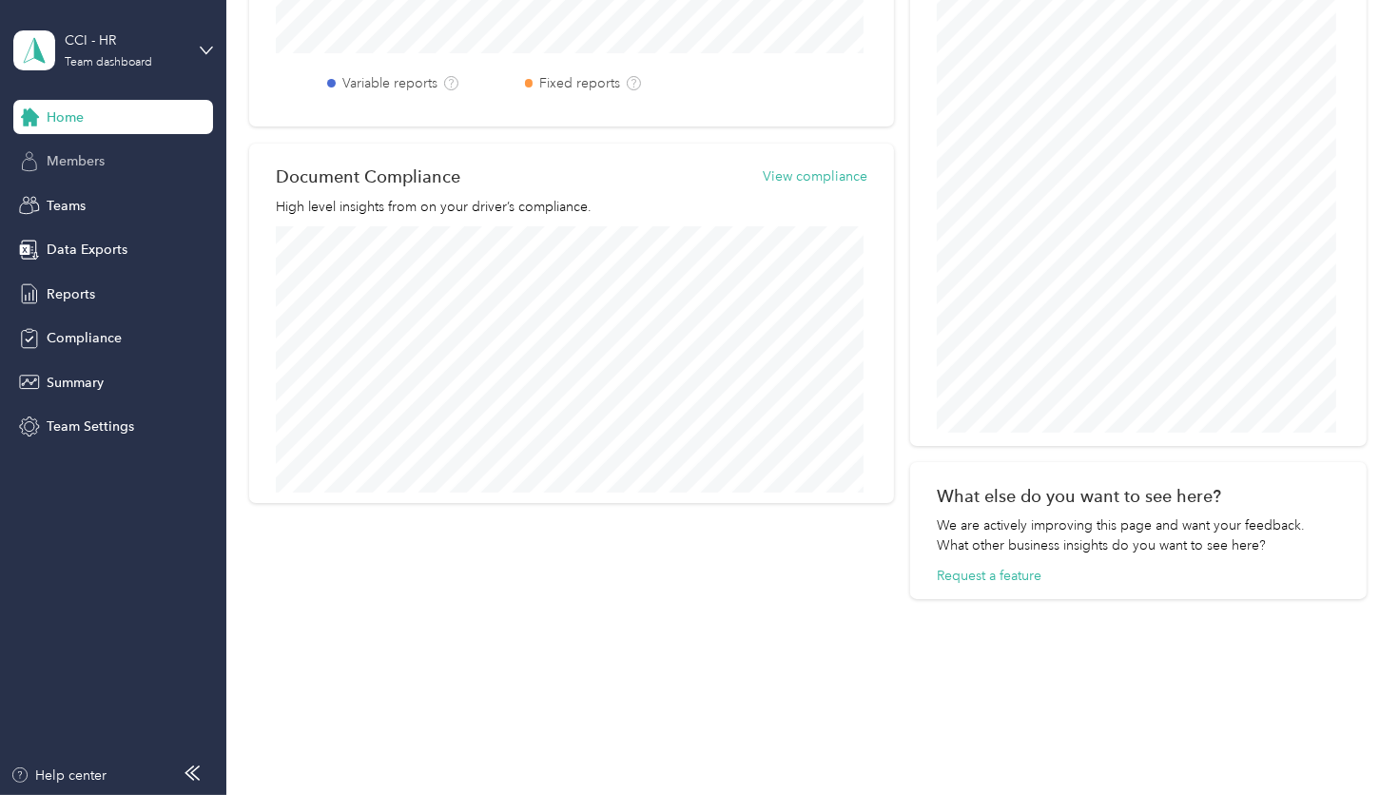
click at [106, 153] on div "Members" at bounding box center [113, 162] width 200 height 34
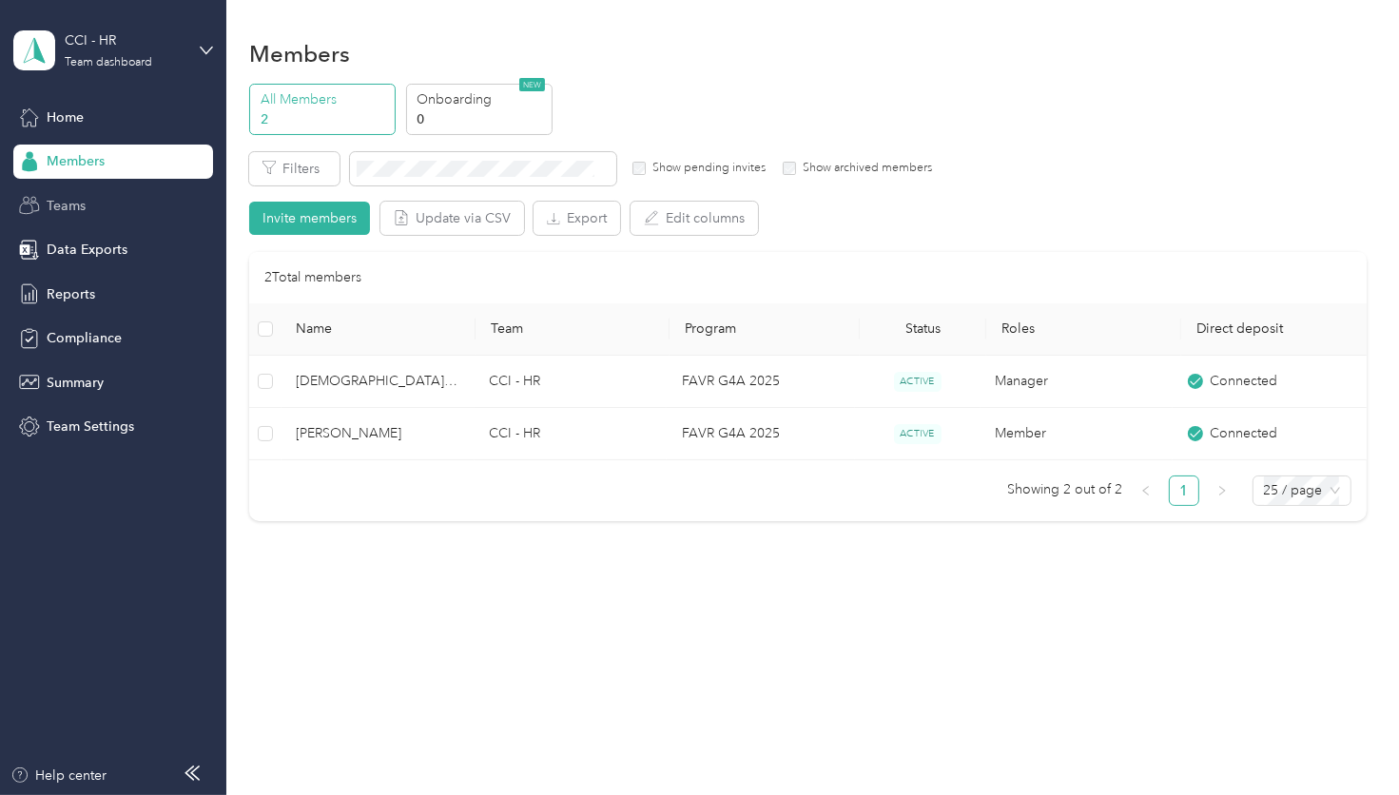
click at [138, 206] on div "Teams" at bounding box center [113, 205] width 200 height 34
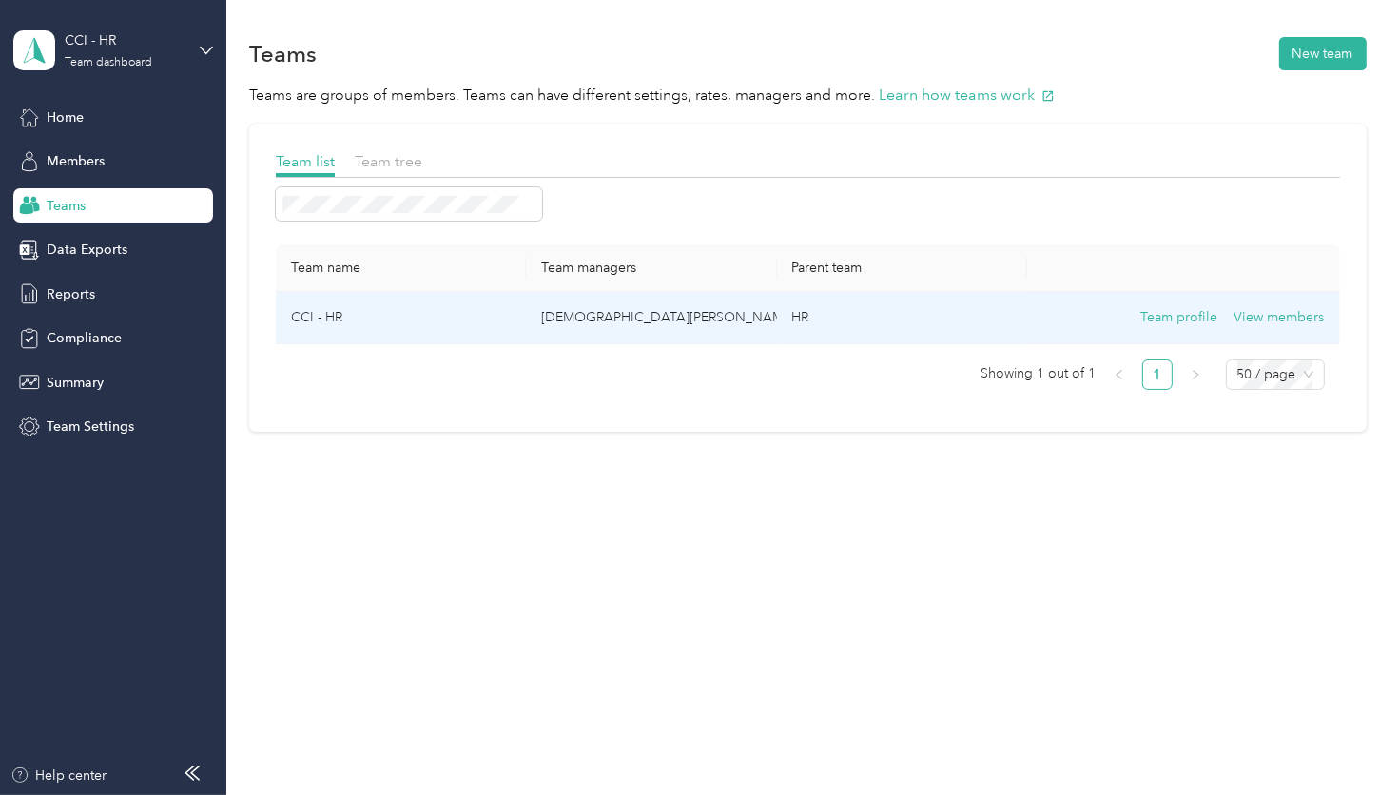
click at [365, 311] on td "CCI - HR" at bounding box center [401, 318] width 250 height 52
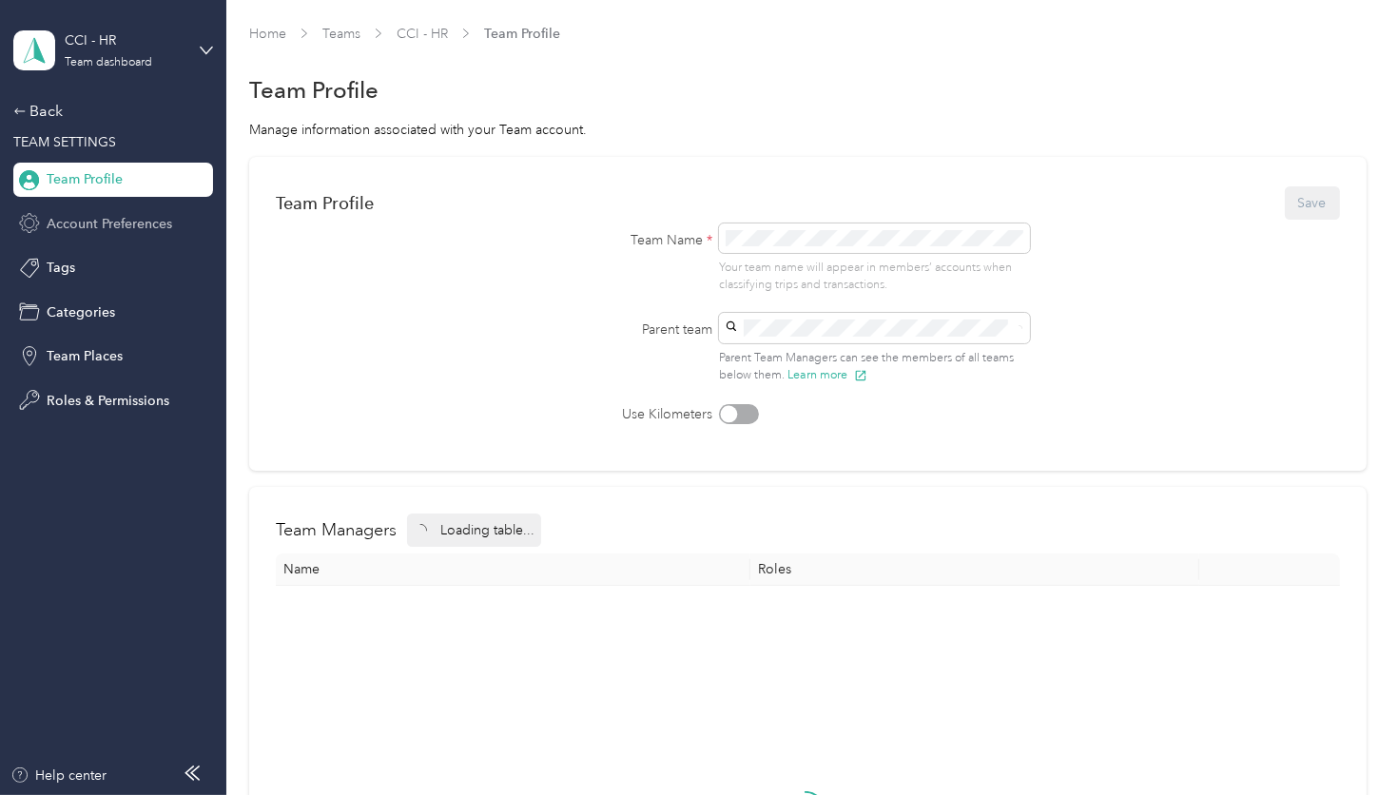
click at [148, 205] on div "Back TEAM SETTINGS Team Profile Account Preferences Tags Categories Team Places…" at bounding box center [113, 259] width 200 height 318
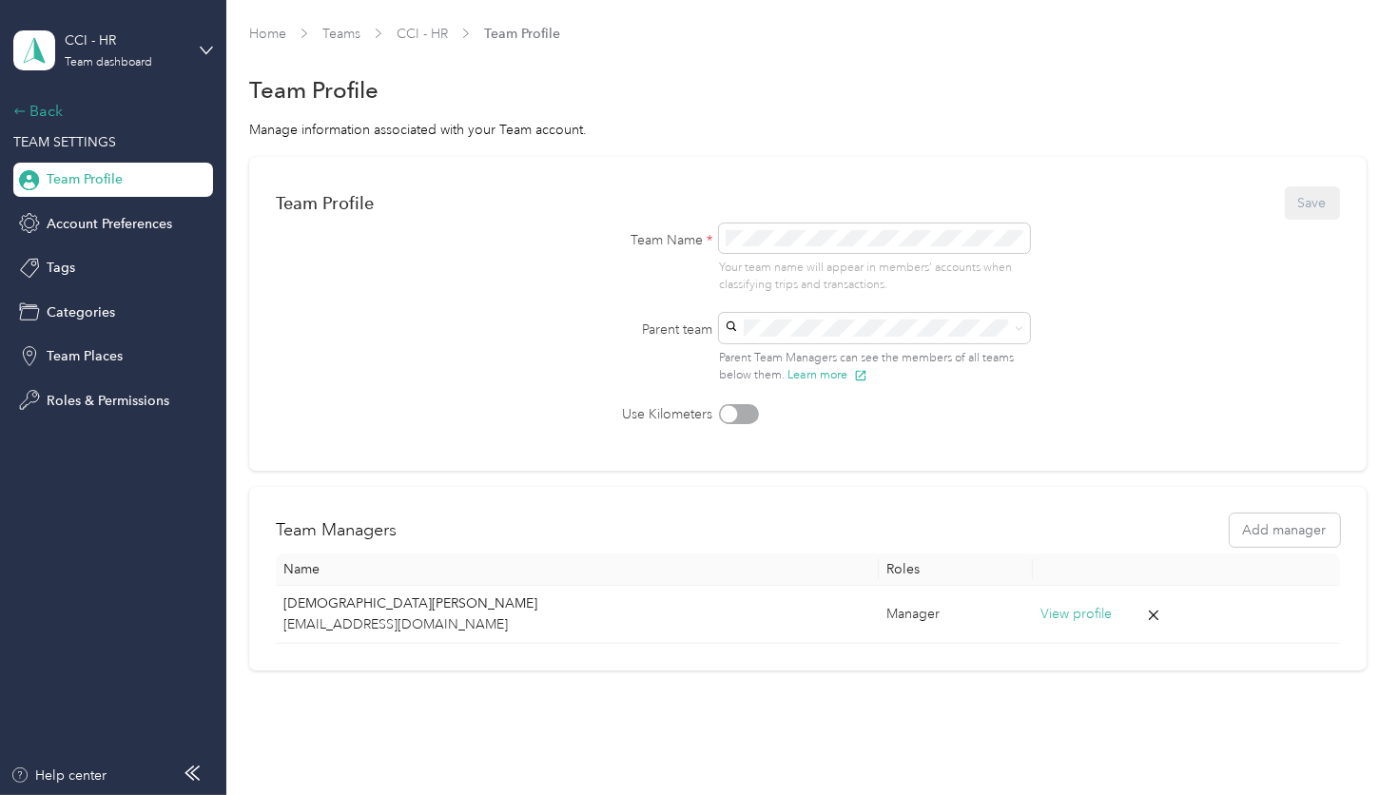
click at [20, 114] on icon at bounding box center [19, 111] width 13 height 13
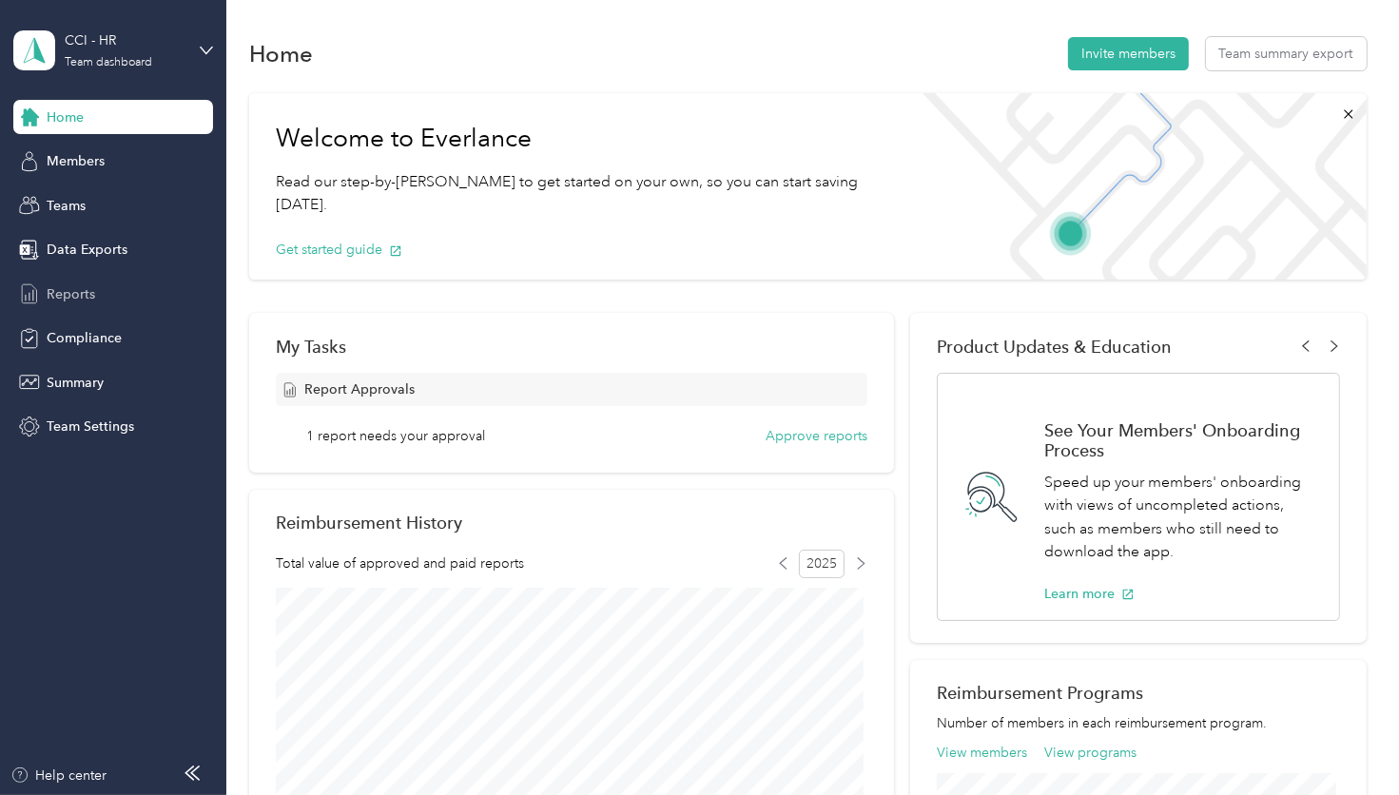
click at [108, 278] on div "Reports" at bounding box center [113, 294] width 200 height 34
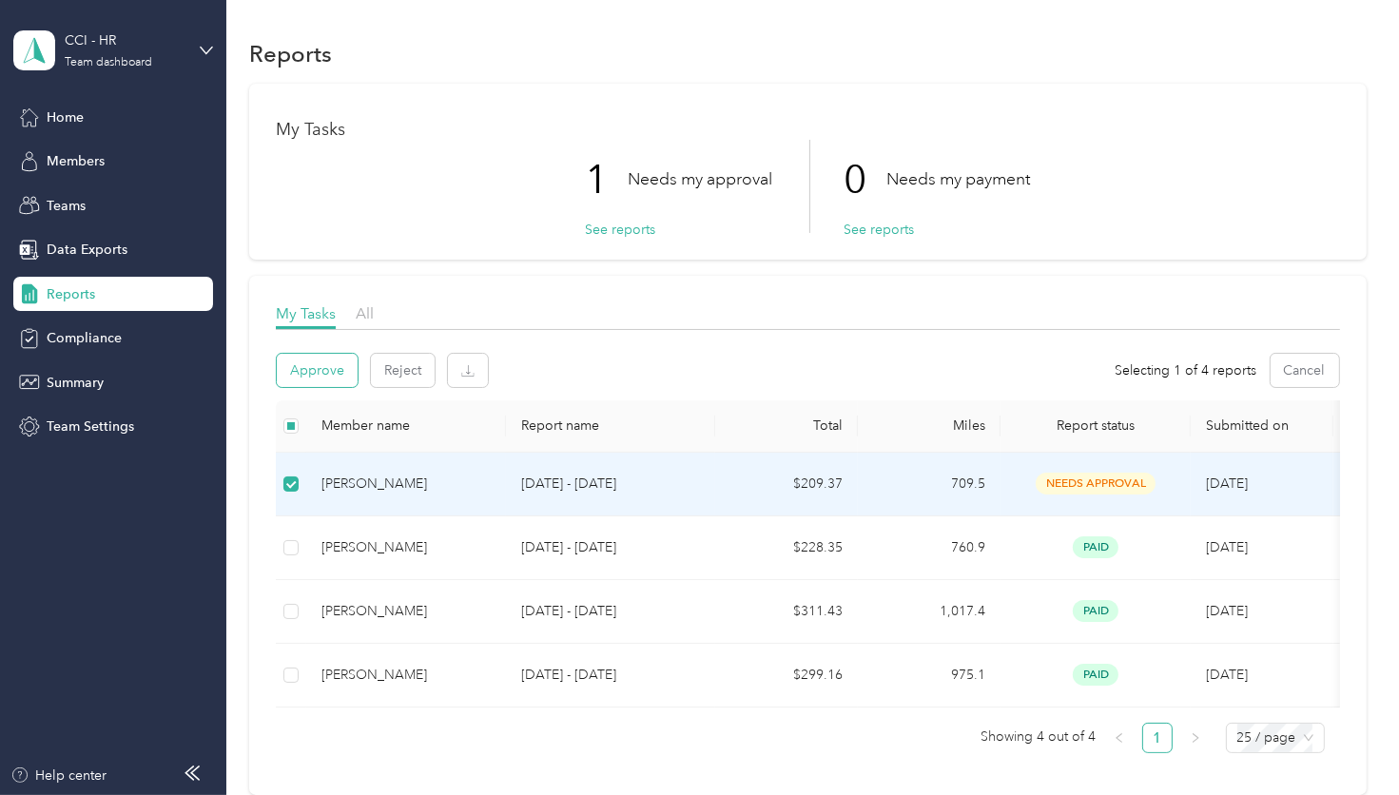
click at [317, 378] on button "Approve" at bounding box center [317, 370] width 81 height 33
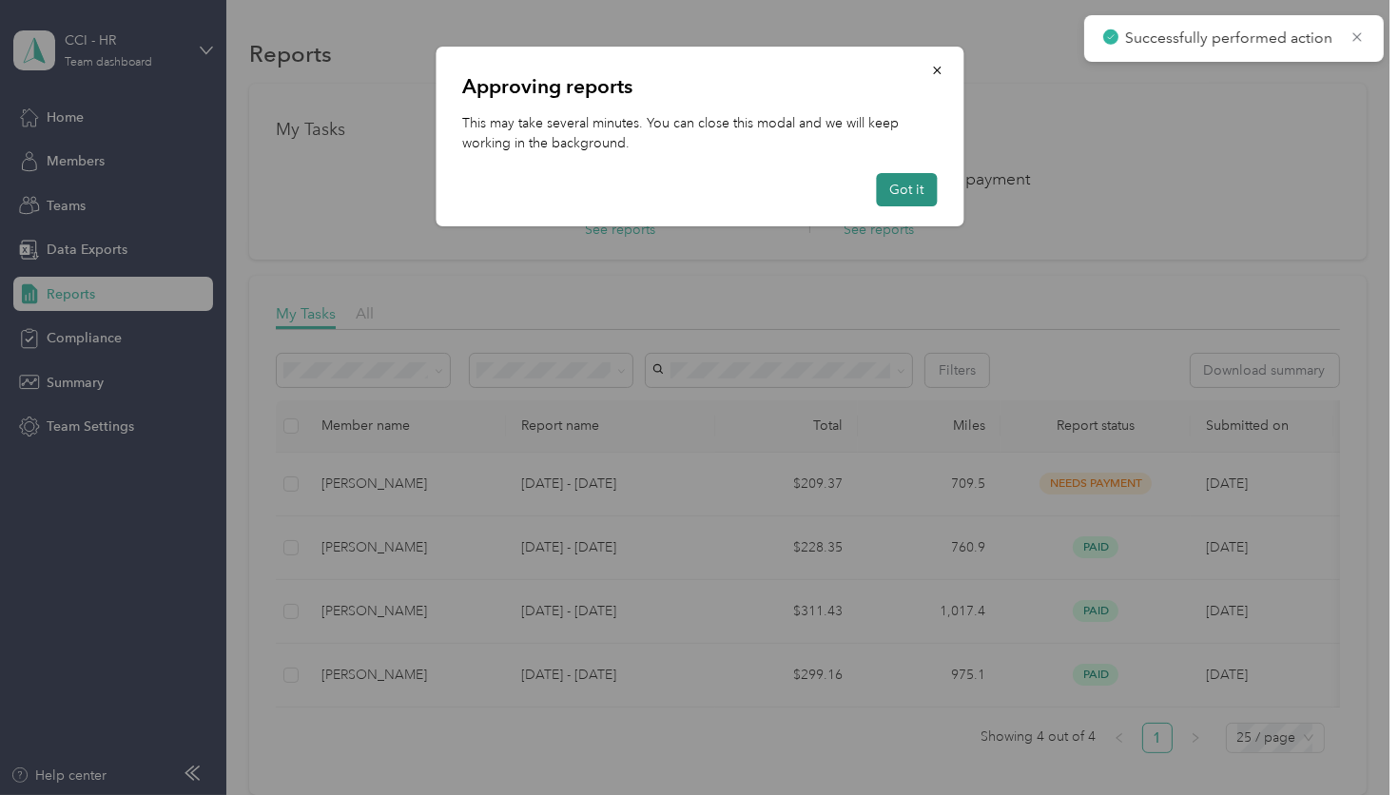
click at [901, 173] on button "Got it" at bounding box center [906, 189] width 61 height 33
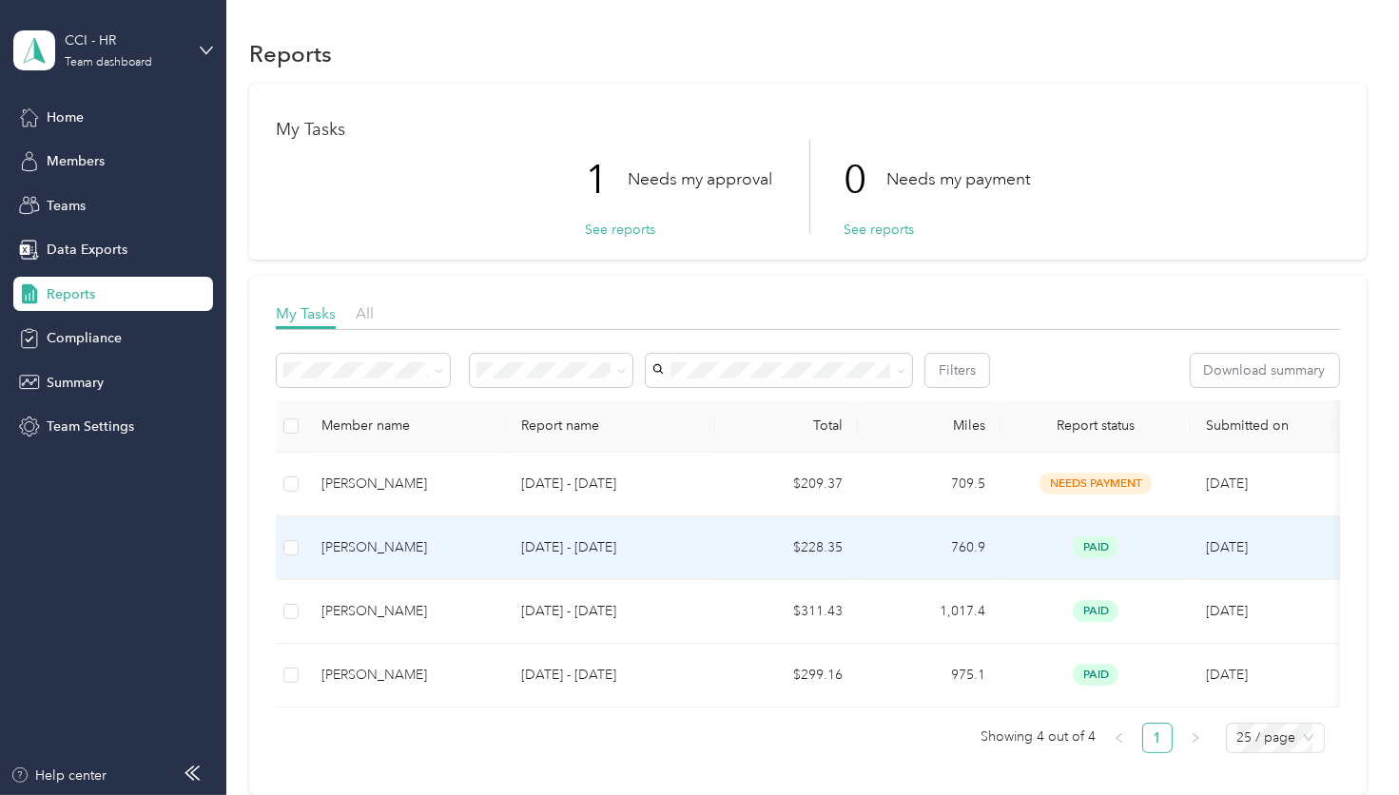
click at [820, 542] on td "$228.35" at bounding box center [786, 548] width 143 height 64
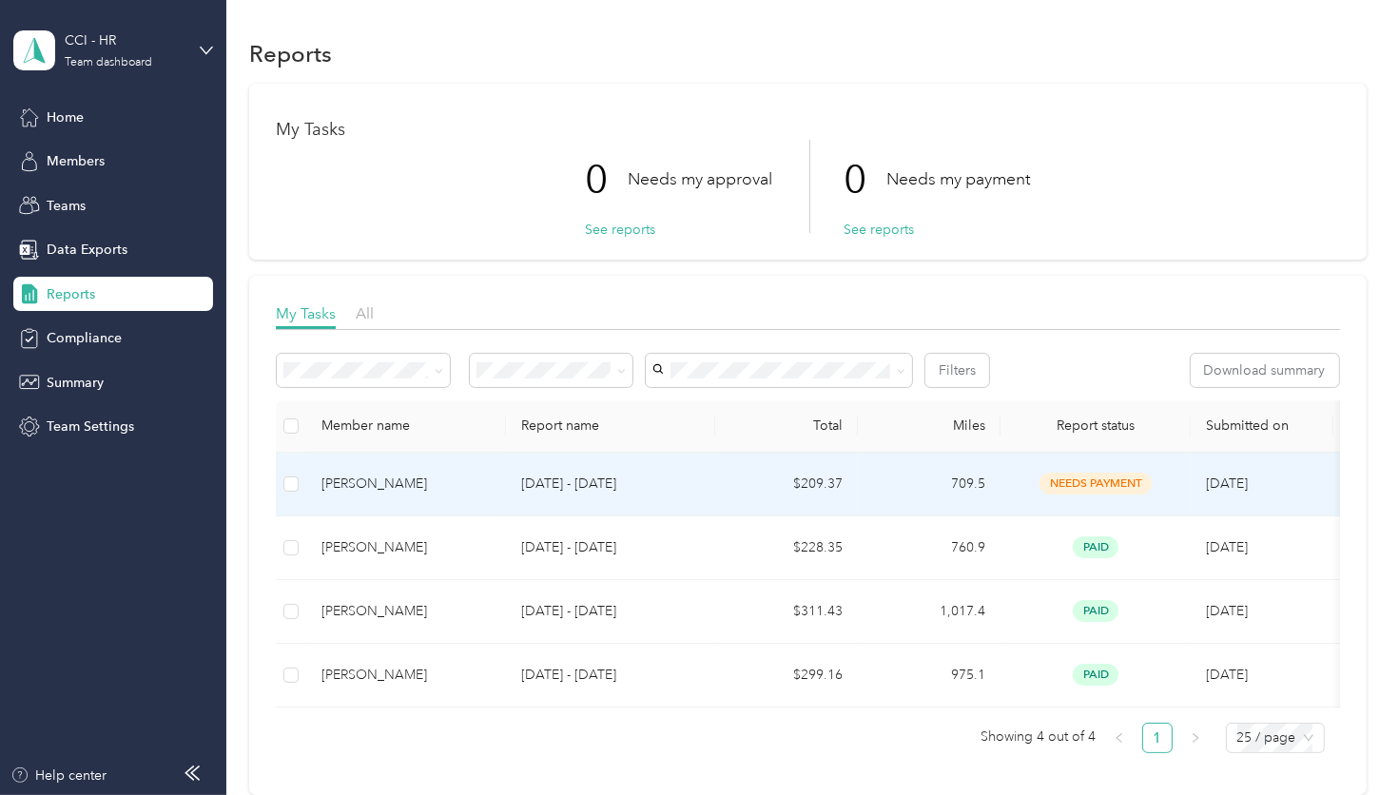
click at [331, 494] on td "[PERSON_NAME]" at bounding box center [406, 485] width 200 height 64
